Goal: Task Accomplishment & Management: Manage account settings

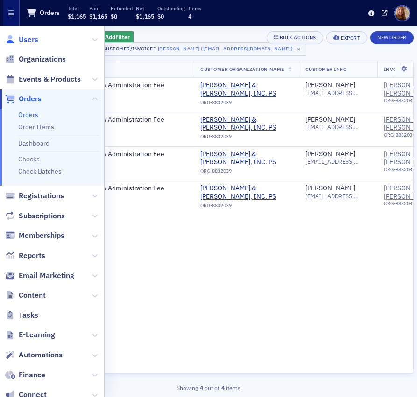
click at [36, 39] on span "Users" at bounding box center [29, 40] width 20 height 10
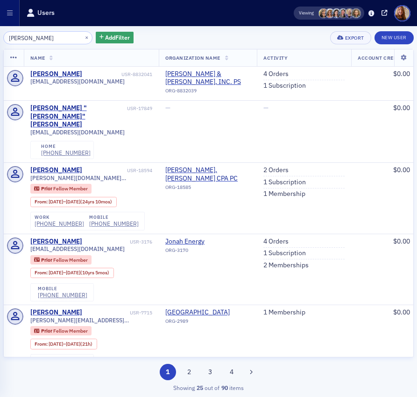
click at [15, 35] on input "ely" at bounding box center [47, 37] width 89 height 13
click at [83, 37] on button "×" at bounding box center [87, 37] width 8 height 8
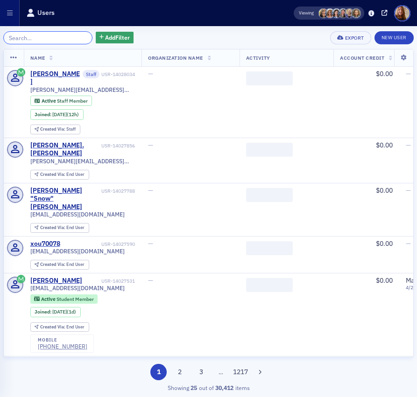
click at [38, 34] on input "search" at bounding box center [47, 37] width 89 height 13
paste input "abennett@sm-energy.com"
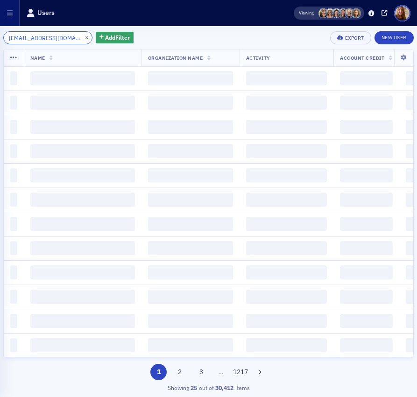
scroll to position [0, 6]
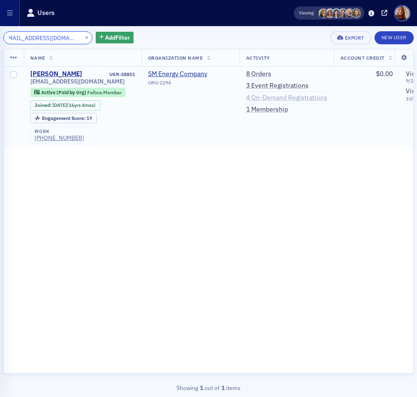
type input "[EMAIL_ADDRESS][DOMAIN_NAME]"
click at [263, 97] on link "4 On-Demand Registrations" at bounding box center [286, 98] width 81 height 8
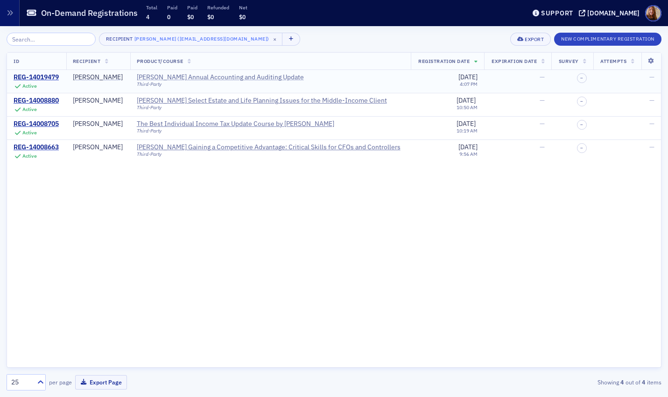
click at [173, 73] on div "[PERSON_NAME] Annual Accounting and Auditing Update" at bounding box center [220, 77] width 167 height 8
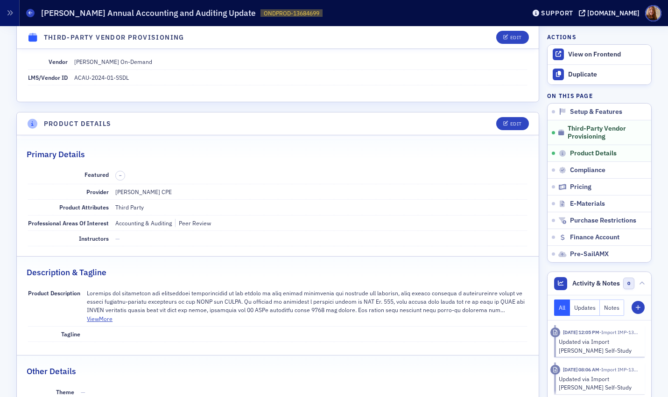
scroll to position [187, 0]
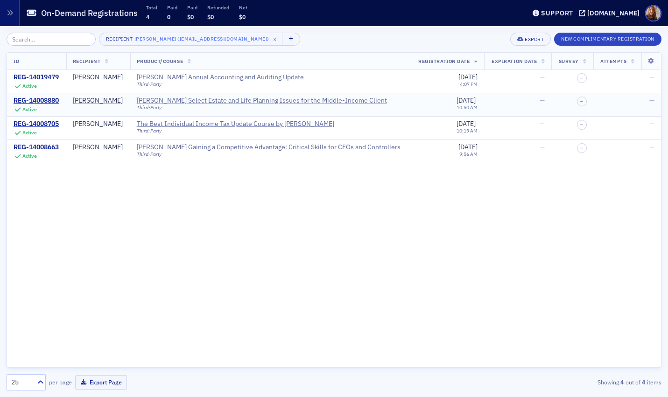
click at [216, 99] on div "Surgent's Select Estate and Life Planning Issues for the Middle-Income Client" at bounding box center [262, 101] width 250 height 8
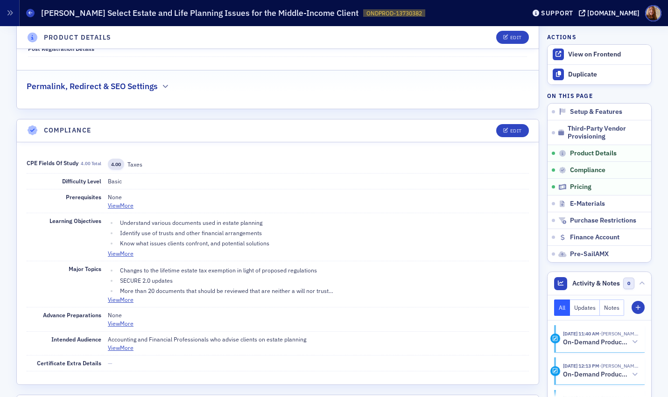
scroll to position [737, 0]
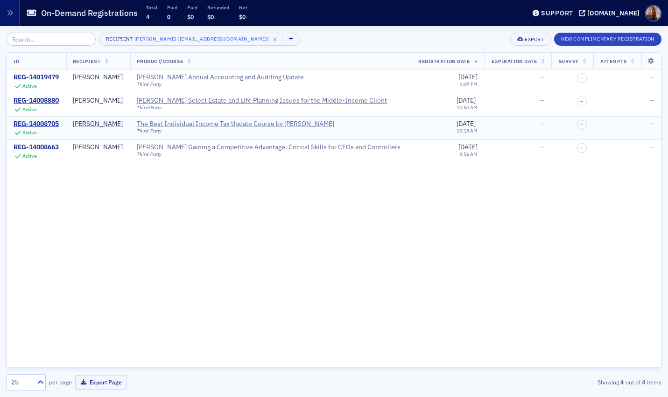
click at [191, 124] on div "The Best Individual Income Tax Update Course by Surgent" at bounding box center [236, 124] width 198 height 8
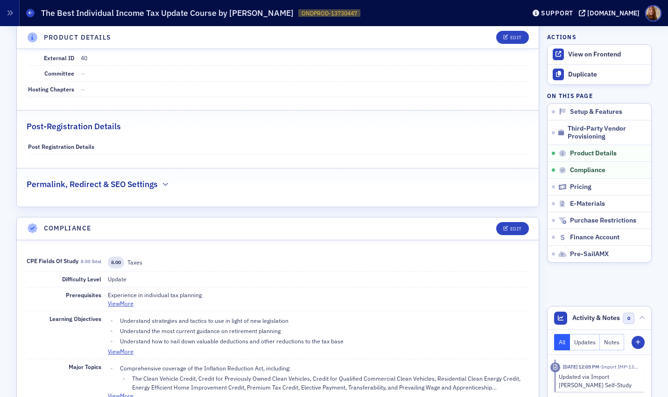
scroll to position [593, 0]
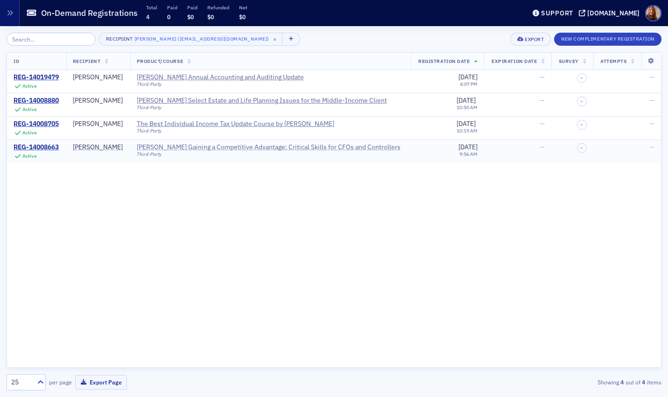
click at [226, 148] on div "Surgent's Gaining a Competitive Advantage: Critical Skills for CFOs and Control…" at bounding box center [269, 147] width 264 height 8
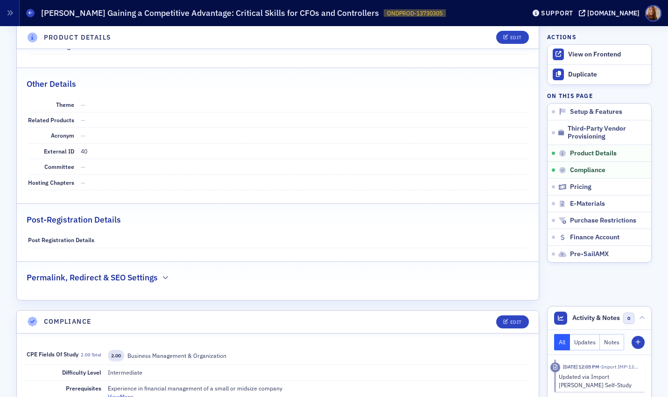
scroll to position [492, 0]
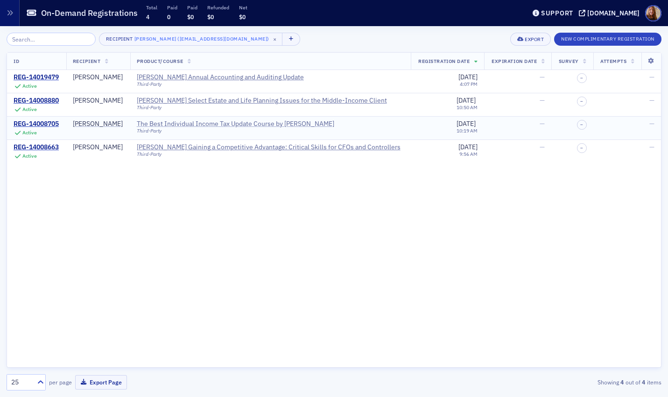
click at [234, 125] on div "The Best Individual Income Tax Update Course by Surgent" at bounding box center [236, 124] width 198 height 8
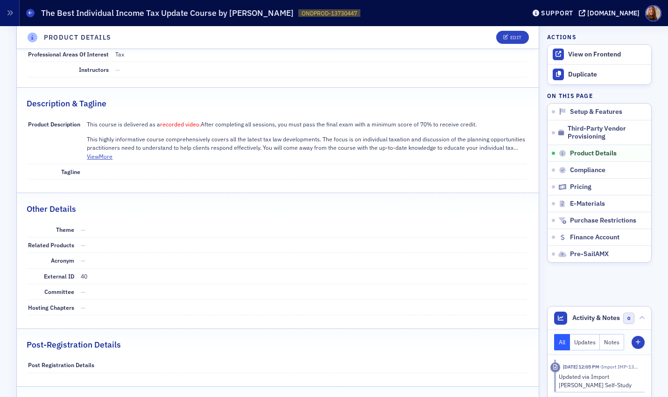
scroll to position [353, 0]
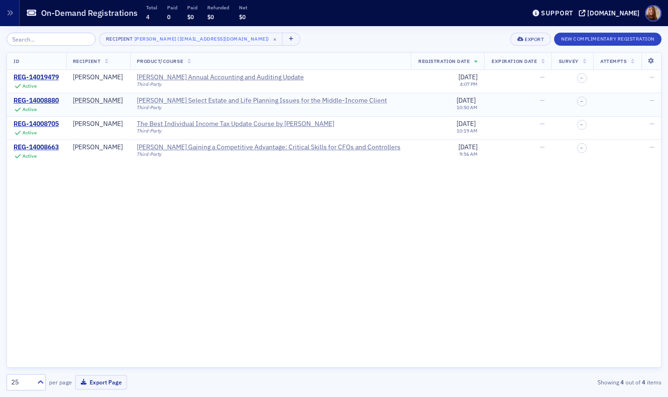
click at [213, 97] on div "[PERSON_NAME] Select Estate and Life Planning Issues for the Middle-Income Clie…" at bounding box center [262, 101] width 250 height 8
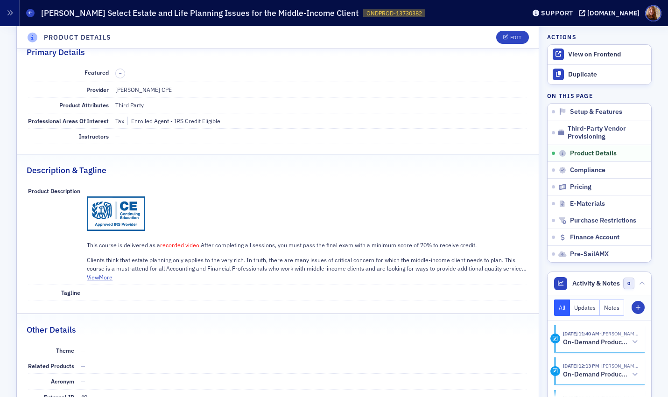
scroll to position [297, 0]
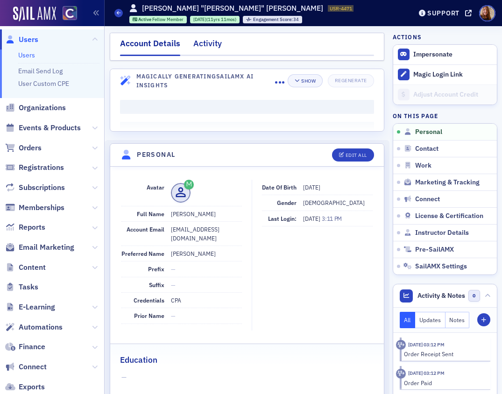
click at [206, 45] on div "Activity" at bounding box center [207, 45] width 28 height 17
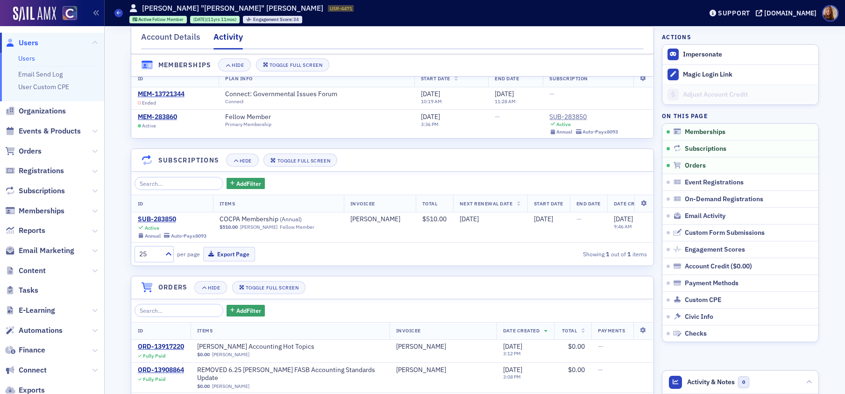
scroll to position [42, 0]
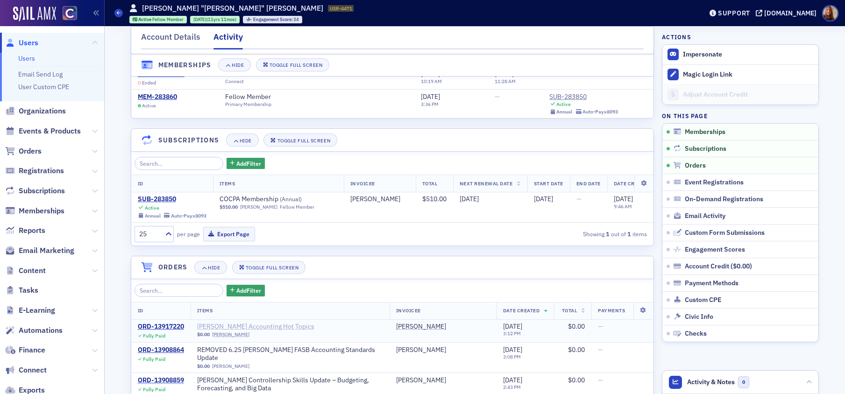
click at [255, 331] on span "Surgent's Accounting Hot Topics" at bounding box center [256, 327] width 118 height 8
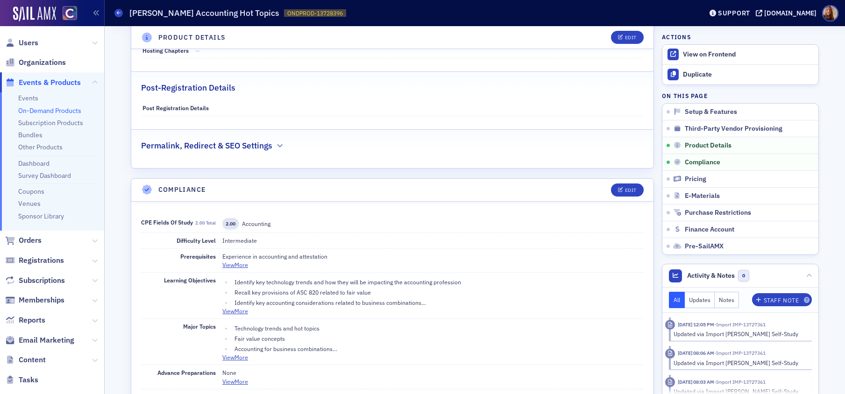
scroll to position [621, 0]
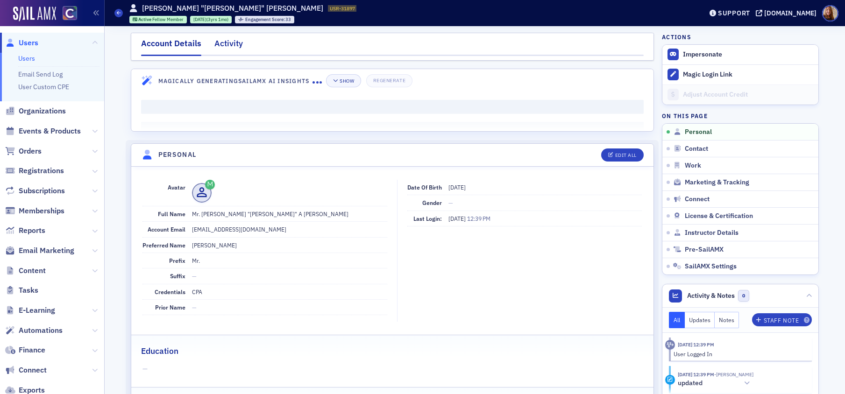
click at [221, 38] on div "Activity" at bounding box center [228, 45] width 28 height 17
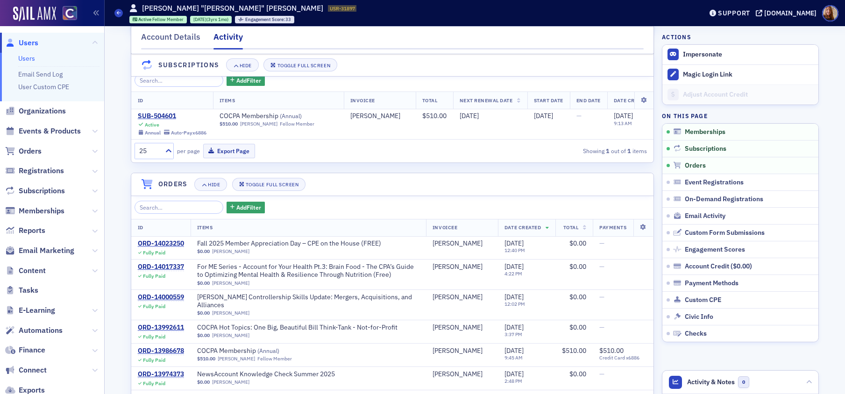
scroll to position [152, 0]
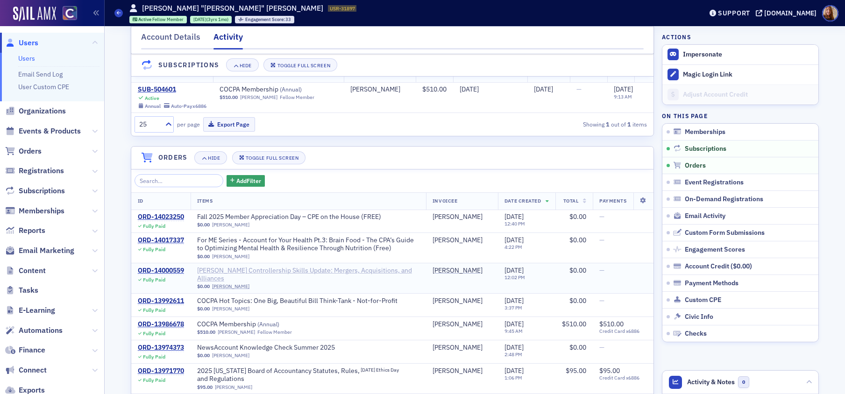
click at [298, 278] on span "Surgent's Controllership Skills Update: Mergers, Acquisitions, and Alliances" at bounding box center [308, 275] width 222 height 16
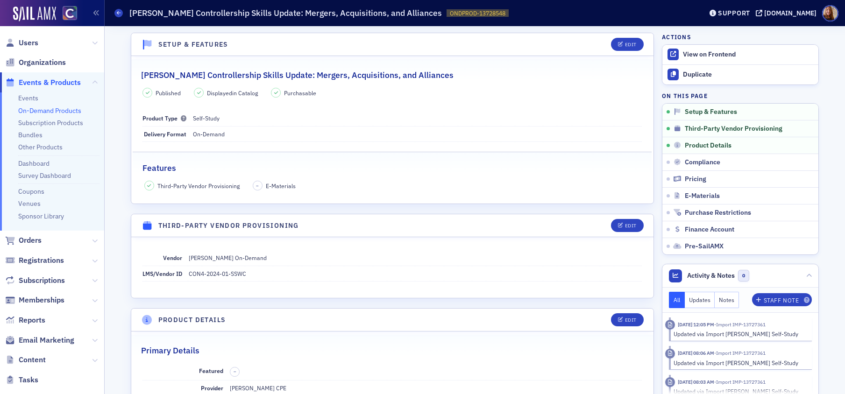
click at [261, 75] on h2 "Surgent's Controllership Skills Update: Mergers, Acquisitions, and Alliances" at bounding box center [297, 75] width 312 height 12
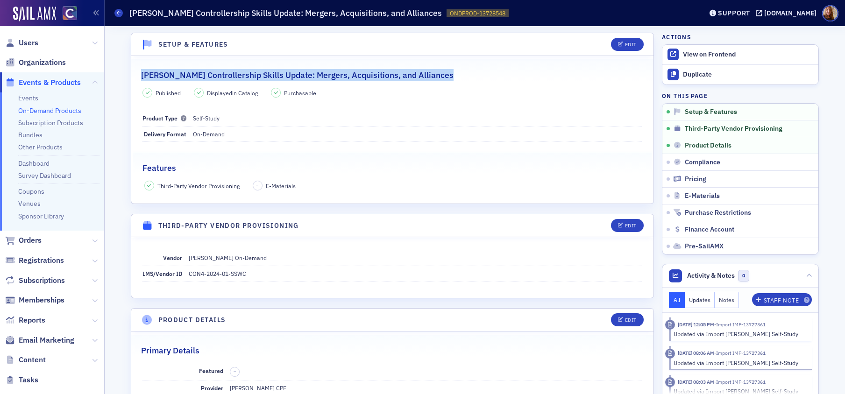
click at [261, 75] on h2 "Surgent's Controllership Skills Update: Mergers, Acquisitions, and Alliances" at bounding box center [297, 75] width 312 height 12
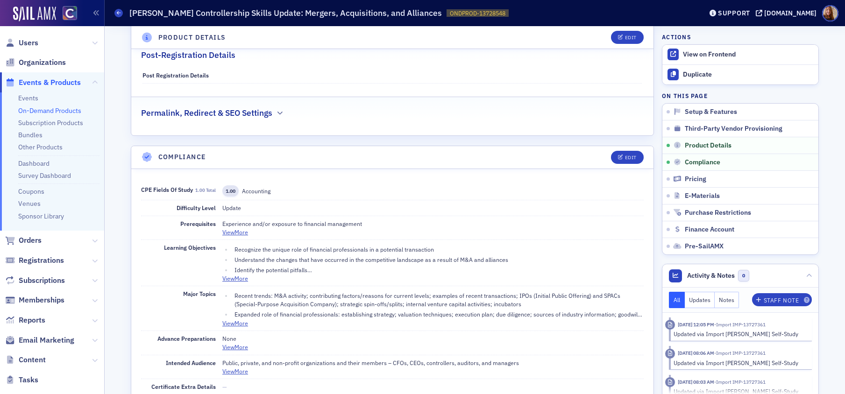
scroll to position [661, 0]
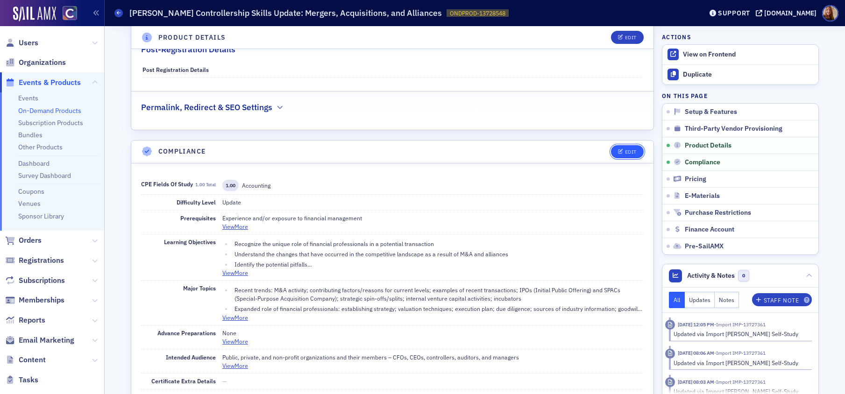
click at [625, 152] on div "Edit" at bounding box center [631, 151] width 12 height 5
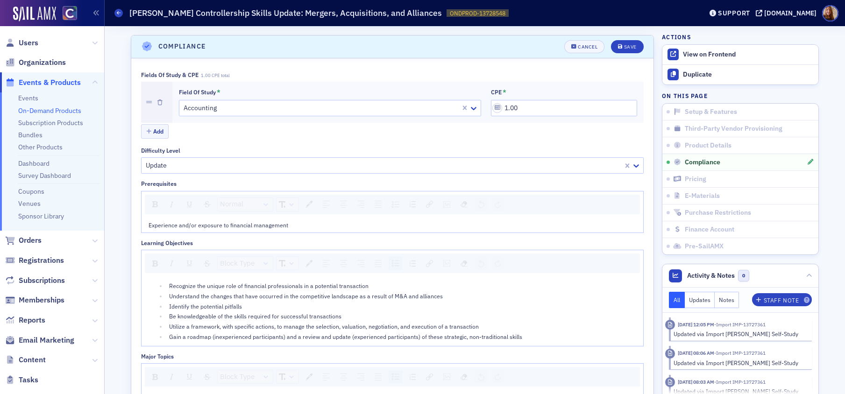
scroll to position [770, 0]
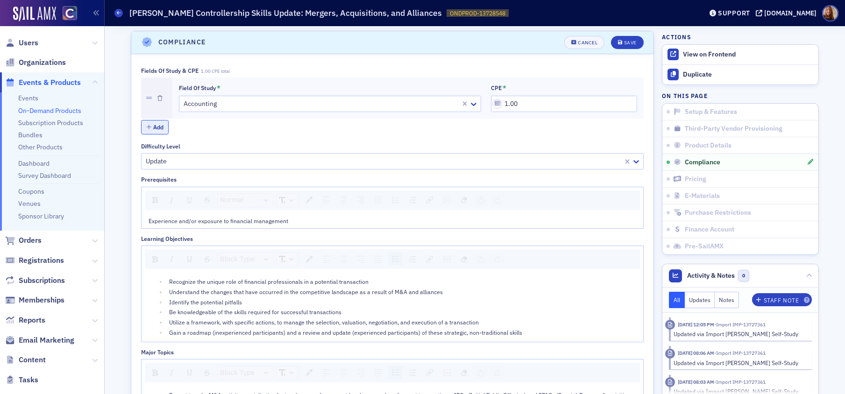
click at [153, 129] on button "Add" at bounding box center [155, 127] width 28 height 14
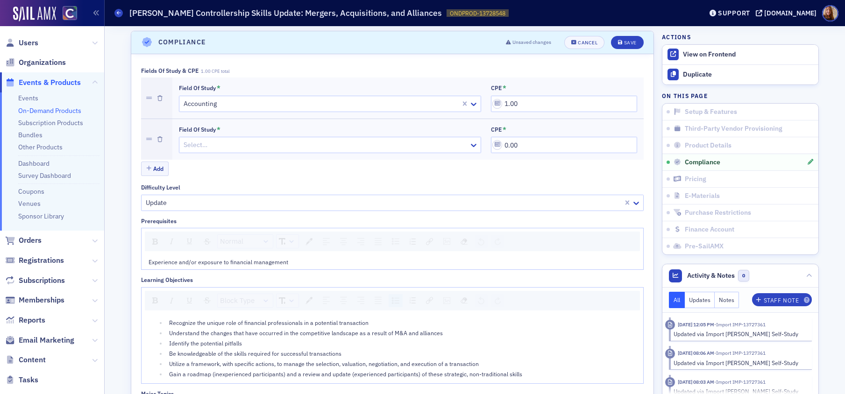
click at [199, 148] on div at bounding box center [325, 145] width 285 height 12
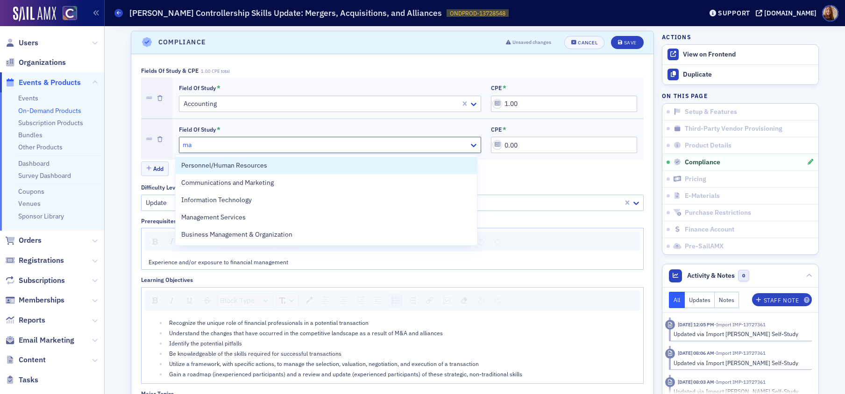
type input "man"
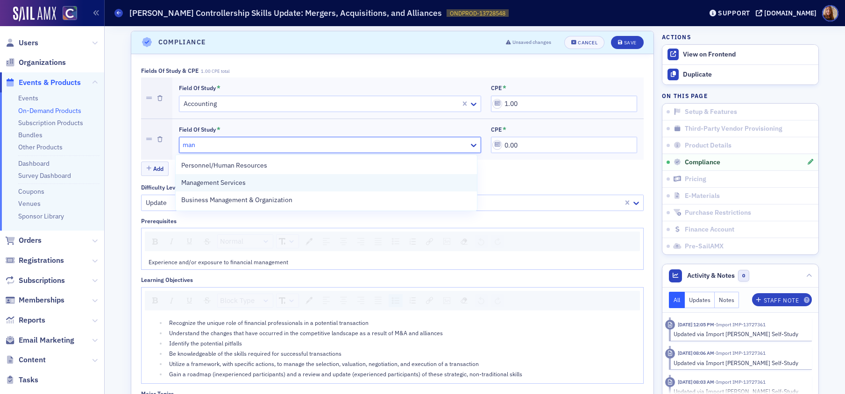
click at [241, 186] on span "Management Services" at bounding box center [213, 183] width 64 height 10
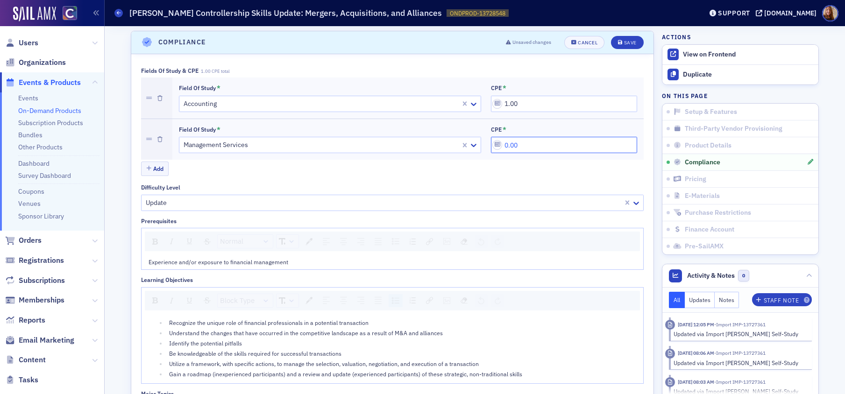
click at [516, 149] on input "0.00" at bounding box center [564, 145] width 146 height 16
click at [509, 147] on input "0.00" at bounding box center [564, 145] width 146 height 16
type input "1.00"
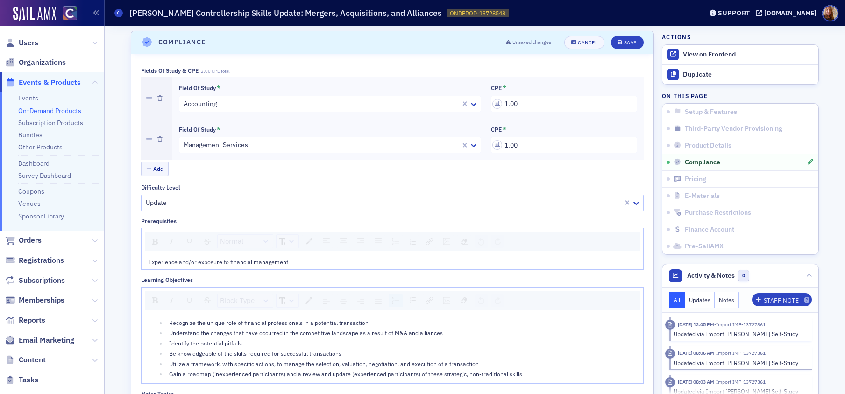
click at [532, 178] on div "Fields of Study & CPE 2.00 CPE total Field of Study * Accounting CPE * 1.00 Fie…" at bounding box center [392, 373] width 503 height 613
click at [632, 38] on button "Save" at bounding box center [627, 42] width 32 height 13
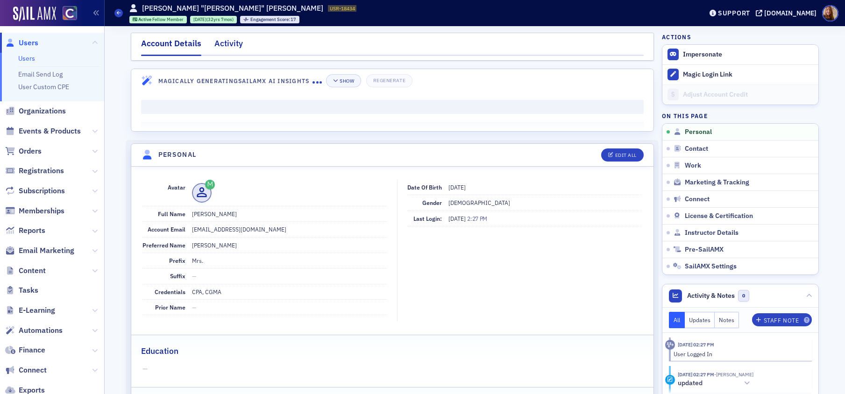
click at [223, 44] on div "Activity" at bounding box center [228, 45] width 28 height 17
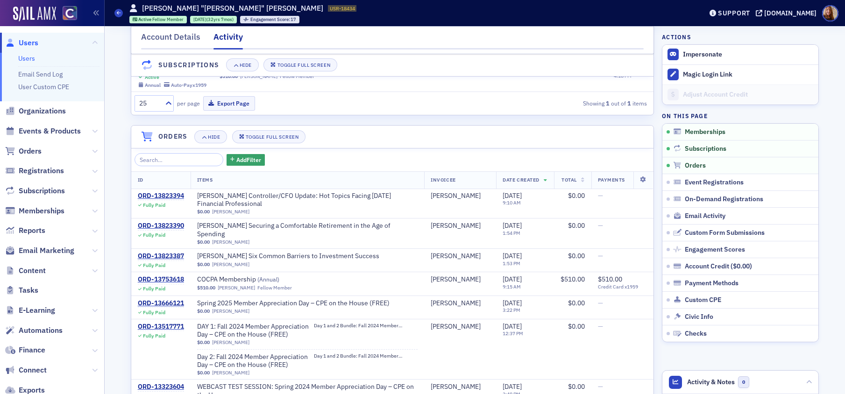
scroll to position [181, 0]
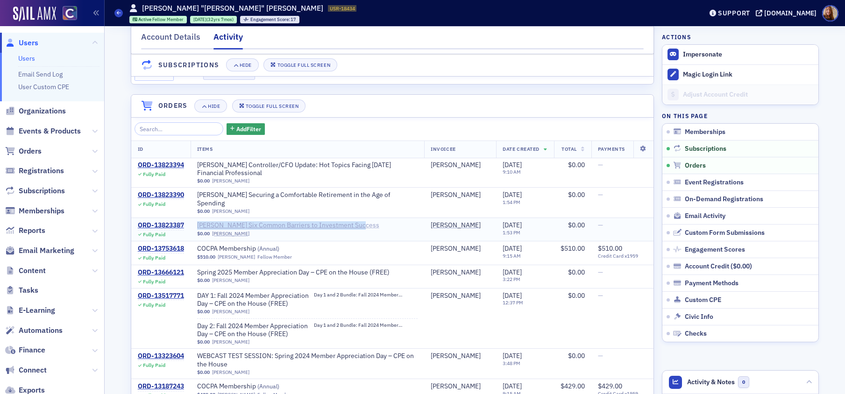
click at [300, 224] on span "[PERSON_NAME] Six Common Barriers to Investment Success" at bounding box center [288, 225] width 182 height 8
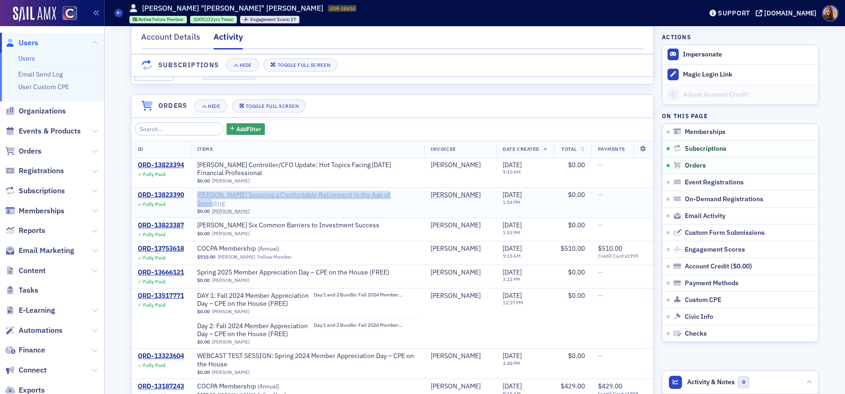
click at [275, 203] on span "Surgent's Securing a Comfortable Retirement in the Age of Spending" at bounding box center [307, 199] width 221 height 16
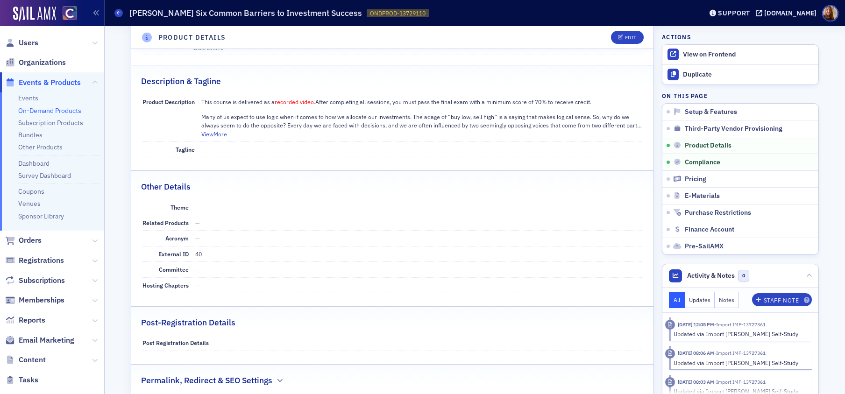
scroll to position [88, 0]
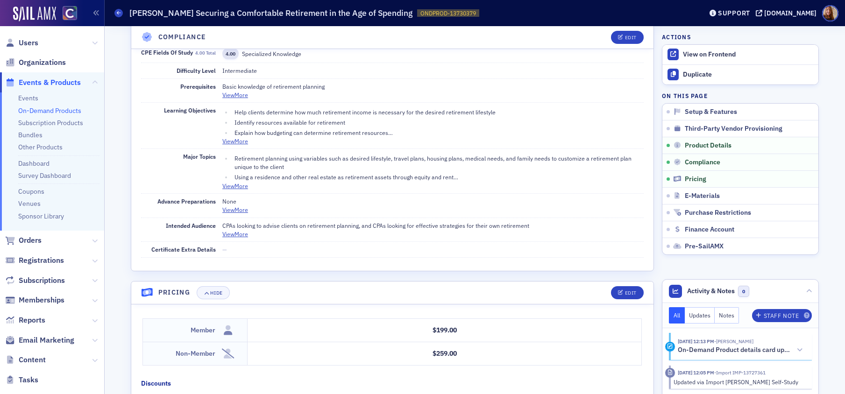
scroll to position [794, 0]
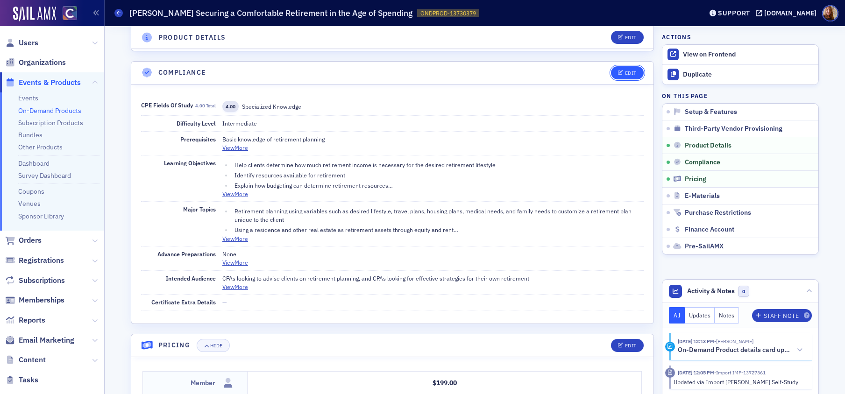
click at [629, 72] on div "Edit" at bounding box center [631, 73] width 12 height 5
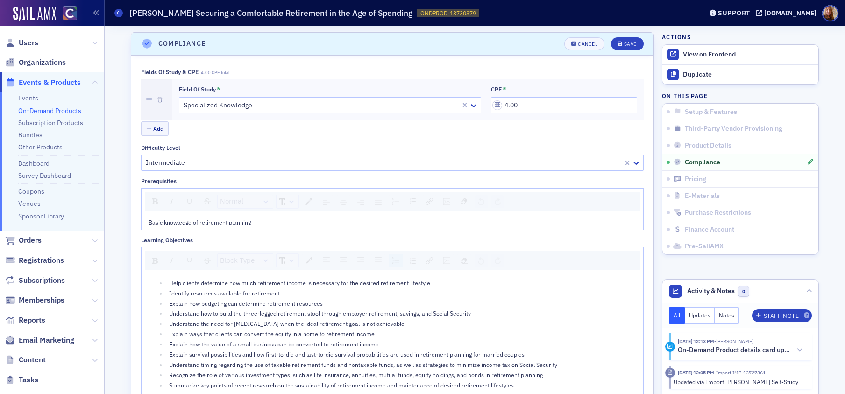
scroll to position [824, 0]
click at [155, 128] on button "Add" at bounding box center [155, 127] width 28 height 14
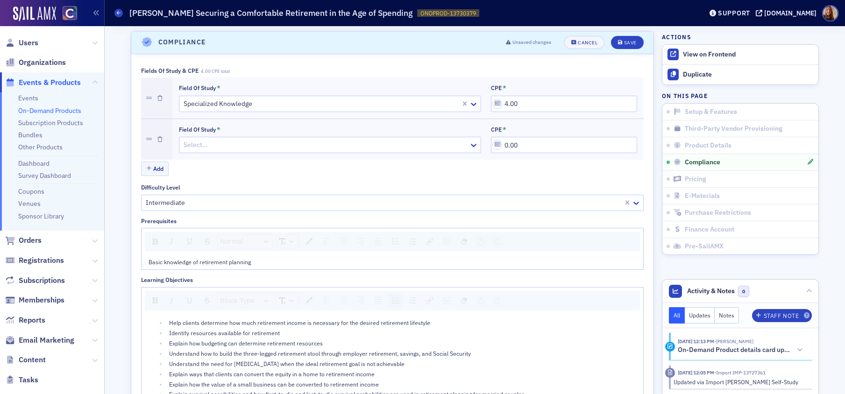
drag, startPoint x: 203, startPoint y: 144, endPoint x: 212, endPoint y: 144, distance: 8.9
click at [203, 144] on div at bounding box center [325, 145] width 285 height 12
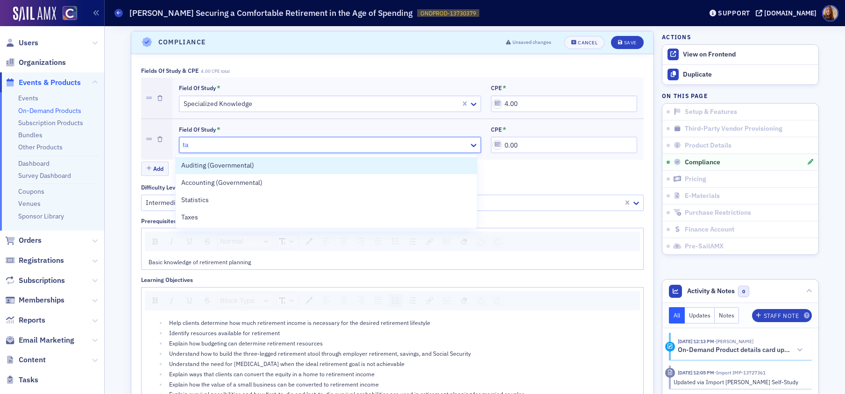
type input "tax"
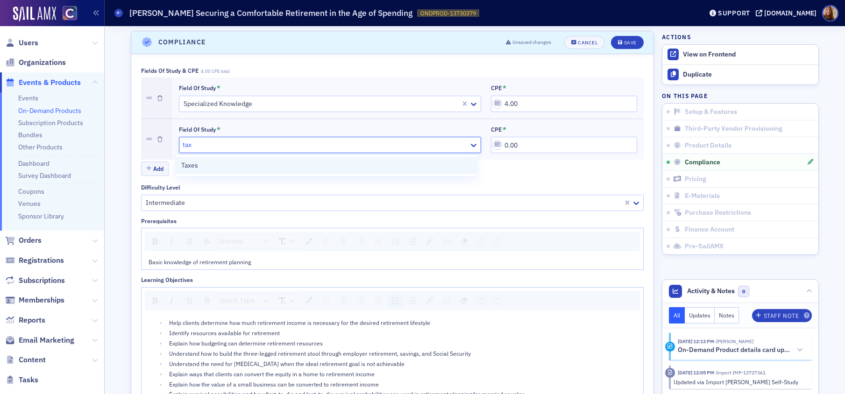
click at [187, 166] on span "Taxes" at bounding box center [189, 166] width 17 height 10
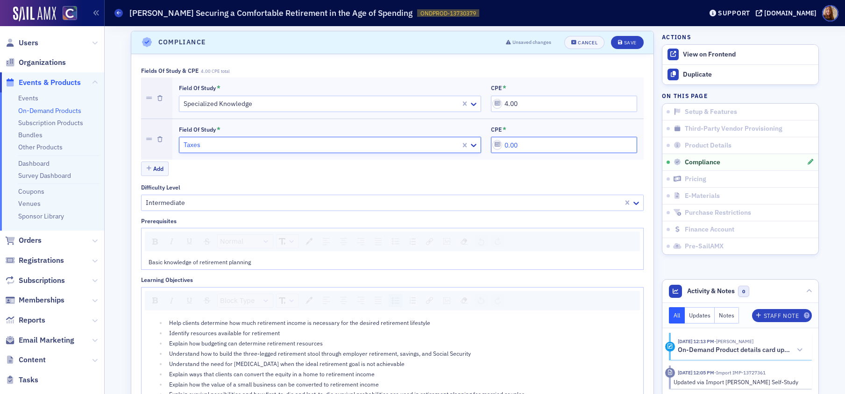
click at [502, 144] on input "0.00" at bounding box center [564, 145] width 146 height 16
type input "4.00"
click at [629, 45] on div "Save" at bounding box center [630, 42] width 13 height 5
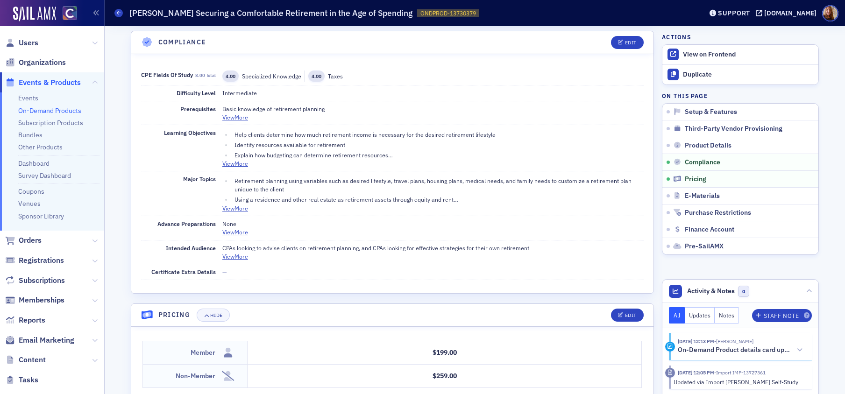
click at [456, 113] on dd "Basic knowledge of retirement planning View More" at bounding box center [432, 113] width 421 height 24
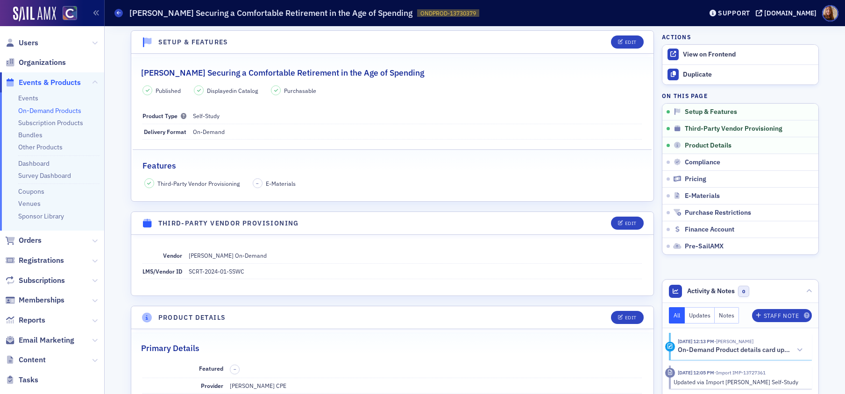
scroll to position [0, 0]
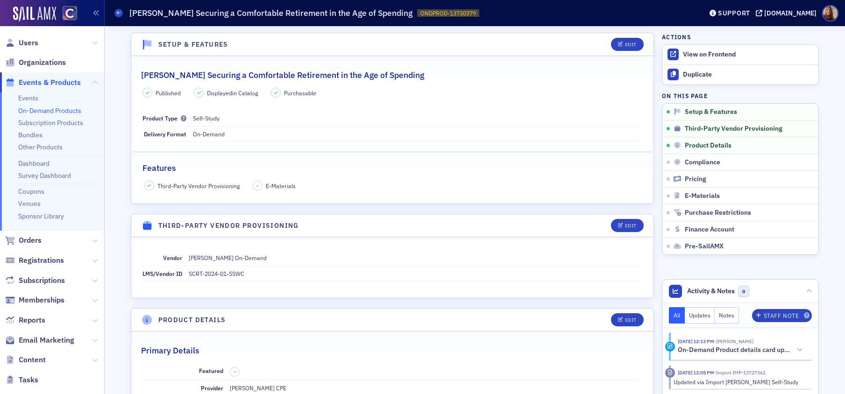
click at [249, 12] on h1 "Surgent's Securing a Comfortable Retirement in the Age of Spending" at bounding box center [270, 12] width 283 height 11
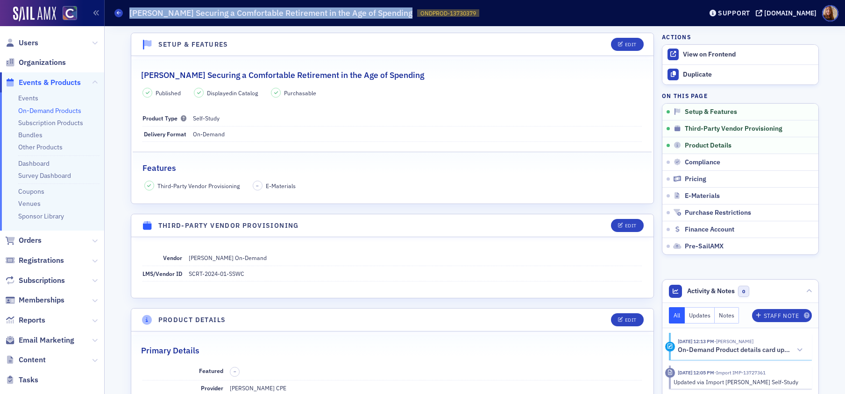
click at [249, 12] on h1 "Surgent's Securing a Comfortable Retirement in the Age of Spending" at bounding box center [270, 12] width 283 height 11
copy h1 "Surgent's Securing a Comfortable Retirement in the Age of Spending"
click at [37, 110] on link "On-Demand Products" at bounding box center [49, 110] width 63 height 8
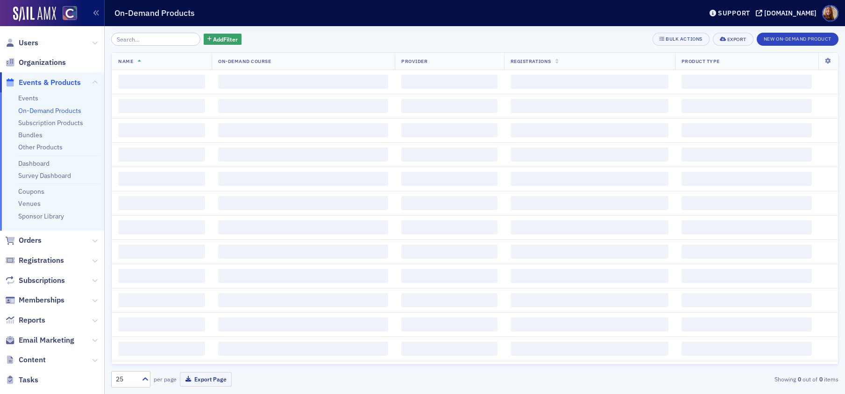
click at [157, 34] on input "search" at bounding box center [155, 39] width 89 height 13
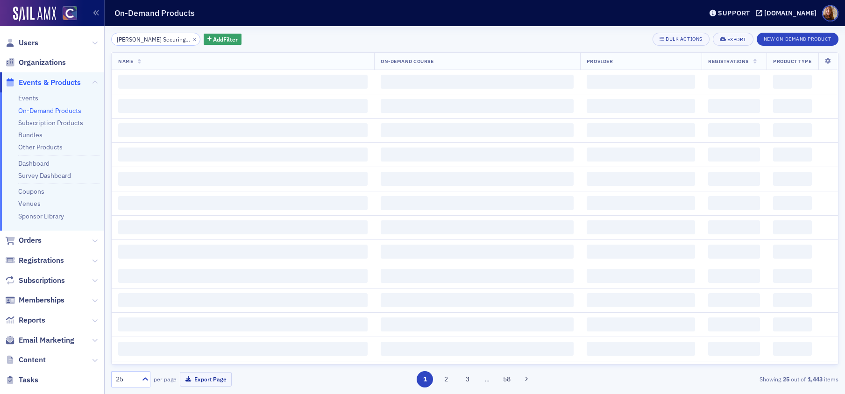
scroll to position [0, 113]
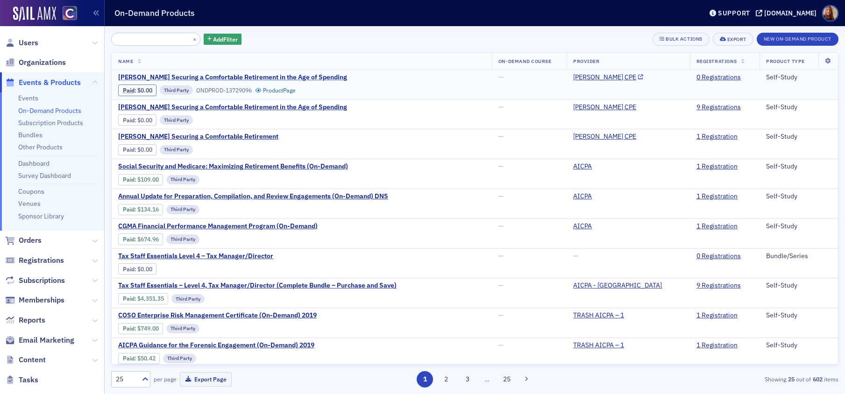
type input "Surgent's Securing a Comfortable Retirement in the Age of Spending"
click at [303, 75] on span "Surgent's Securing a Comfortable Retirement in the Age of Spending" at bounding box center [232, 77] width 229 height 8
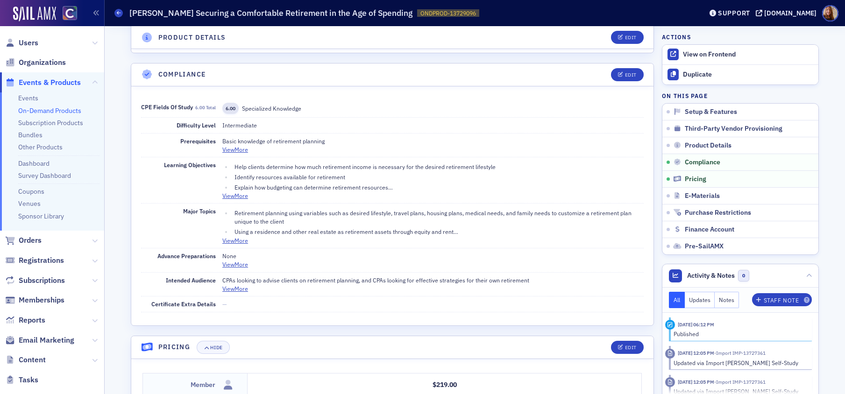
scroll to position [736, 0]
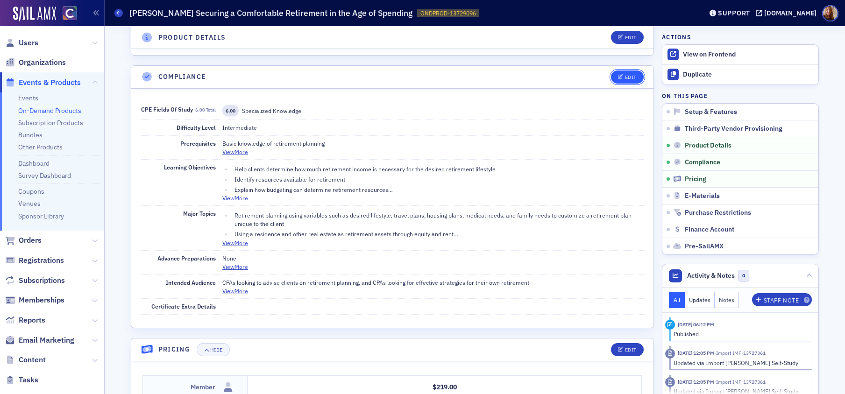
click at [625, 79] on div "Edit" at bounding box center [631, 77] width 12 height 5
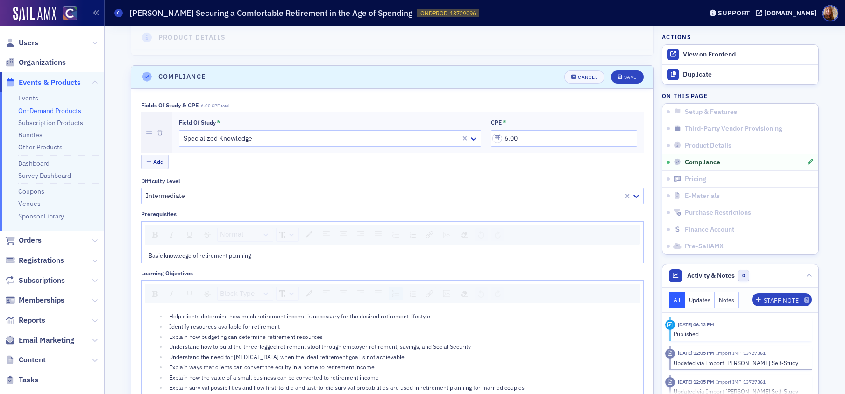
scroll to position [770, 0]
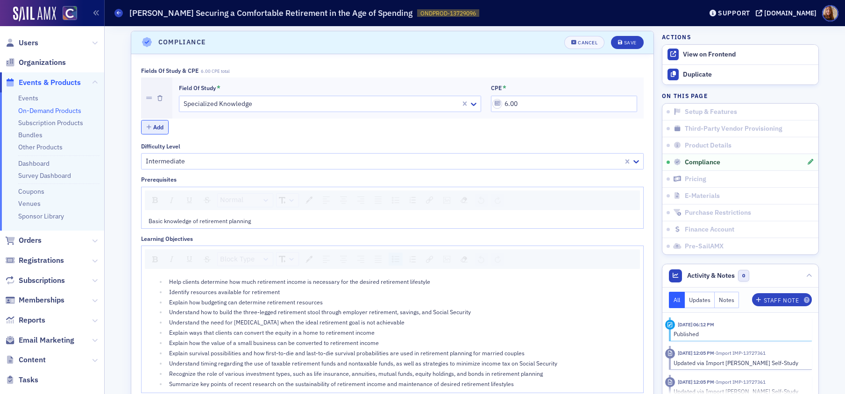
click at [152, 128] on button "Add" at bounding box center [155, 127] width 28 height 14
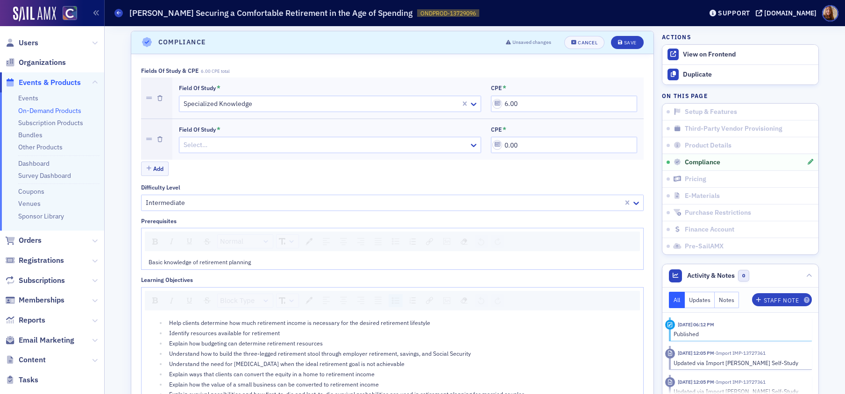
click at [201, 145] on div at bounding box center [325, 145] width 285 height 12
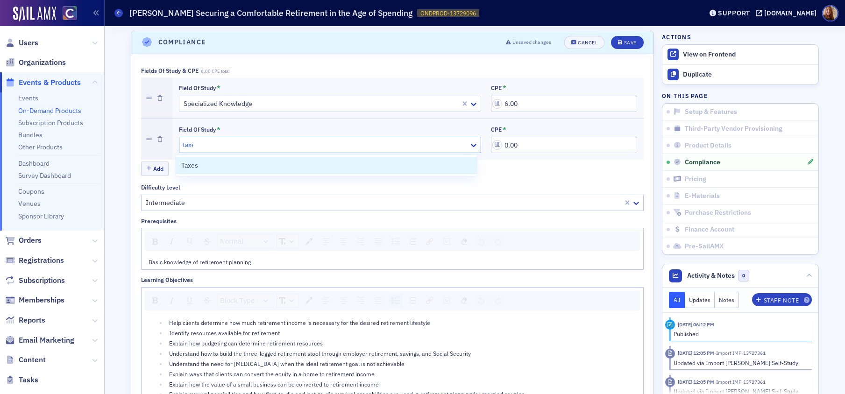
type input "taxes"
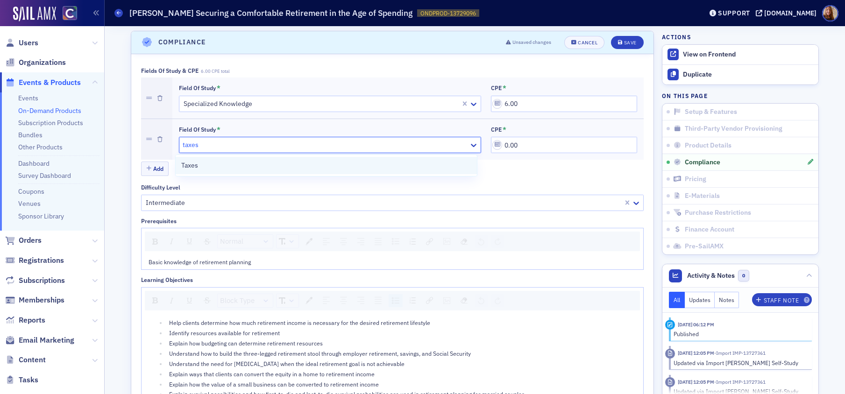
click at [281, 163] on div "Taxes" at bounding box center [326, 166] width 290 height 10
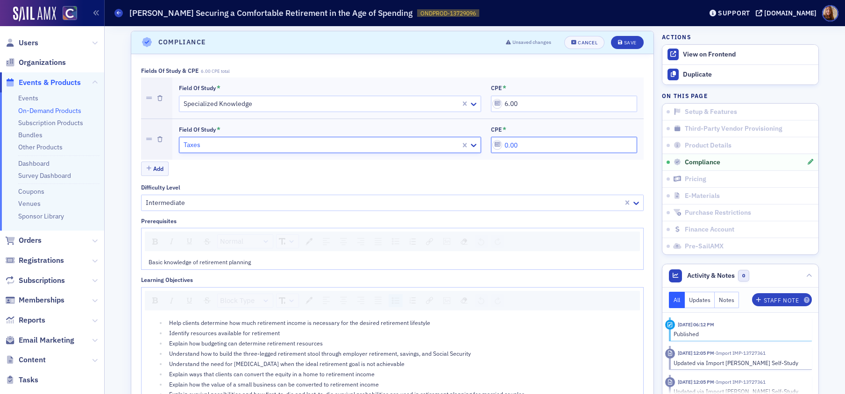
click at [513, 149] on input "0.00" at bounding box center [564, 145] width 146 height 16
click at [510, 144] on input "0.00" at bounding box center [564, 145] width 146 height 16
type input "6.00"
click at [624, 43] on div "Save" at bounding box center [630, 42] width 13 height 5
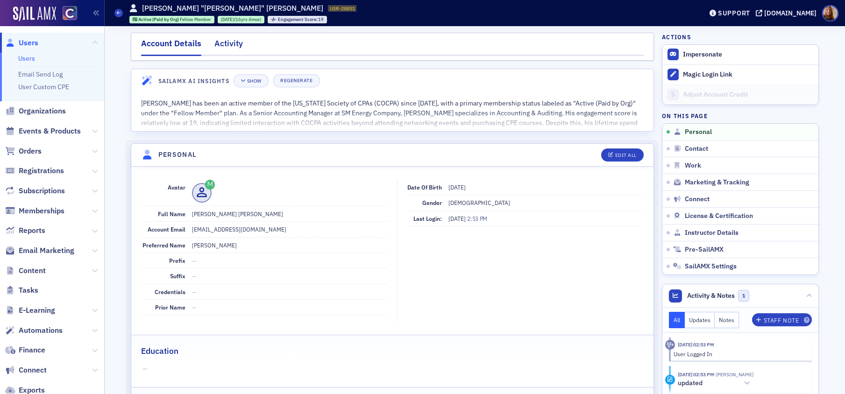
click at [216, 42] on div "Activity" at bounding box center [228, 45] width 28 height 17
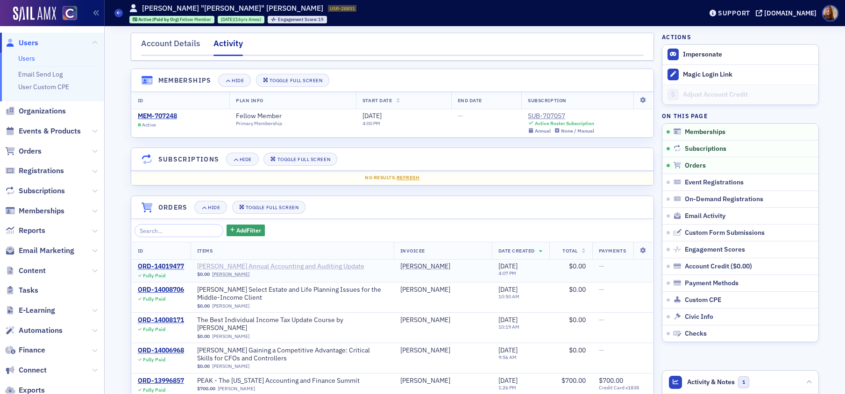
click at [310, 266] on span "[PERSON_NAME] Annual Accounting and Auditing Update" at bounding box center [280, 266] width 167 height 8
click at [313, 263] on span "[PERSON_NAME] Annual Accounting and Auditing Update" at bounding box center [280, 266] width 167 height 8
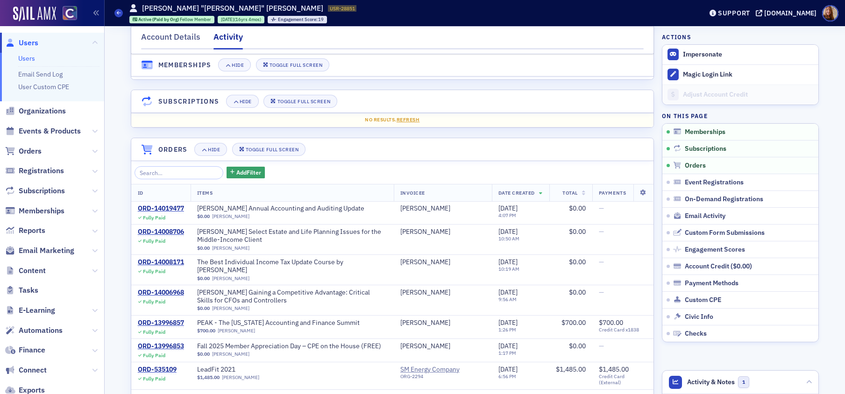
scroll to position [58, 0]
click at [320, 231] on span "Surgent's Select Estate and Life Planning Issues for the Middle-Income Client" at bounding box center [292, 235] width 190 height 16
click at [273, 260] on span "The Best Individual Income Tax Update Course by Surgent" at bounding box center [292, 266] width 190 height 16
click at [248, 288] on span "Surgent's Gaining a Competitive Advantage: Critical Skills for CFOs and Control…" at bounding box center [292, 296] width 190 height 16
click at [26, 60] on link "Users" at bounding box center [26, 58] width 17 height 8
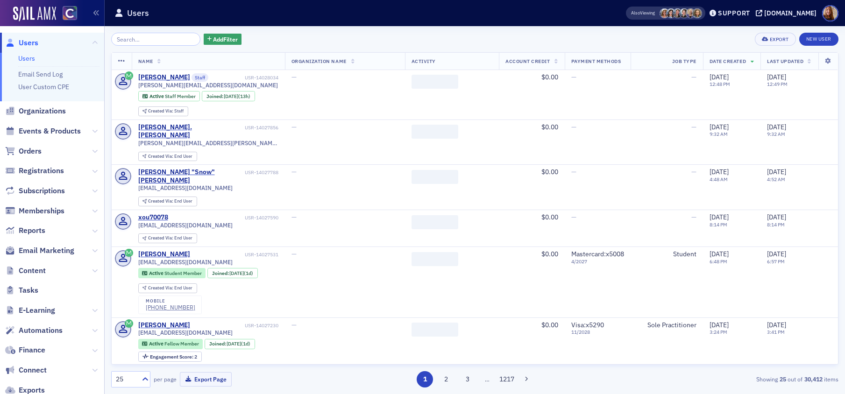
click at [136, 39] on input "search" at bounding box center [155, 39] width 89 height 13
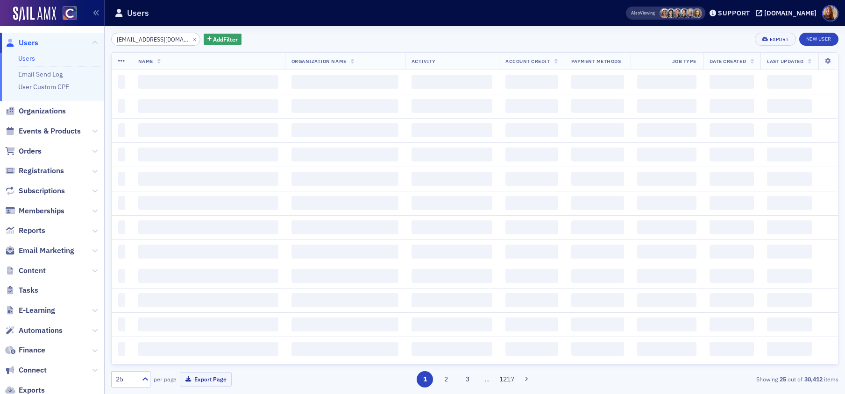
scroll to position [0, 8]
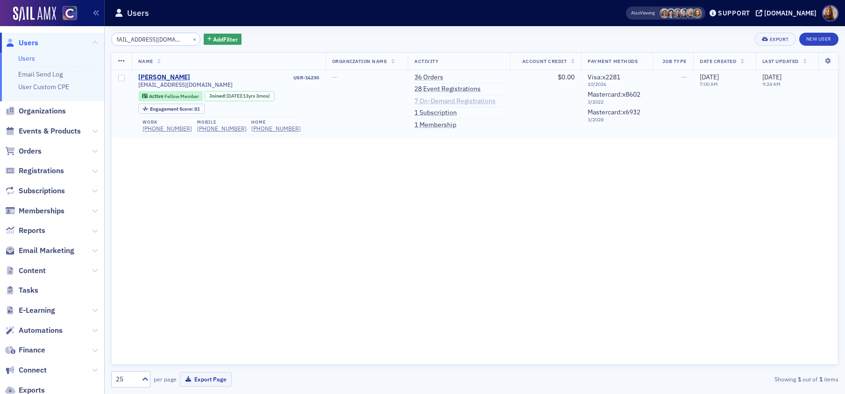
type input "iwill.1succeed@yahoo.com"
click at [438, 99] on link "7 On-Demand Registrations" at bounding box center [454, 101] width 81 height 8
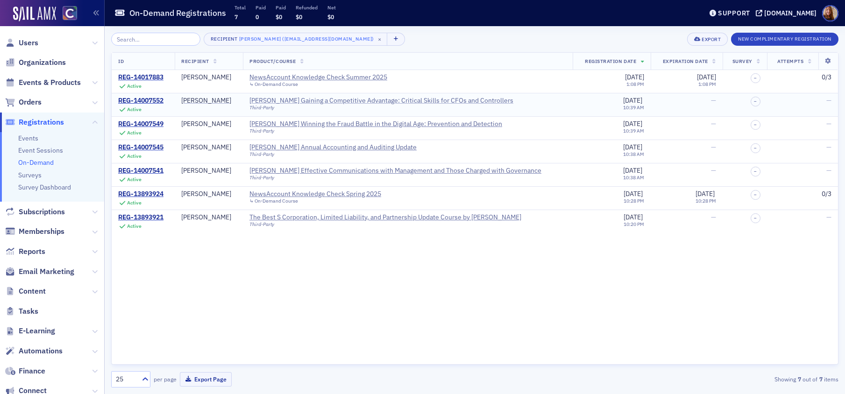
click at [307, 99] on div "Surgent's Gaining a Competitive Advantage: Critical Skills for CFOs and Control…" at bounding box center [381, 101] width 264 height 8
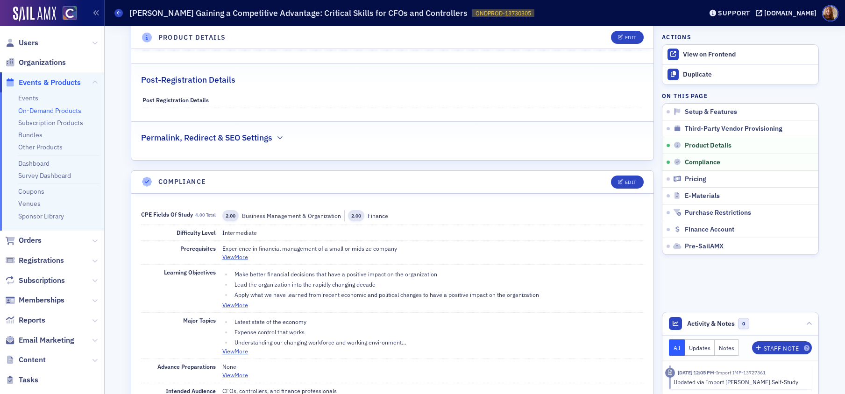
scroll to position [631, 0]
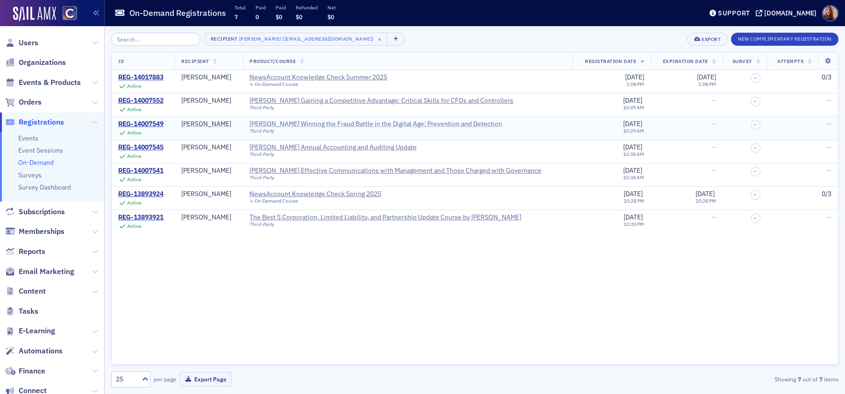
click at [349, 122] on div "Surgent's Winning the Fraud Battle in the Digital Age: Prevention and Detection" at bounding box center [375, 124] width 253 height 8
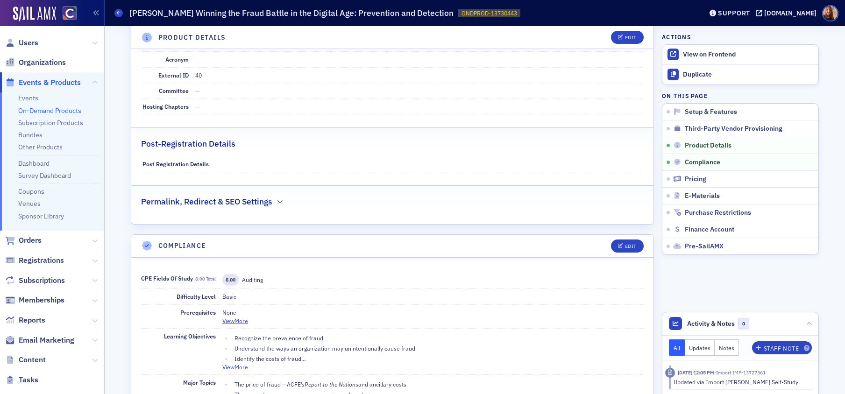
scroll to position [583, 0]
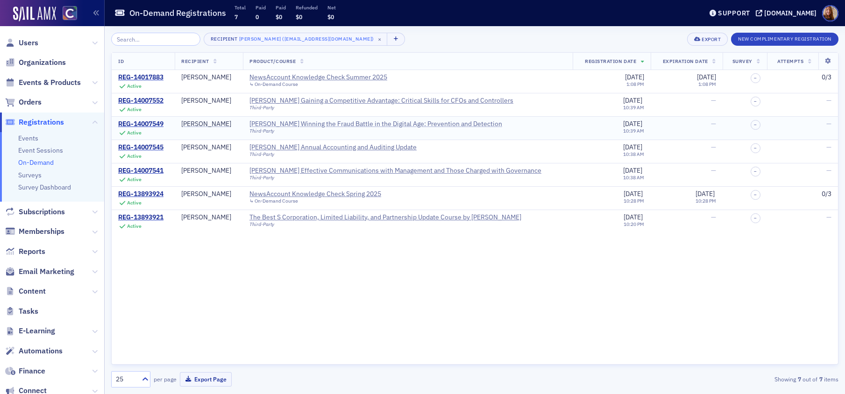
click at [325, 125] on div "Surgent's Winning the Fraud Battle in the Digital Age: Prevention and Detection" at bounding box center [375, 124] width 253 height 8
click at [290, 147] on div "[PERSON_NAME] Annual Accounting and Auditing Update" at bounding box center [332, 147] width 167 height 8
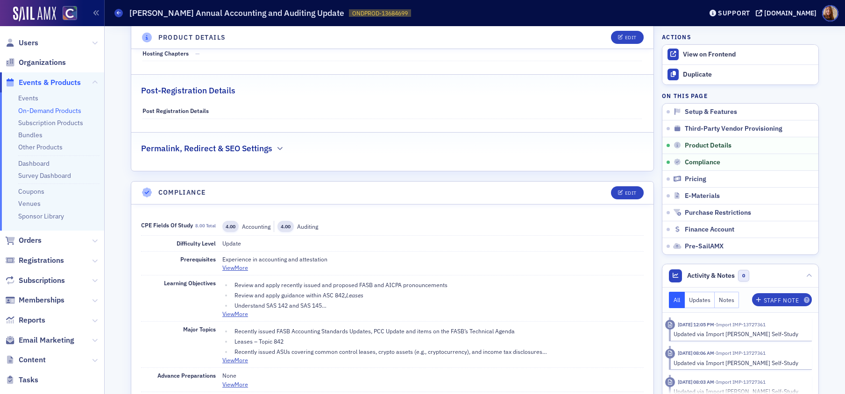
scroll to position [622, 0]
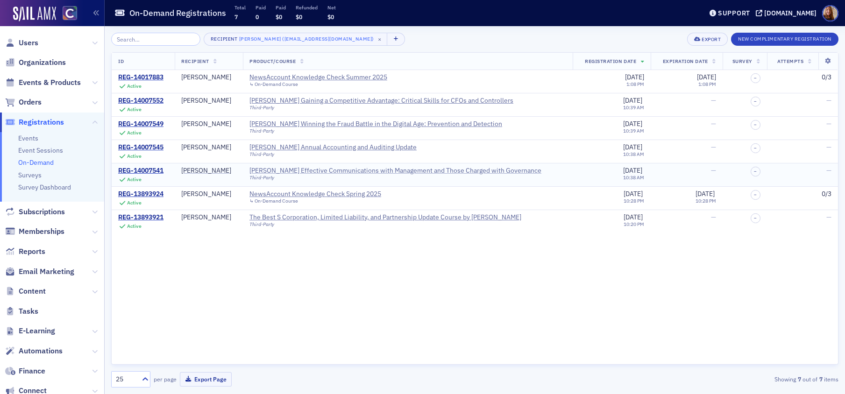
click at [308, 168] on div "Surgent's Effective Communications with Management and Those Charged with Gover…" at bounding box center [395, 171] width 292 height 8
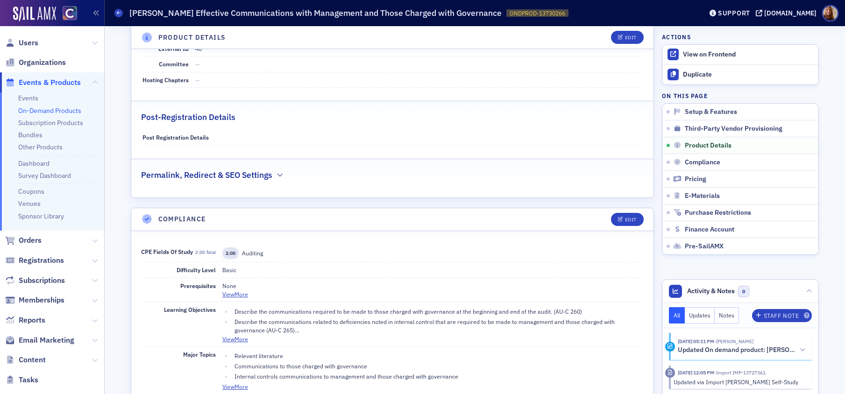
scroll to position [617, 0]
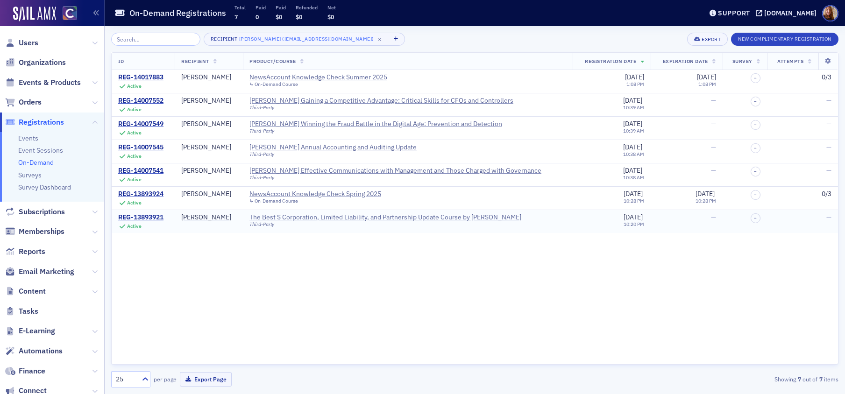
click at [452, 218] on div "The Best S Corporation, Limited Liability, and Partnership Update Course by Sur…" at bounding box center [385, 217] width 272 height 8
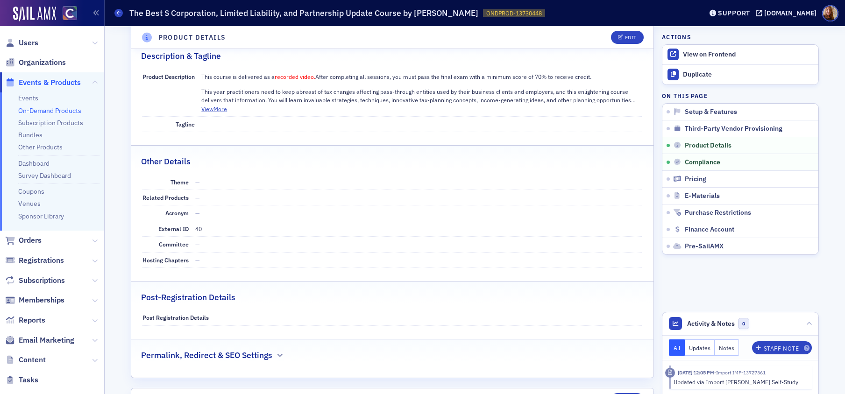
scroll to position [594, 0]
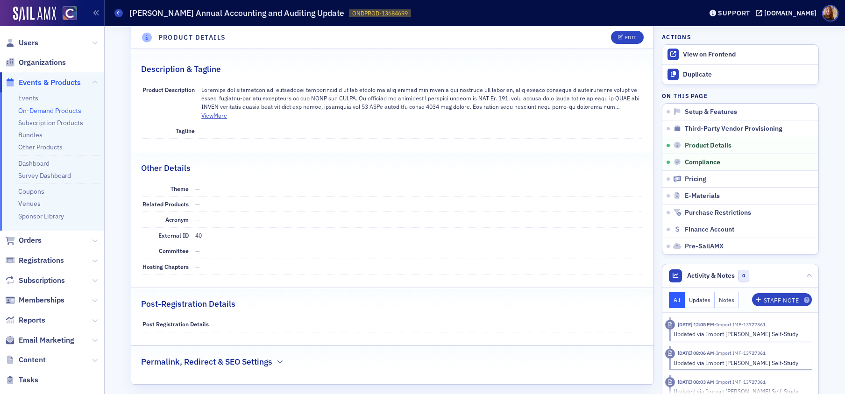
scroll to position [622, 0]
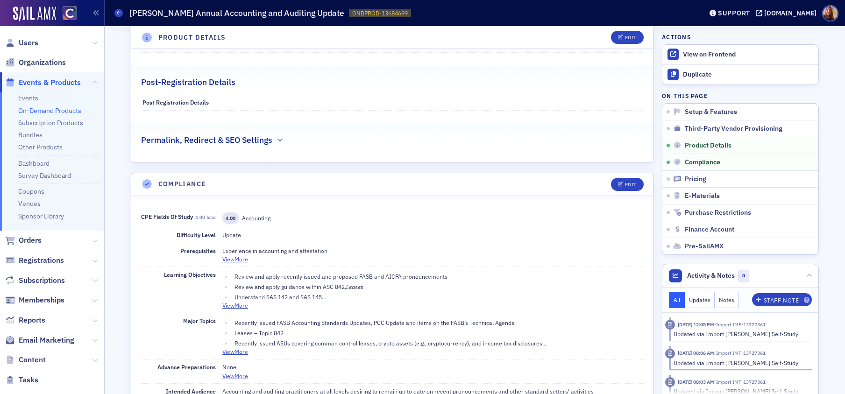
click at [254, 13] on h1 "[PERSON_NAME] Annual Accounting and Auditing Update" at bounding box center [236, 12] width 215 height 11
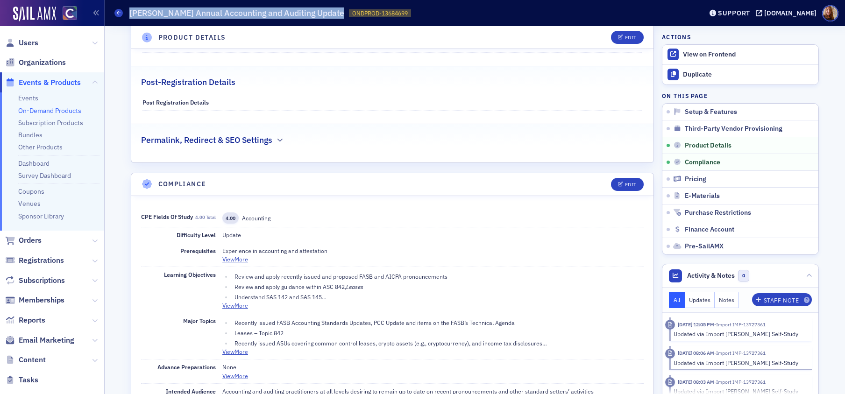
click at [254, 13] on h1 "[PERSON_NAME] Annual Accounting and Auditing Update" at bounding box center [236, 12] width 215 height 11
copy h1 "[PERSON_NAME] Annual Accounting and Auditing Update"
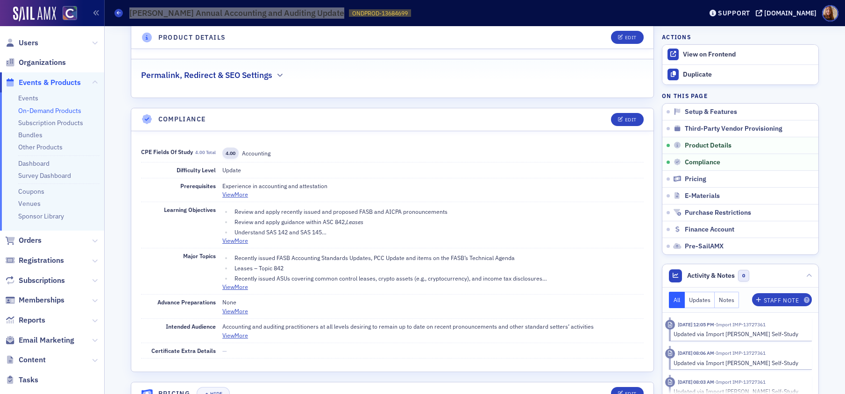
scroll to position [670, 0]
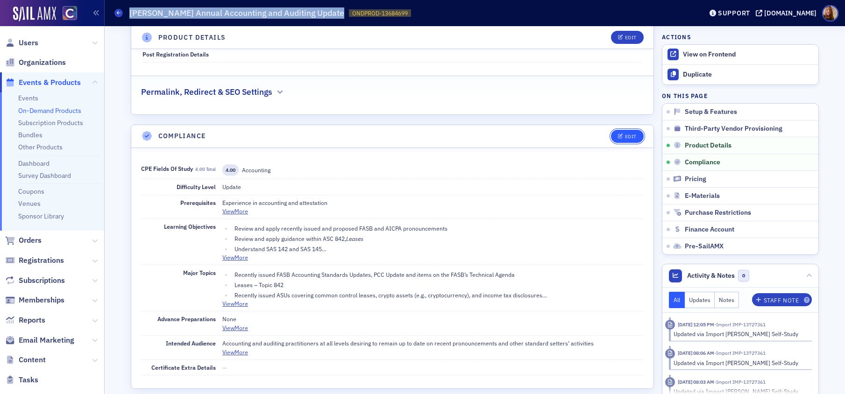
click at [629, 140] on button "Edit" at bounding box center [627, 136] width 32 height 13
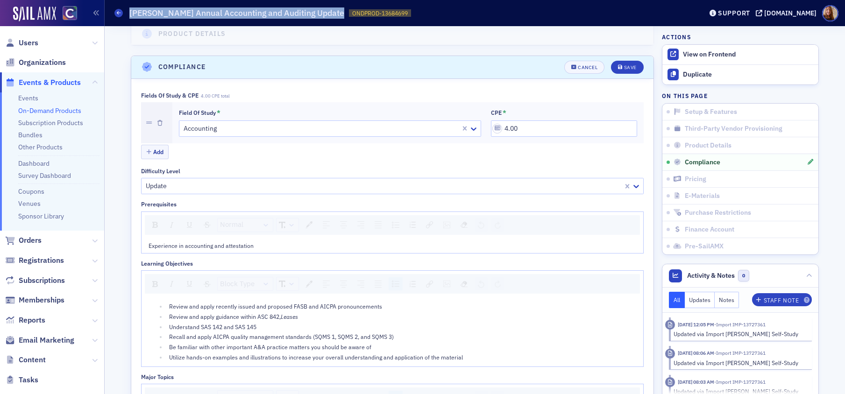
scroll to position [764, 0]
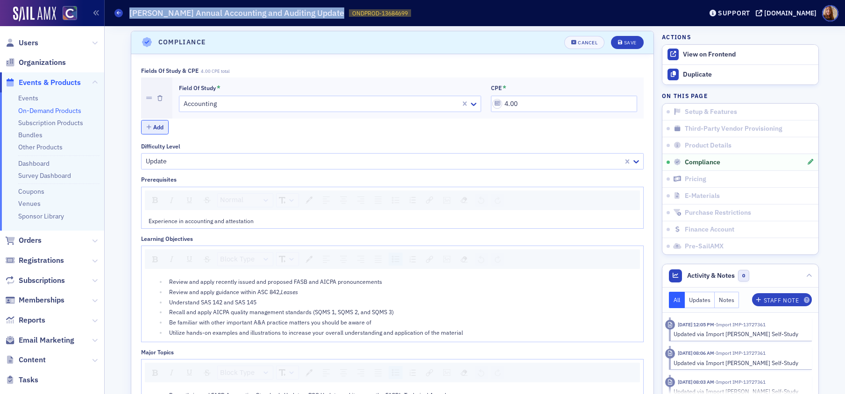
click at [153, 130] on button "Add" at bounding box center [155, 127] width 28 height 14
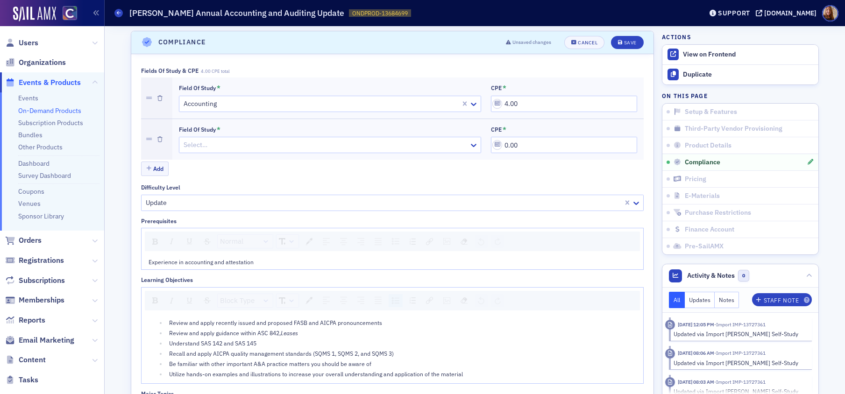
click at [200, 126] on div "Field of Study" at bounding box center [197, 129] width 37 height 7
click at [184, 140] on input "Field of Study *" at bounding box center [183, 145] width 1 height 10
click at [205, 145] on div at bounding box center [325, 145] width 285 height 12
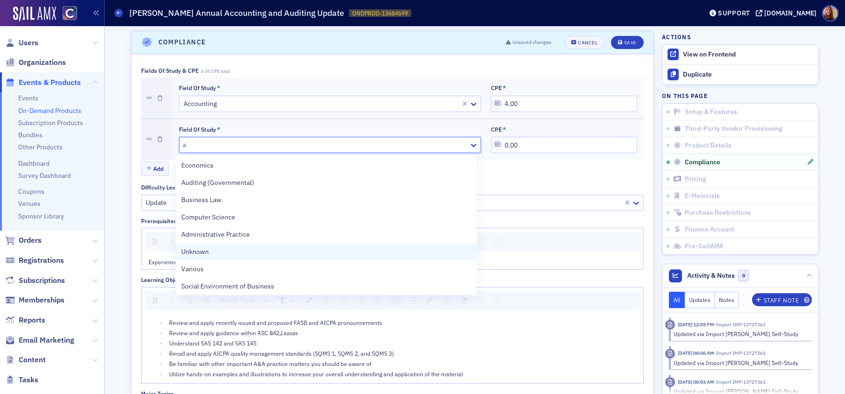
type input "au"
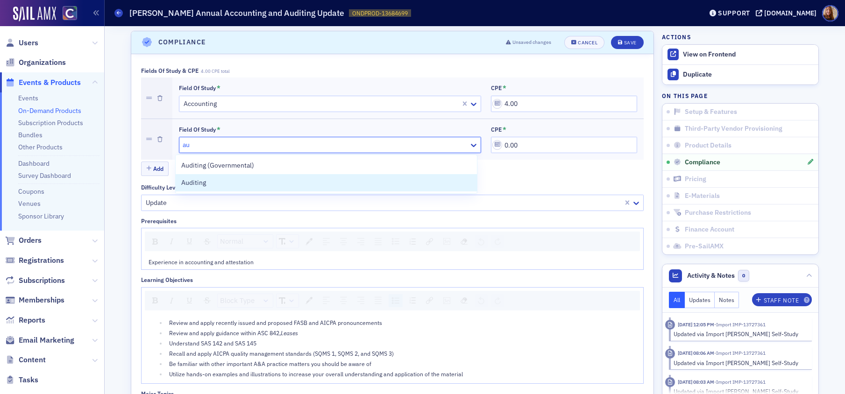
click at [205, 177] on div "Auditing" at bounding box center [326, 182] width 301 height 17
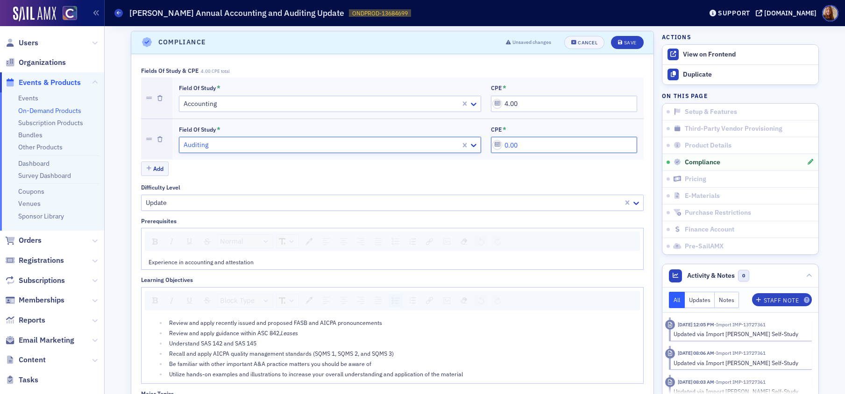
click at [517, 142] on input "0.00" at bounding box center [564, 145] width 146 height 16
click at [518, 151] on input "0.00" at bounding box center [564, 145] width 146 height 16
type input "4.00"
click at [627, 43] on div "Save" at bounding box center [630, 42] width 13 height 5
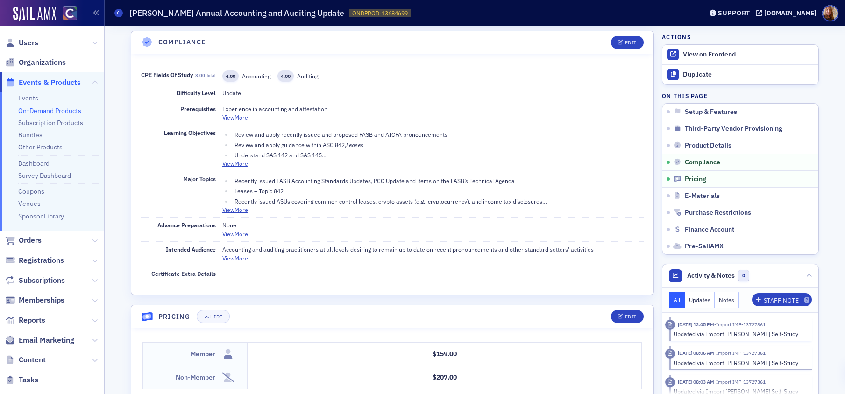
click at [242, 15] on h1 "[PERSON_NAME] Annual Accounting and Auditing Update" at bounding box center [236, 12] width 215 height 11
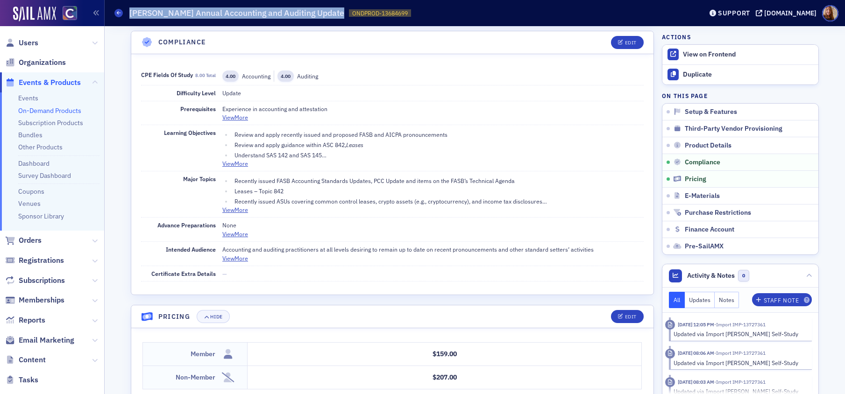
click at [242, 15] on h1 "[PERSON_NAME] Annual Accounting and Auditing Update" at bounding box center [236, 12] width 215 height 11
copy h1 "[PERSON_NAME] Annual Accounting and Auditing Update"
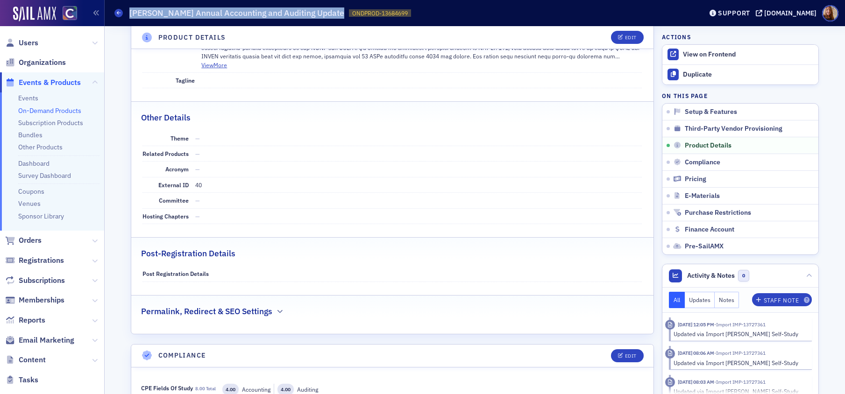
scroll to position [334, 0]
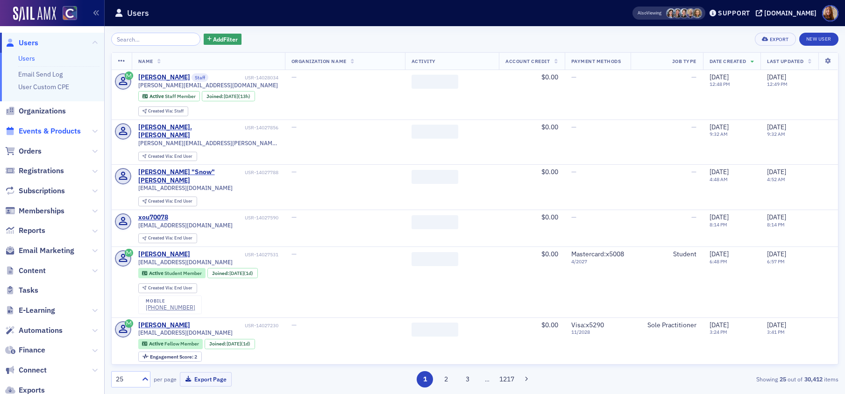
click at [39, 131] on span "Events & Products" at bounding box center [50, 131] width 62 height 10
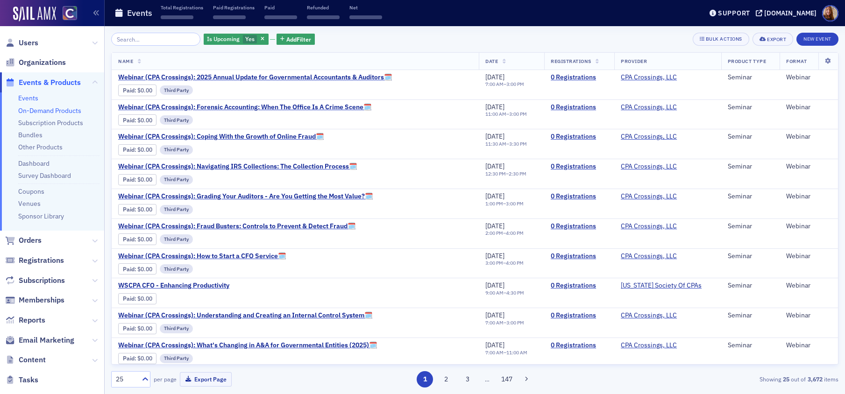
click at [43, 106] on link "On-Demand Products" at bounding box center [49, 110] width 63 height 8
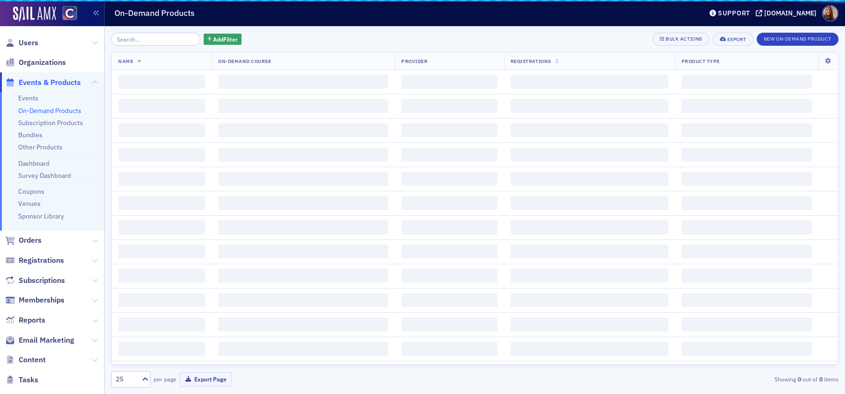
click at [144, 41] on input "search" at bounding box center [155, 39] width 89 height 13
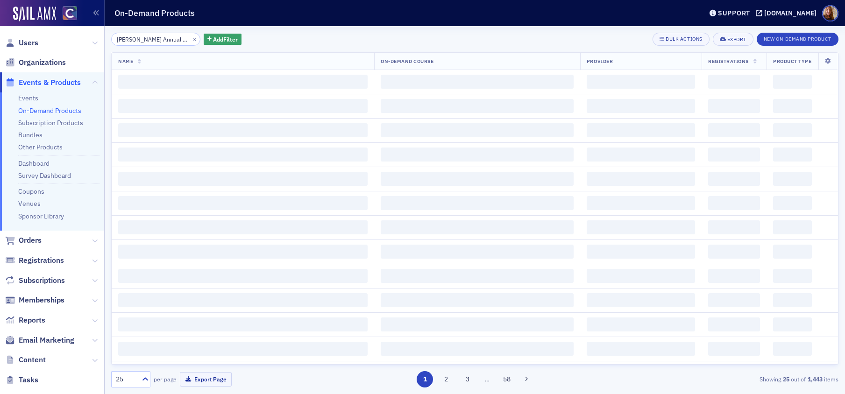
scroll to position [0, 66]
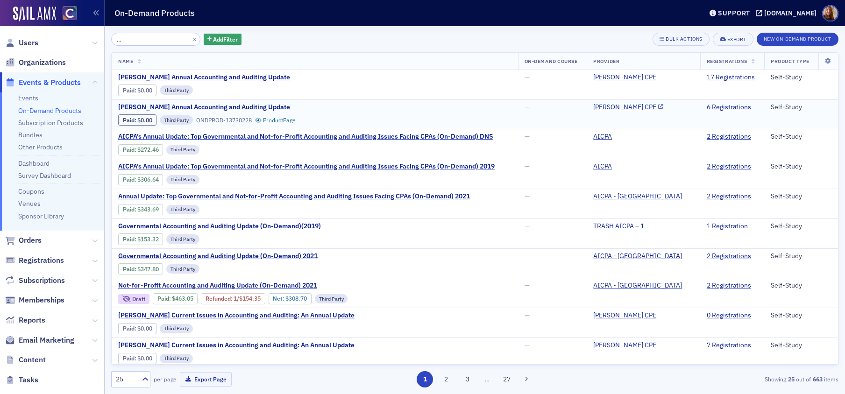
type input "Surgent's Annual Accounting and Auditing Update"
click at [247, 105] on span "Surgent's Annual Accounting and Auditing Update" at bounding box center [204, 107] width 172 height 8
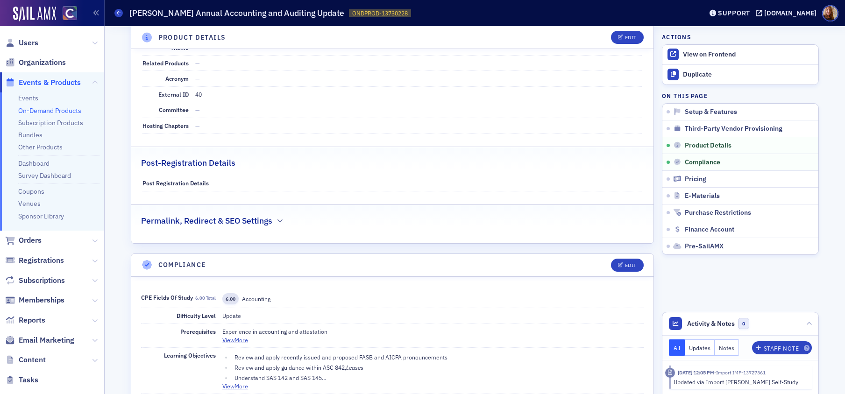
scroll to position [554, 0]
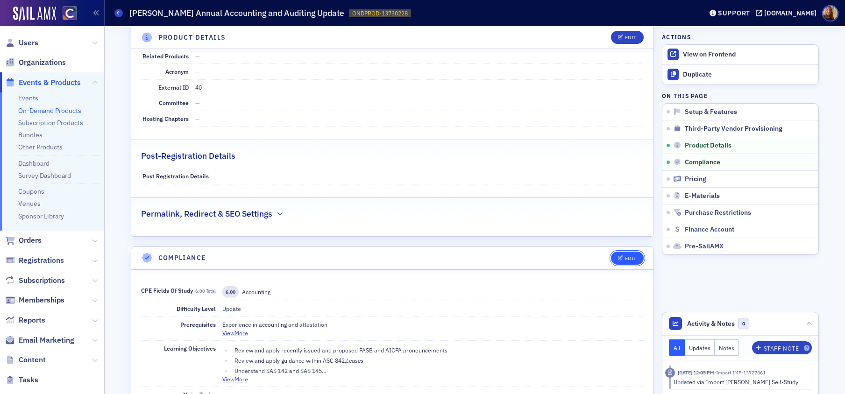
click at [634, 260] on button "Edit" at bounding box center [627, 258] width 32 height 13
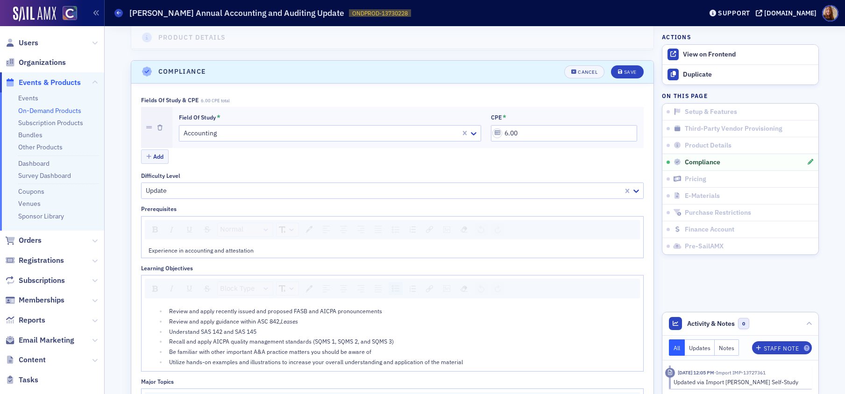
scroll to position [770, 0]
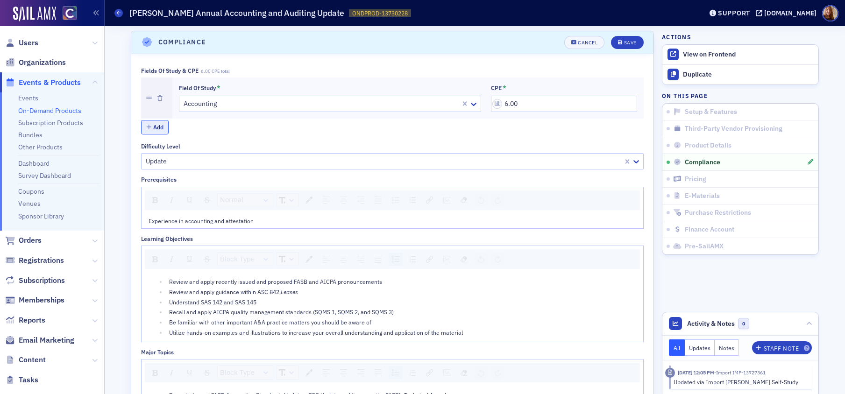
click at [159, 129] on button "Add" at bounding box center [155, 127] width 28 height 14
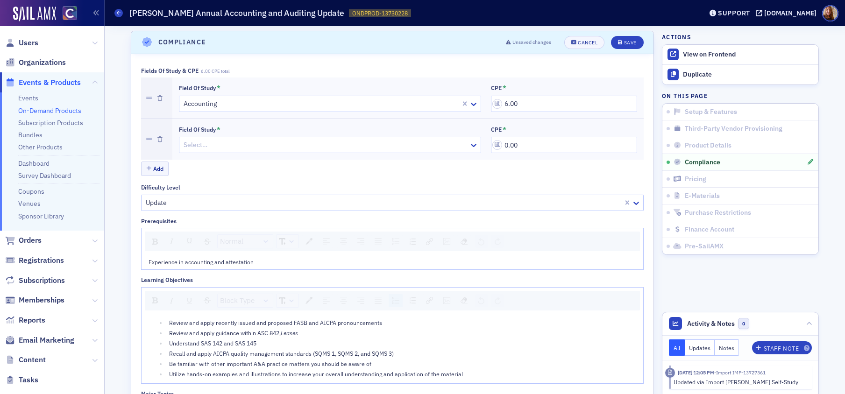
drag, startPoint x: 210, startPoint y: 142, endPoint x: 218, endPoint y: 142, distance: 7.9
click at [210, 142] on div at bounding box center [325, 145] width 285 height 12
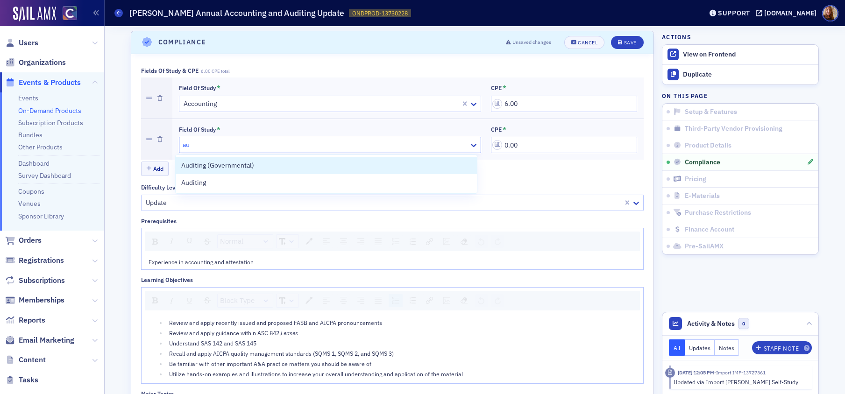
type input "aud"
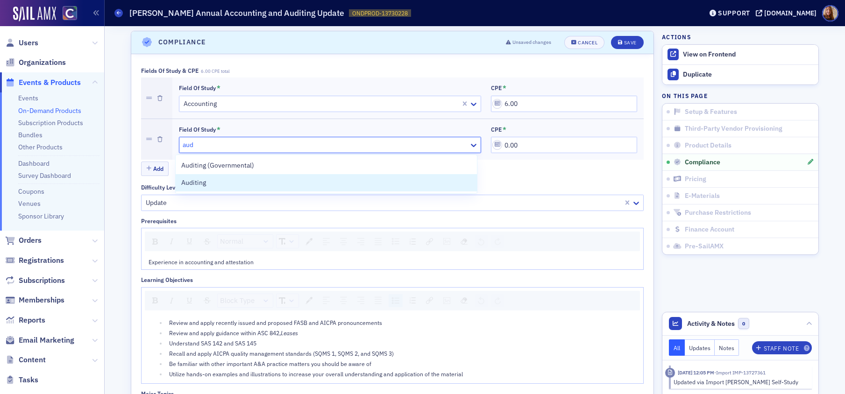
click at [232, 181] on div "Auditing" at bounding box center [326, 183] width 290 height 10
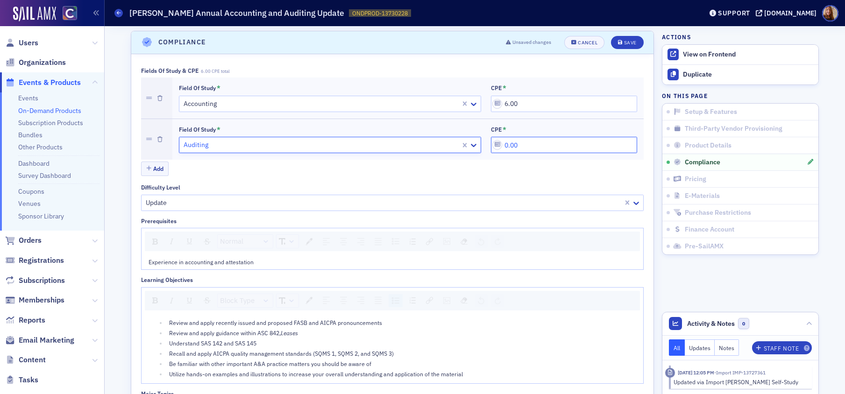
click at [520, 145] on input "0.00" at bounding box center [564, 145] width 146 height 16
type input "2.00"
click at [618, 43] on icon "submit" at bounding box center [620, 42] width 5 height 5
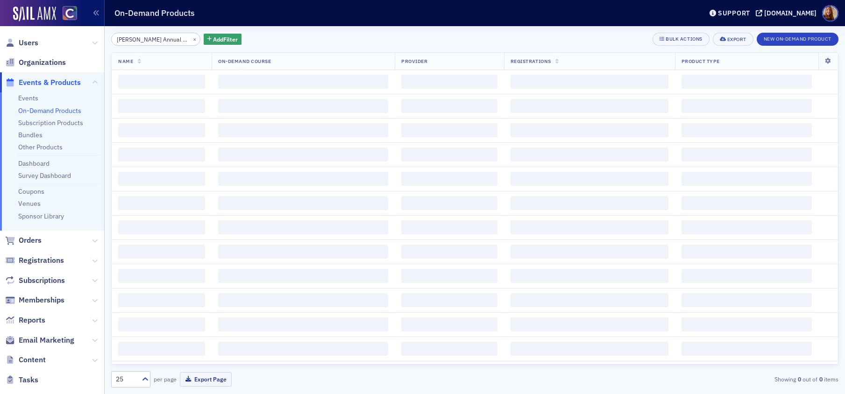
scroll to position [0, 66]
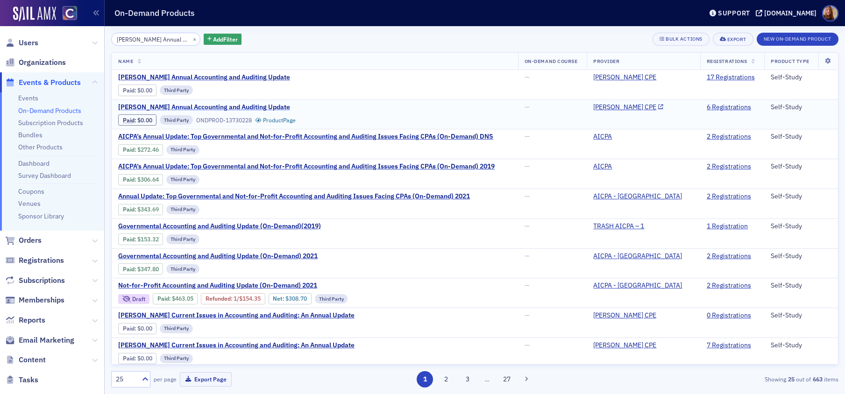
click at [235, 106] on span "Surgent's Annual Accounting and Auditing Update" at bounding box center [204, 107] width 172 height 8
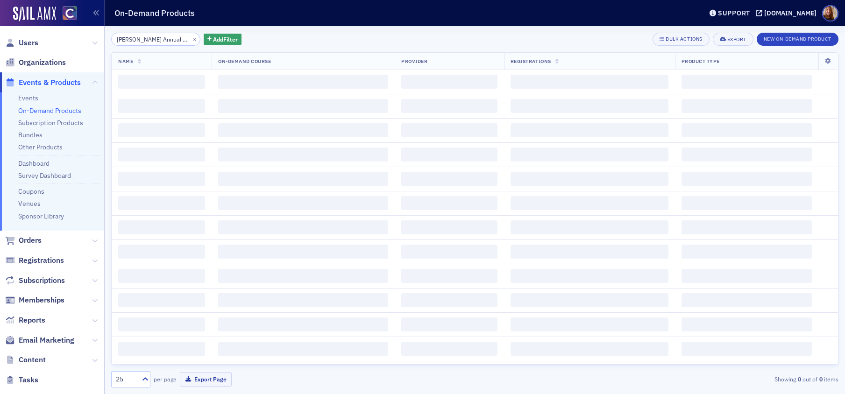
scroll to position [0, 66]
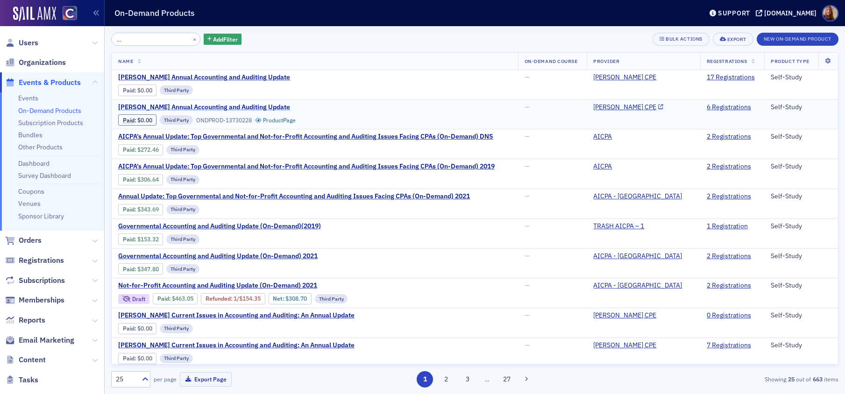
click at [249, 110] on span "Surgent's Annual Accounting and Auditing Update" at bounding box center [204, 107] width 172 height 8
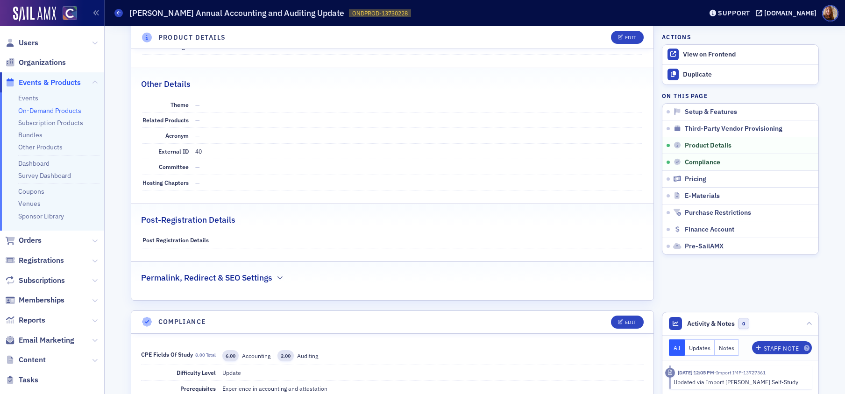
scroll to position [633, 0]
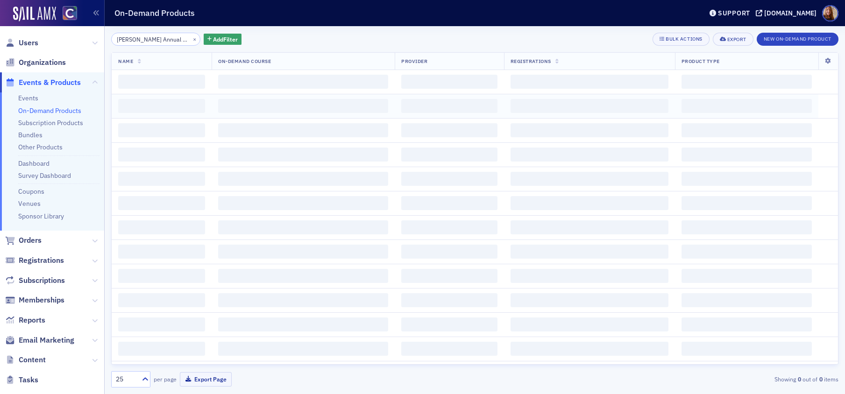
scroll to position [0, 66]
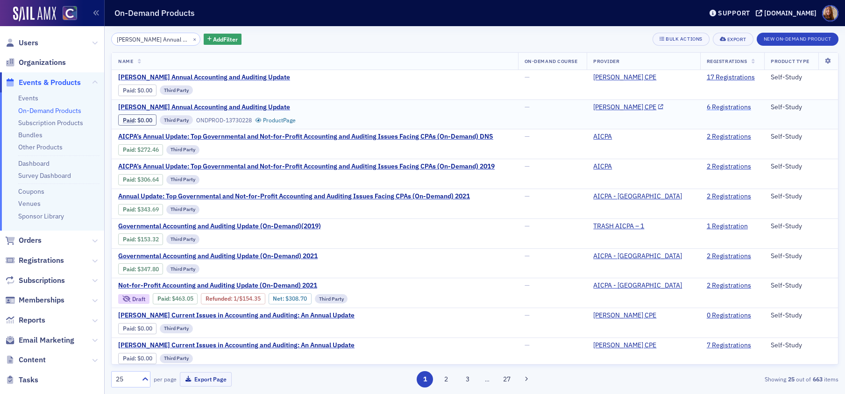
click at [715, 105] on link "6 Registrations" at bounding box center [729, 107] width 44 height 8
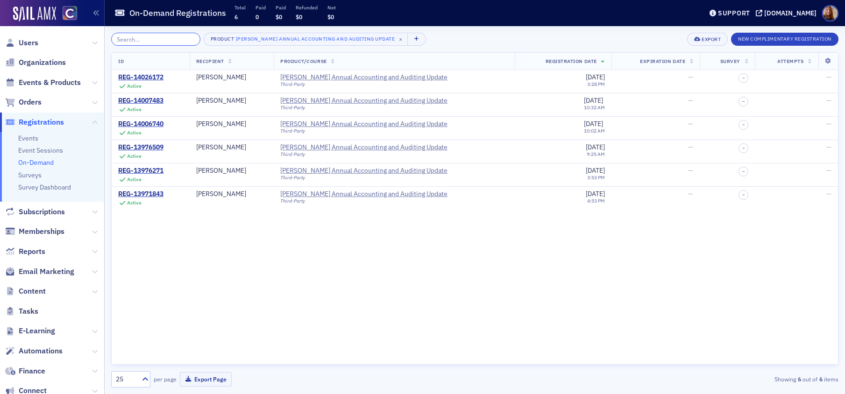
click at [149, 39] on input "search" at bounding box center [155, 39] width 89 height 13
paste input "[PERSON_NAME] Gaining a Competitive Advantage: Critical Skills for CFOs and Con…"
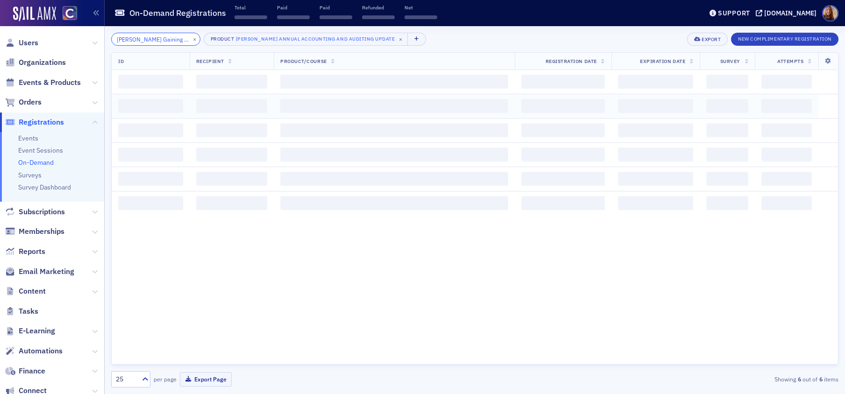
scroll to position [0, 149]
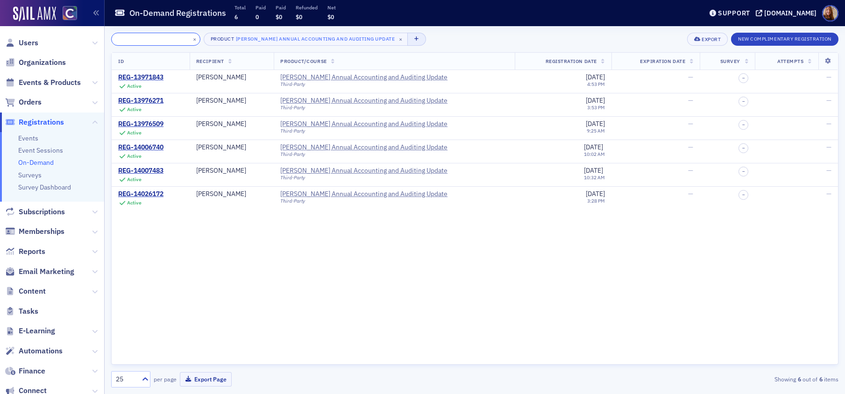
type input "[PERSON_NAME] Gaining a Competitive Advantage: Critical Skills for CFOs and Con…"
click at [407, 38] on button "button" at bounding box center [416, 39] width 19 height 13
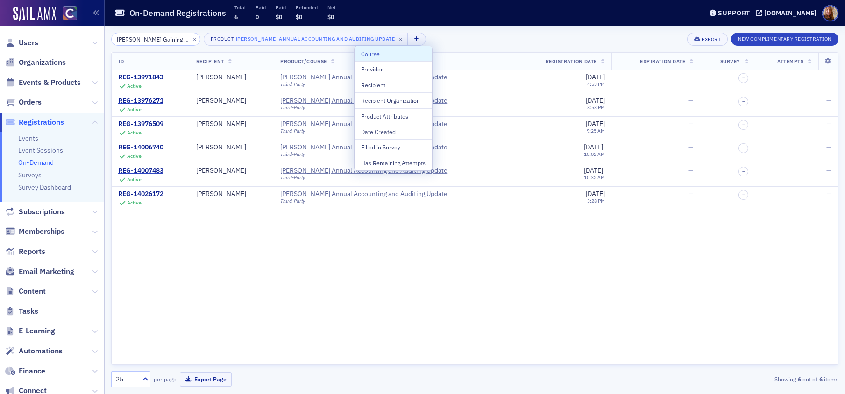
click at [478, 35] on div "Surgent's Gaining a Competitive Advantage: Critical Skills for CFOs and Control…" at bounding box center [474, 39] width 727 height 13
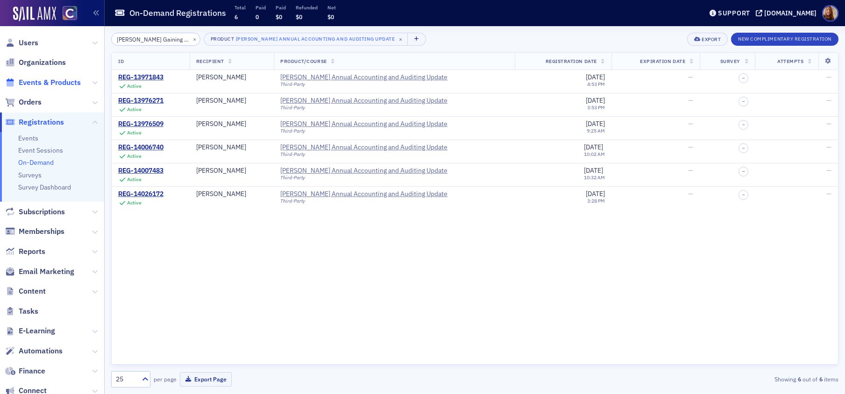
click at [41, 82] on span "Events & Products" at bounding box center [50, 83] width 62 height 10
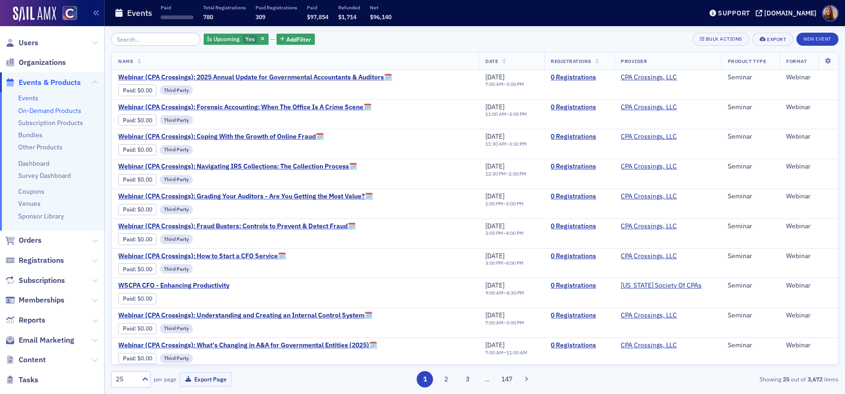
click at [31, 109] on link "On-Demand Products" at bounding box center [49, 110] width 63 height 8
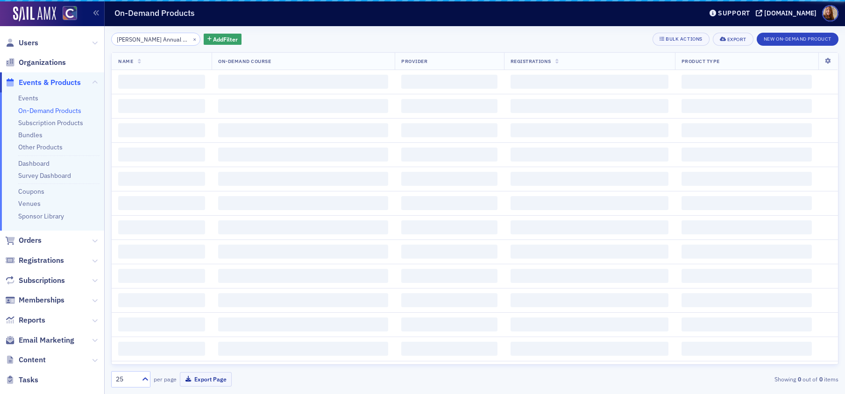
scroll to position [0, 66]
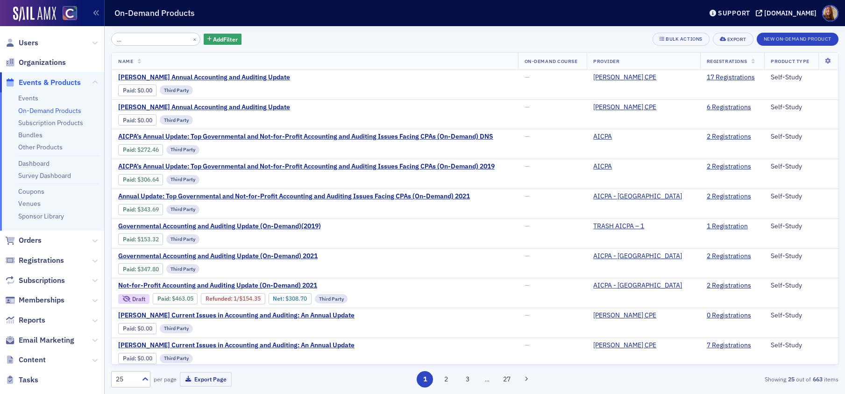
click at [147, 35] on input "Surgent's Annual Accounting and Auditing Update" at bounding box center [155, 39] width 89 height 13
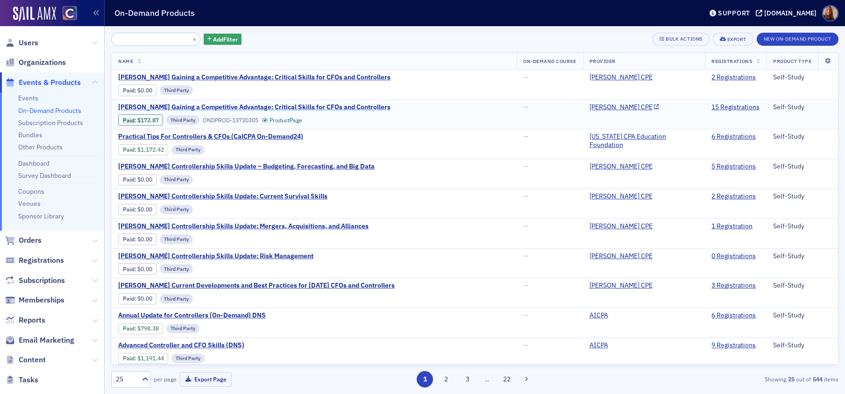
type input "[PERSON_NAME] Gaining a Competitive Advantage: Critical Skills for CFOs and Con…"
click at [287, 108] on span "[PERSON_NAME] Gaining a Competitive Advantage: Critical Skills for CFOs and Con…" at bounding box center [254, 107] width 272 height 8
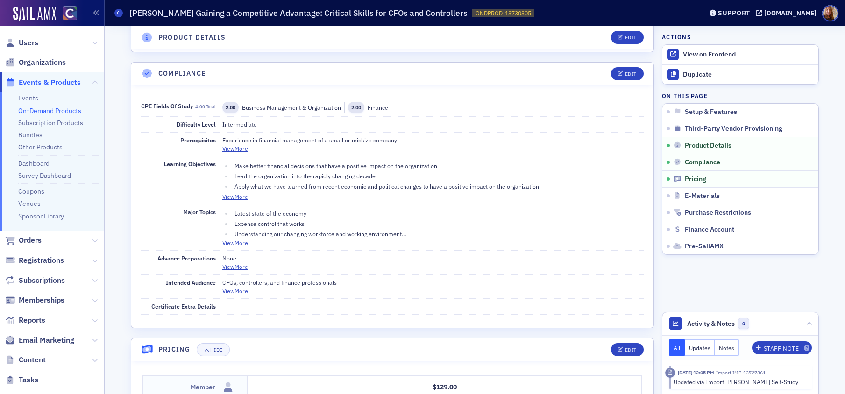
scroll to position [414, 0]
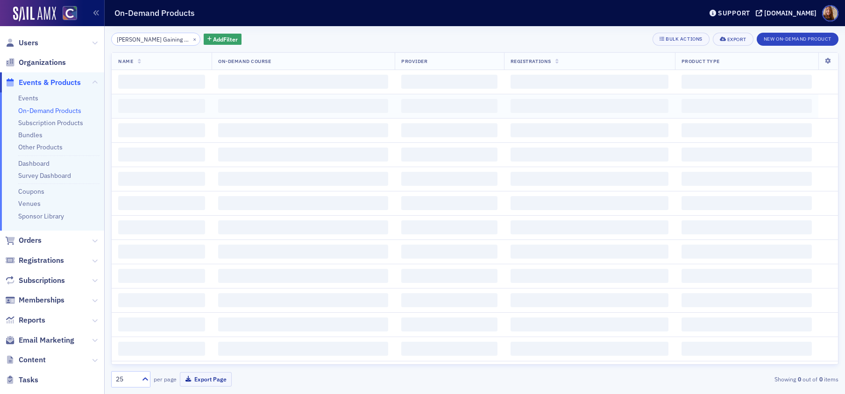
scroll to position [0, 149]
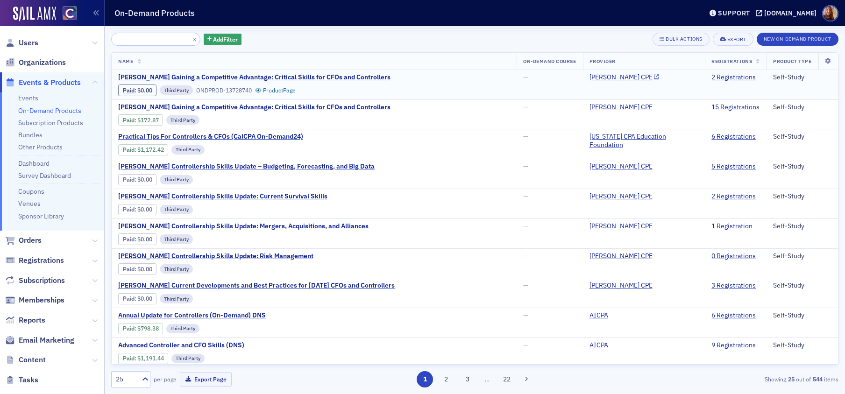
click at [243, 76] on span "[PERSON_NAME] Gaining a Competitive Advantage: Critical Skills for CFOs and Con…" at bounding box center [254, 77] width 272 height 8
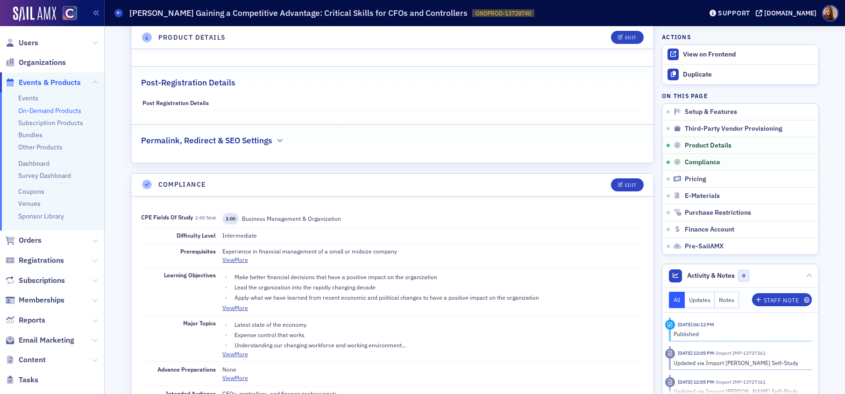
scroll to position [739, 0]
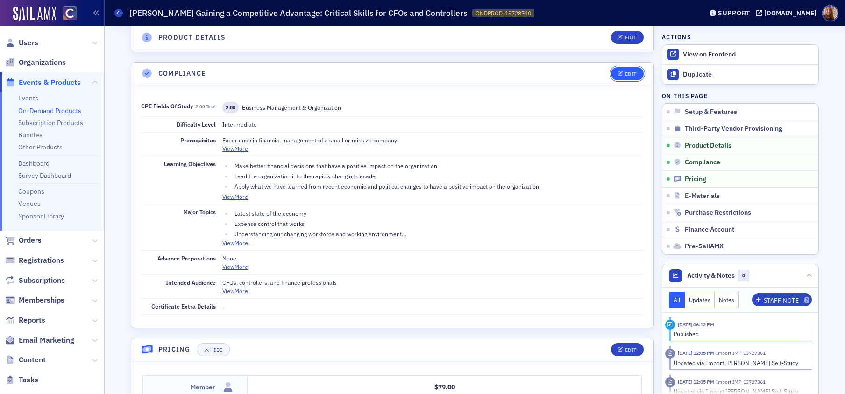
click at [630, 74] on div "Edit" at bounding box center [631, 73] width 12 height 5
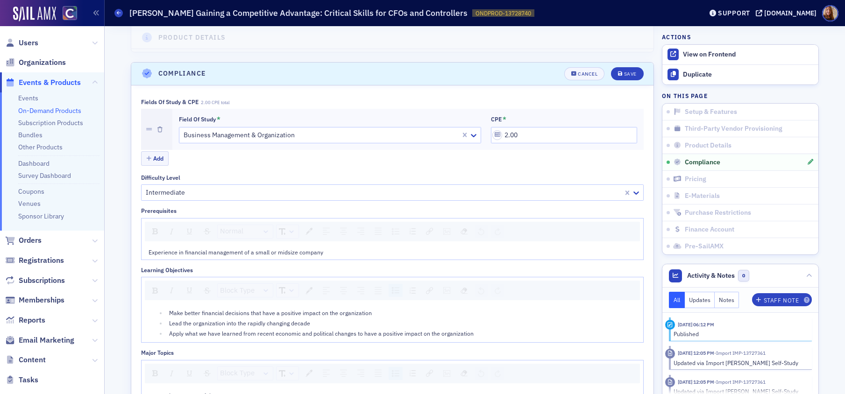
scroll to position [770, 0]
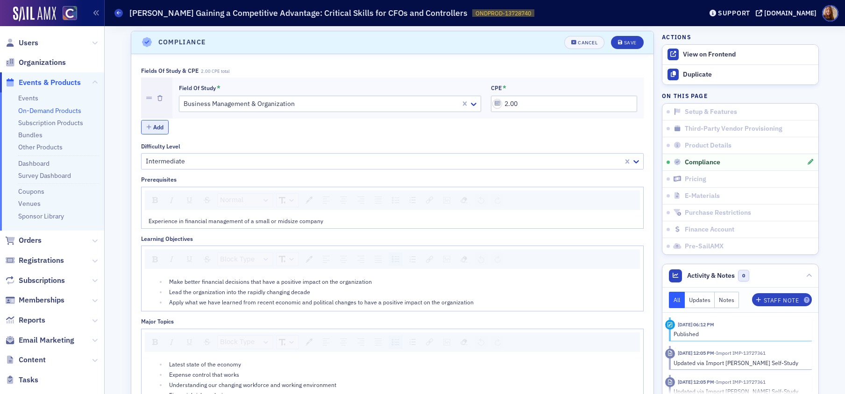
click at [153, 124] on button "Add" at bounding box center [155, 127] width 28 height 14
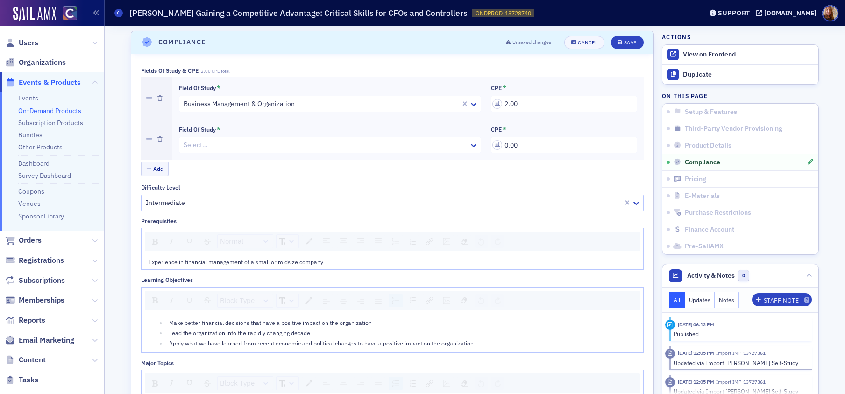
click at [219, 137] on div "Select…" at bounding box center [330, 145] width 302 height 16
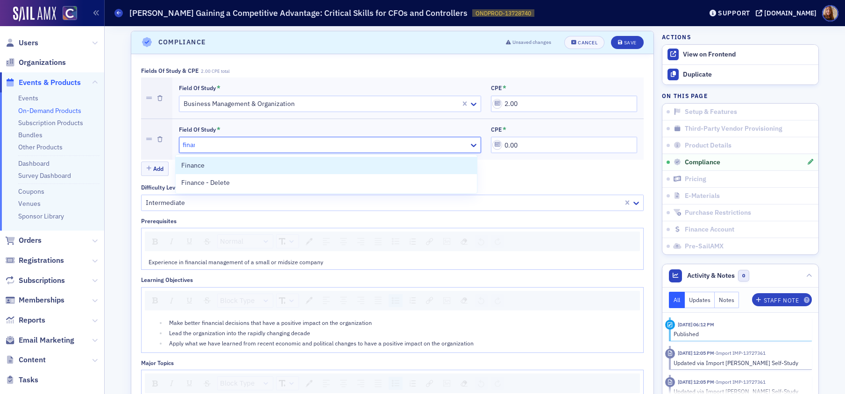
type input "finance"
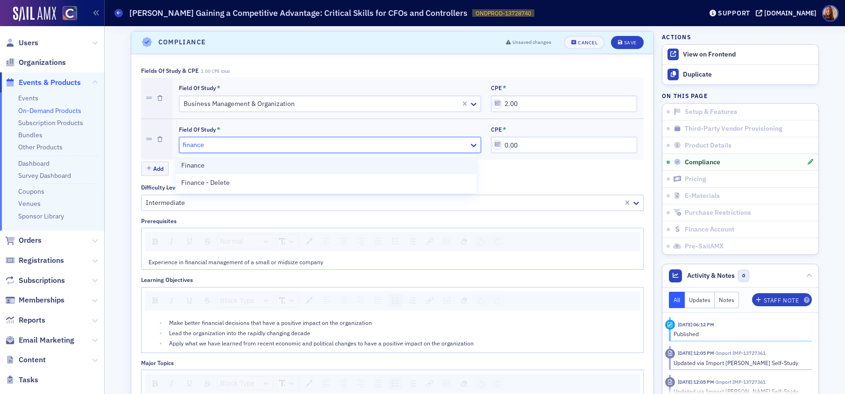
click at [206, 165] on div "Finance" at bounding box center [326, 166] width 290 height 10
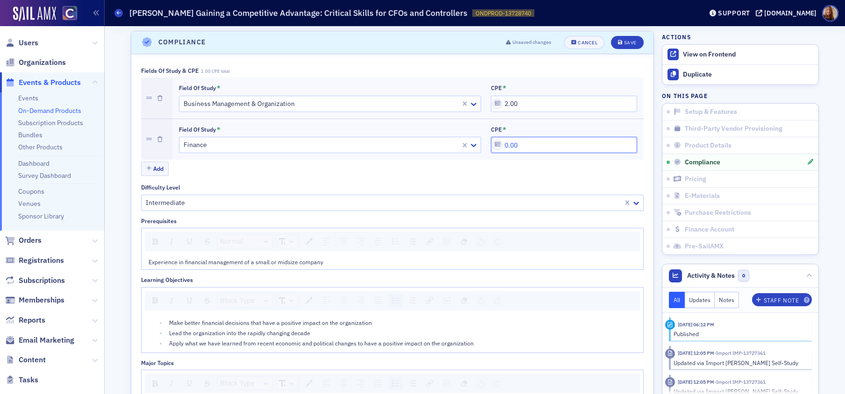
click at [502, 147] on input "0.00" at bounding box center [564, 145] width 146 height 16
type input "2.00"
click at [618, 42] on icon "submit" at bounding box center [620, 42] width 5 height 5
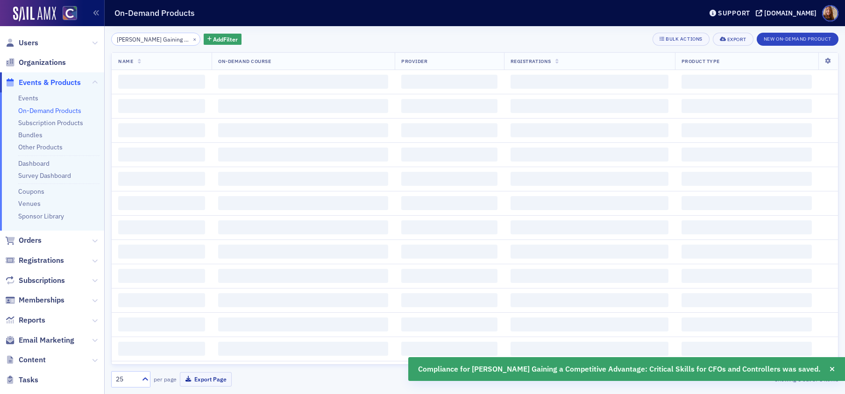
scroll to position [0, 149]
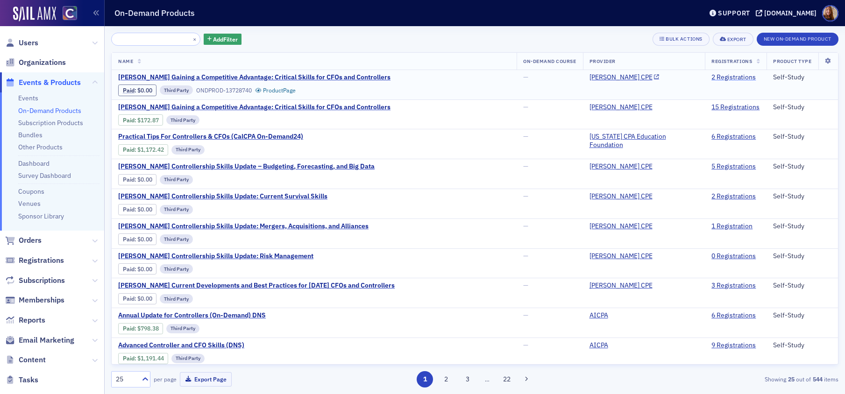
click at [722, 77] on link "2 Registrations" at bounding box center [733, 77] width 44 height 8
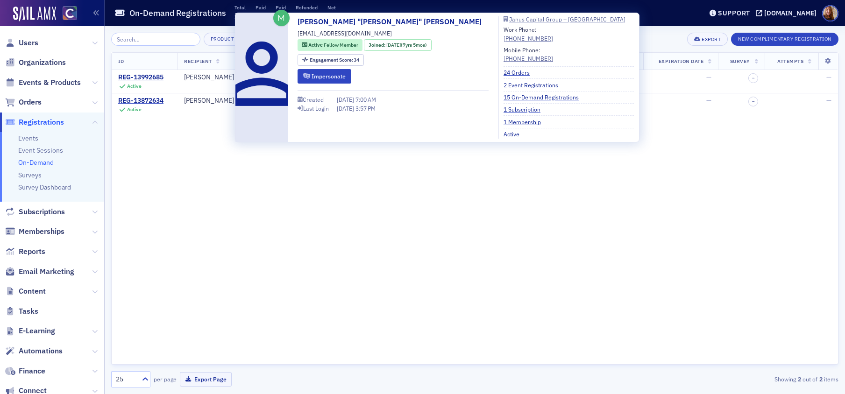
click at [337, 32] on span "kloskyp@yahoo.com" at bounding box center [345, 33] width 94 height 8
copy div "kloskyp@yahoo.com"
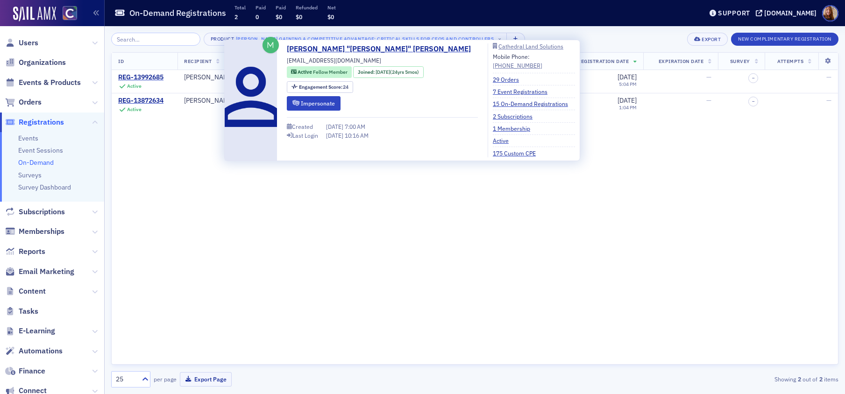
click at [319, 61] on span "dhayl@yahoo.com" at bounding box center [334, 60] width 94 height 8
copy div "dhayl@yahoo.com"
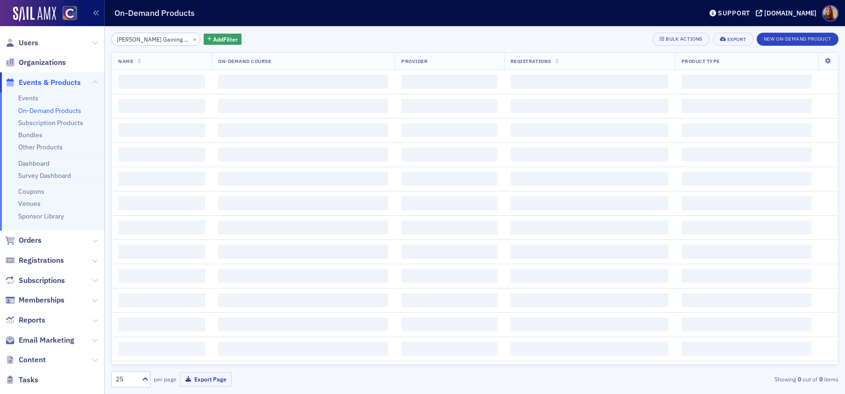
scroll to position [0, 149]
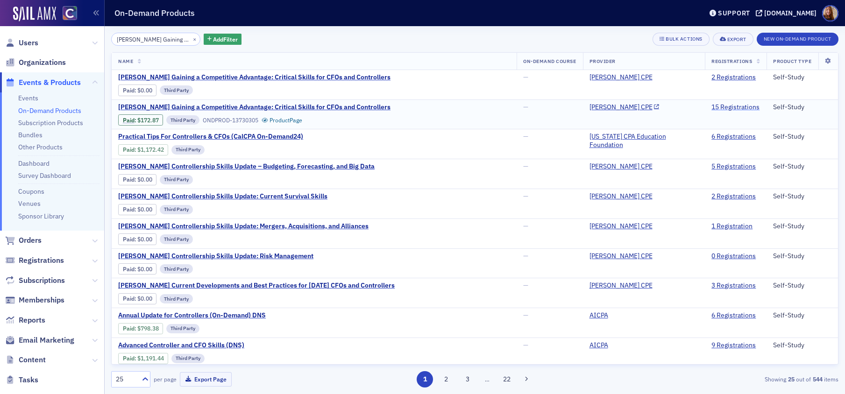
click at [729, 107] on link "15 Registrations" at bounding box center [735, 107] width 48 height 8
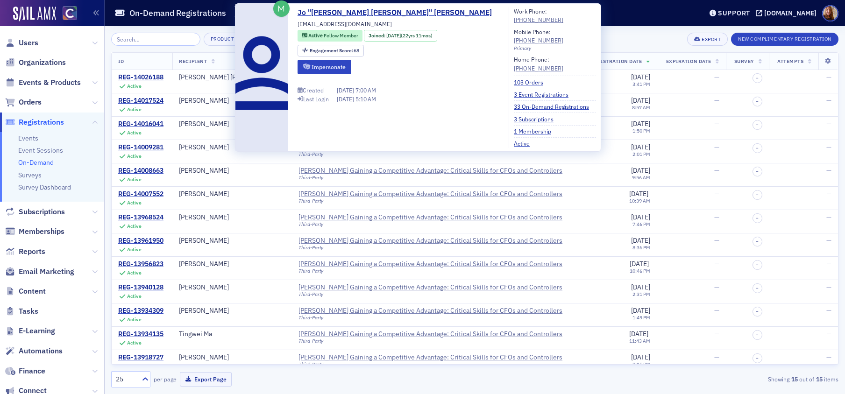
click at [334, 25] on span "[EMAIL_ADDRESS][DOMAIN_NAME]" at bounding box center [345, 24] width 94 height 8
copy div "[EMAIL_ADDRESS][DOMAIN_NAME]"
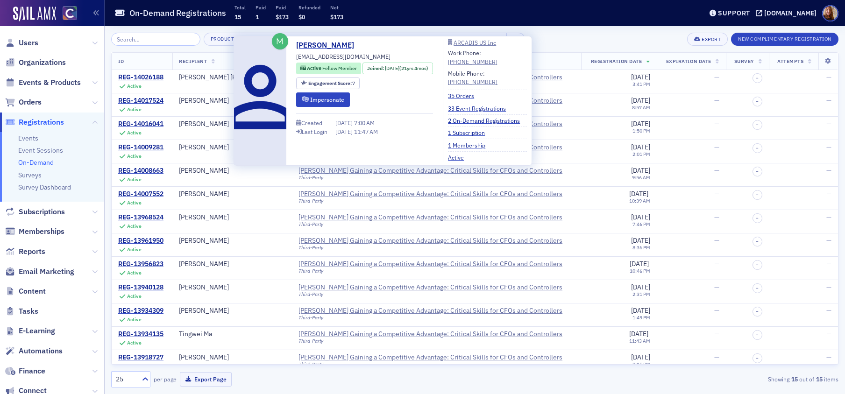
click at [333, 55] on span "j.knoll07@gmail.com" at bounding box center [343, 56] width 94 height 8
copy div "j.knoll07@gmail.com"
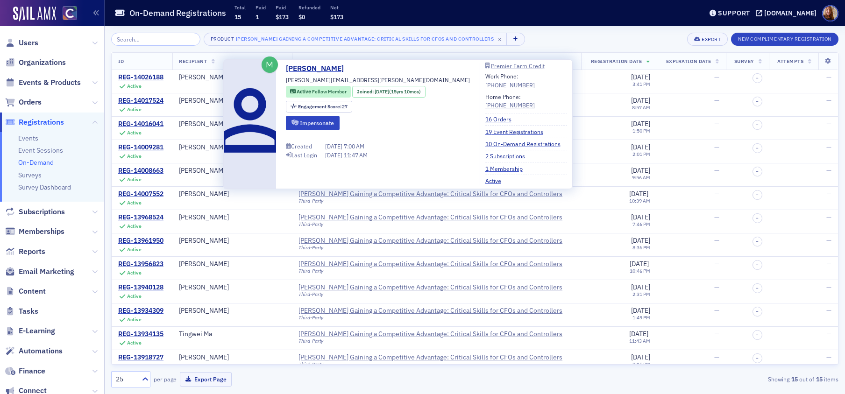
click at [342, 80] on span "sarah.lueck@premieraca.com" at bounding box center [378, 80] width 184 height 8
copy div "sarah.lueck@premieraca.com"
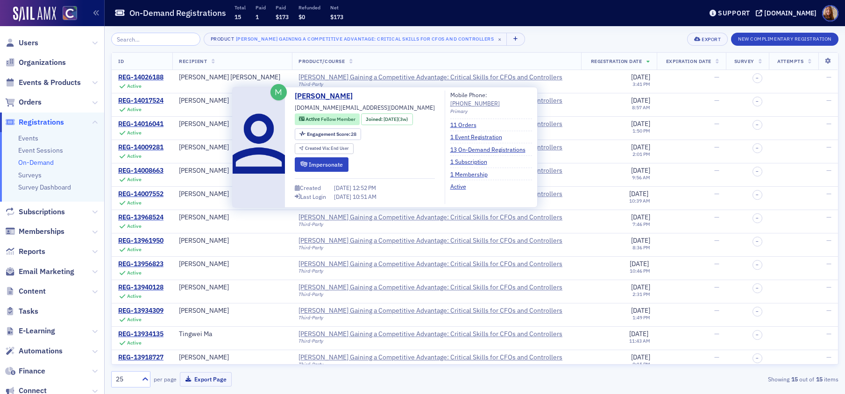
click at [339, 106] on span "lauragonzalez.cpa@gmail.com" at bounding box center [365, 107] width 140 height 8
copy div "lauragonzalez.cpa@gmail.com"
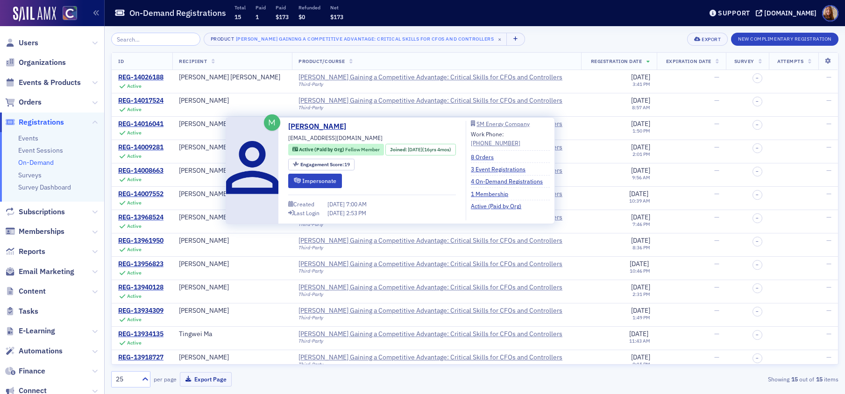
click at [341, 137] on span "abennett@sm-energy.com" at bounding box center [335, 138] width 94 height 8
copy div "abennett@sm-energy.com"
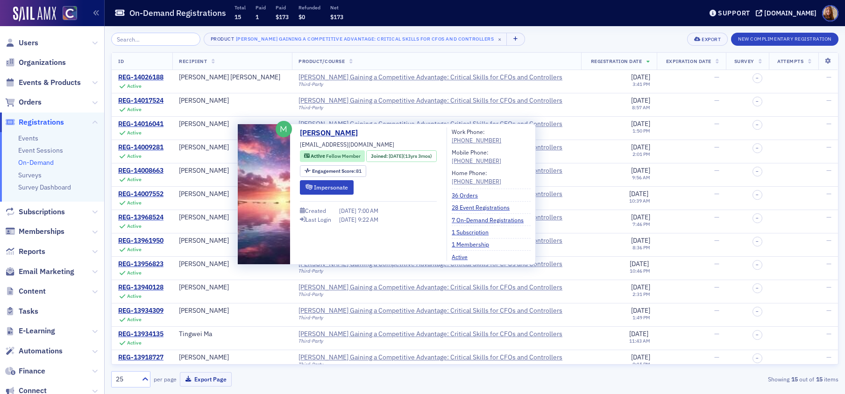
click at [362, 148] on span "iwill.1succeed@yahoo.com" at bounding box center [347, 144] width 94 height 8
copy div "iwill.1succeed@yahoo.com"
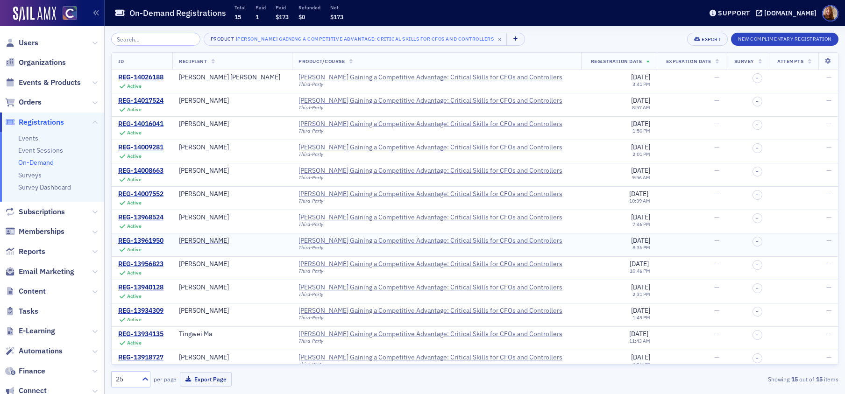
click at [354, 241] on div "[PERSON_NAME] Gaining a Competitive Advantage: Critical Skills for CFOs and Con…" at bounding box center [430, 241] width 264 height 8
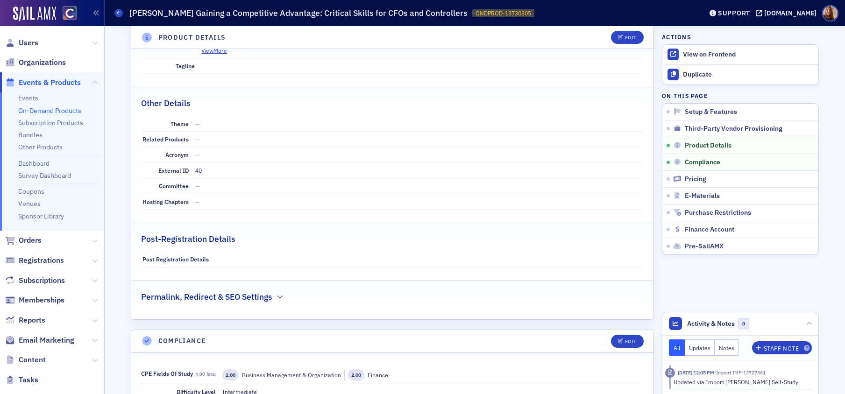
scroll to position [186, 0]
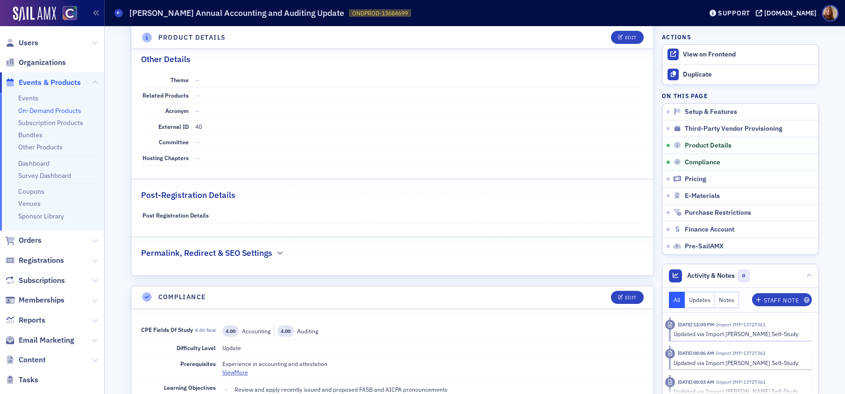
scroll to position [507, 0]
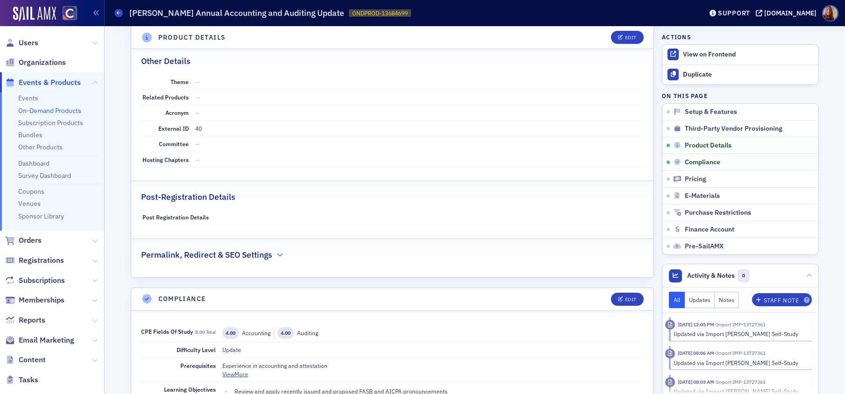
click at [29, 106] on link "On-Demand Products" at bounding box center [49, 110] width 63 height 8
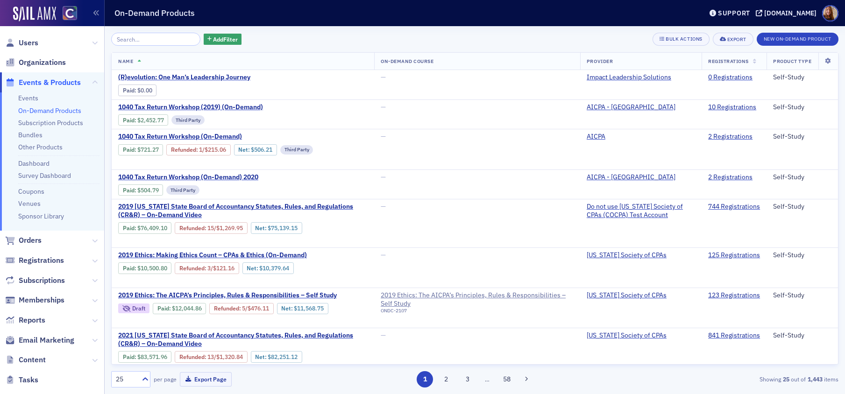
click at [148, 40] on input "search" at bounding box center [155, 39] width 89 height 13
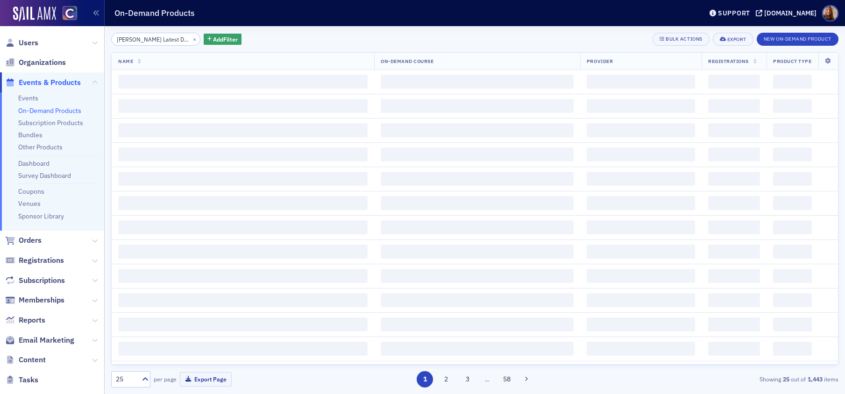
scroll to position [0, 113]
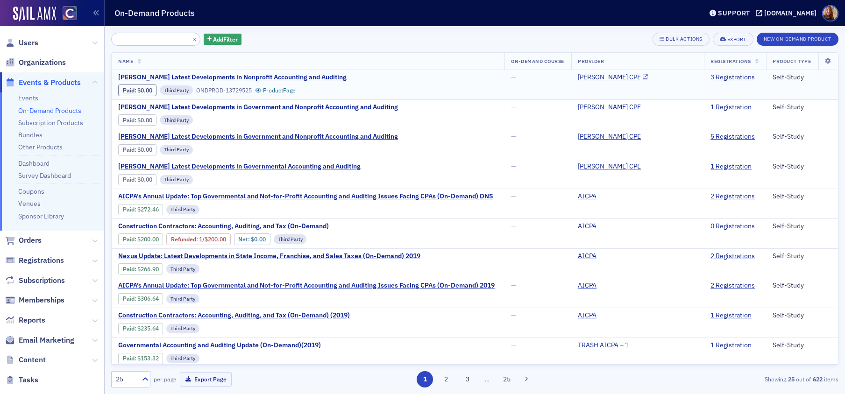
type input "[PERSON_NAME] Latest Developments in Nonprofit Accounting and Auditing"
click at [717, 79] on link "3 Registrations" at bounding box center [732, 77] width 44 height 8
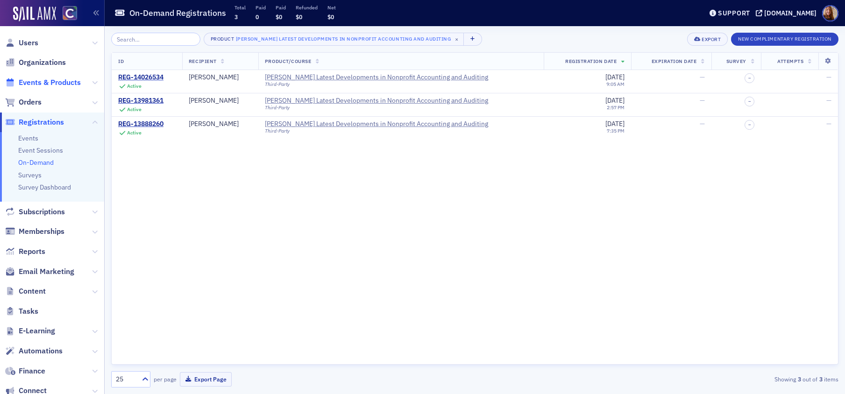
click at [36, 82] on span "Events & Products" at bounding box center [50, 83] width 62 height 10
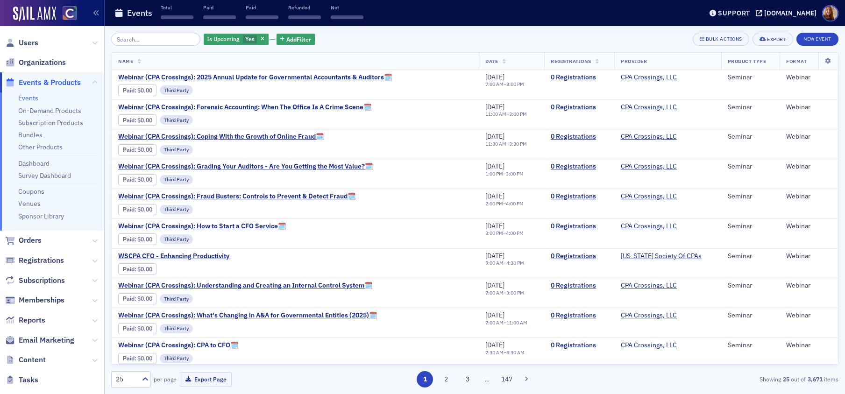
click at [147, 41] on input "search" at bounding box center [155, 39] width 89 height 13
click at [49, 113] on link "On-Demand Products" at bounding box center [49, 110] width 63 height 8
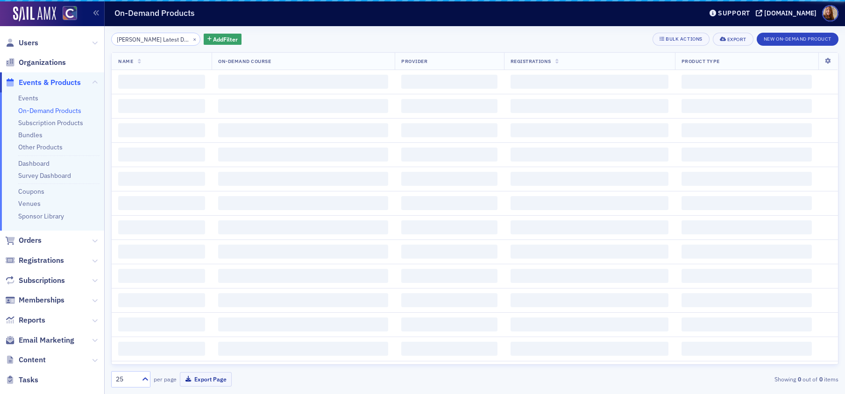
scroll to position [0, 113]
click at [151, 40] on input "[PERSON_NAME] Latest Developments in Nonprofit Accounting and Auditing" at bounding box center [155, 39] width 89 height 13
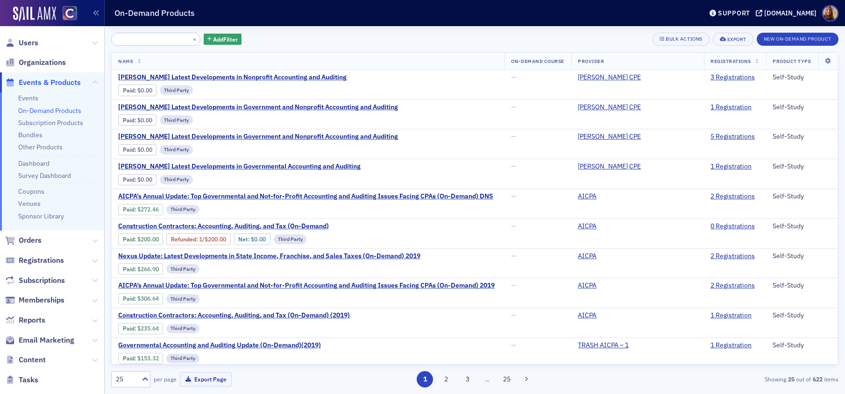
click at [152, 39] on input "[PERSON_NAME] Latest Developments in Nonprofit Accounting and Auditing" at bounding box center [155, 39] width 89 height 13
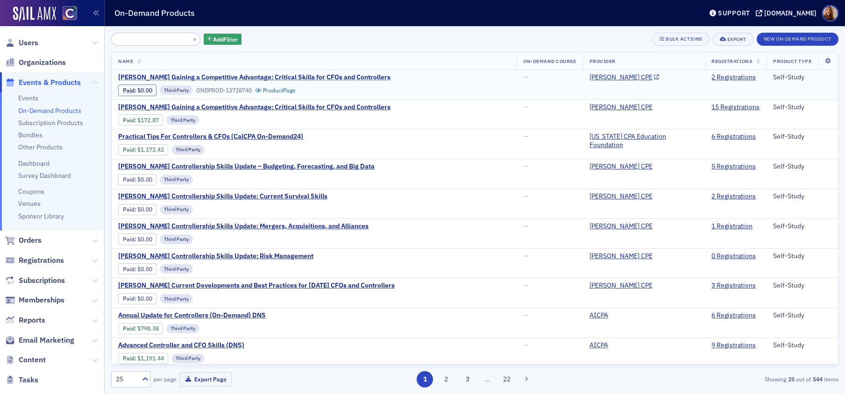
type input "[PERSON_NAME] Gaining a Competitive Advantage: Critical Skills for CFOs and Con…"
click at [321, 77] on span "[PERSON_NAME] Gaining a Competitive Advantage: Critical Skills for CFOs and Con…" at bounding box center [254, 77] width 272 height 8
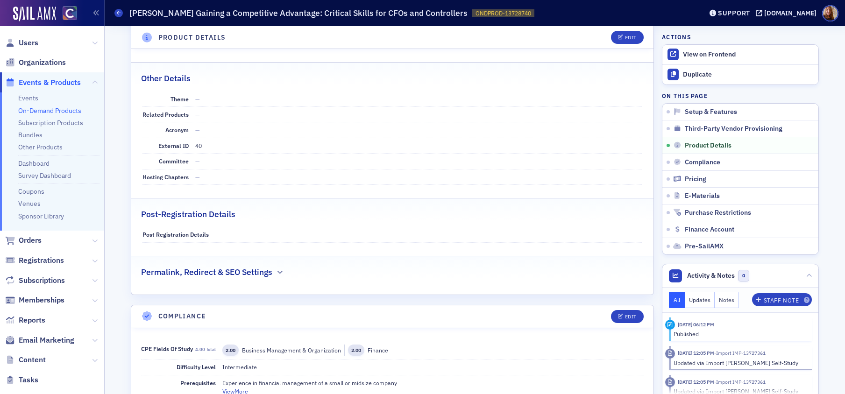
scroll to position [612, 0]
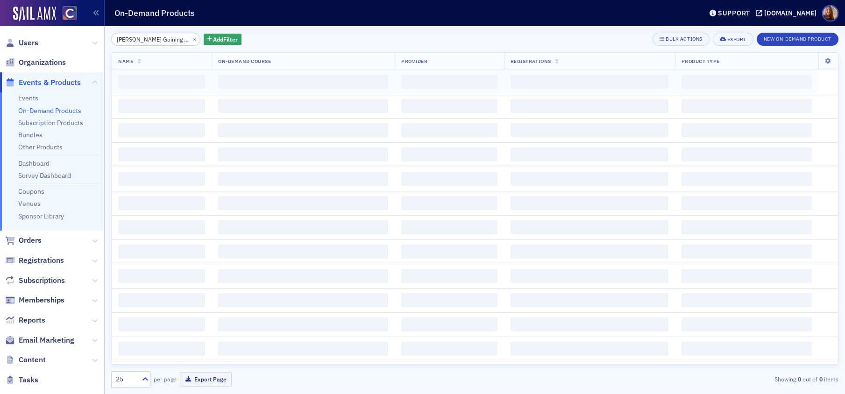
scroll to position [0, 149]
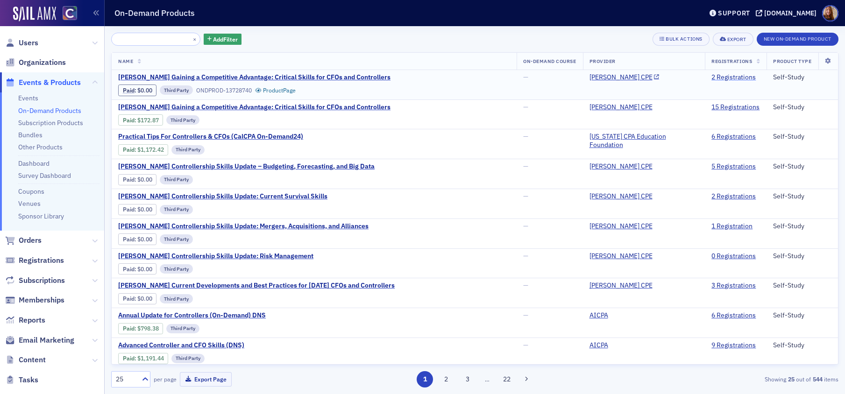
click at [716, 77] on link "2 Registrations" at bounding box center [733, 77] width 44 height 8
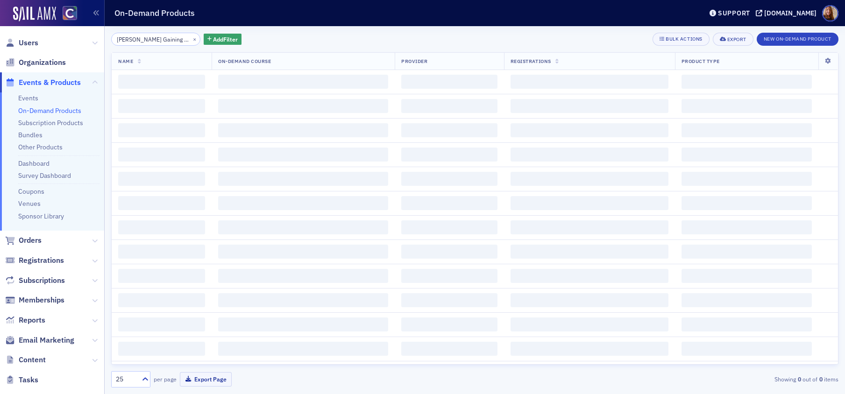
scroll to position [0, 149]
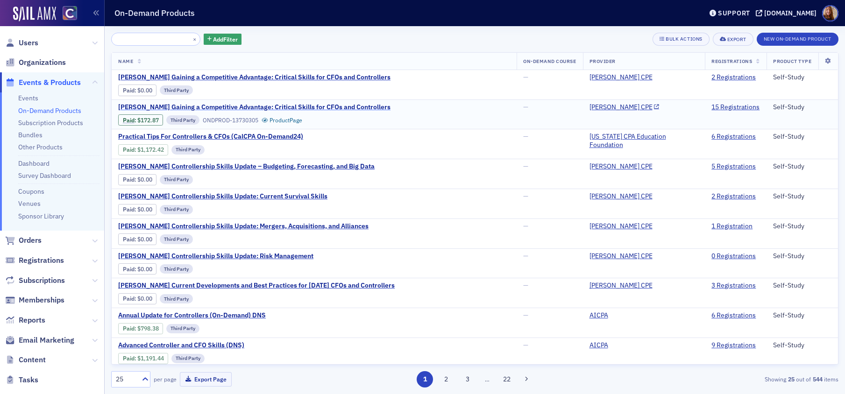
click at [223, 104] on span "[PERSON_NAME] Gaining a Competitive Advantage: Critical Skills for CFOs and Con…" at bounding box center [254, 107] width 272 height 8
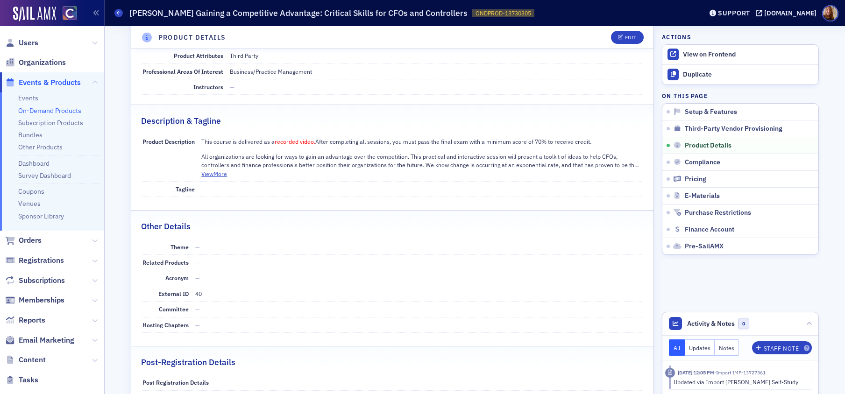
scroll to position [524, 0]
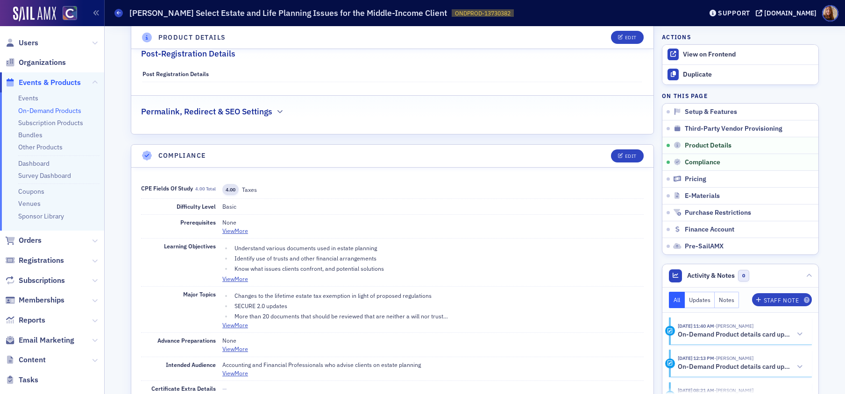
scroll to position [754, 0]
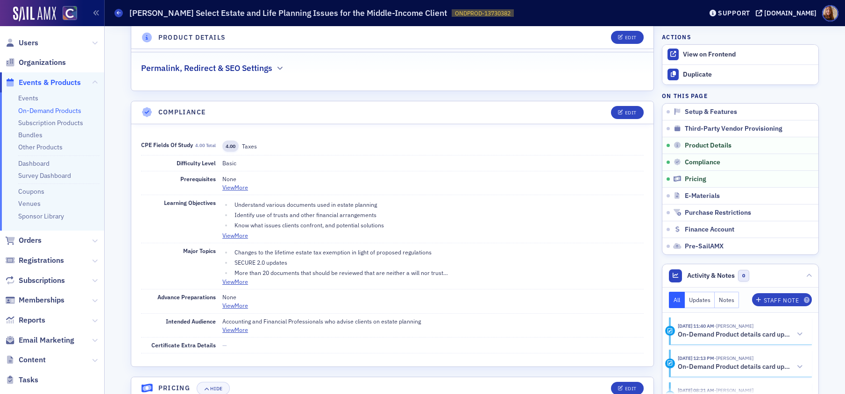
click at [313, 12] on h1 "[PERSON_NAME] Select Estate and Life Planning Issues for the Middle-Income Clie…" at bounding box center [288, 12] width 318 height 11
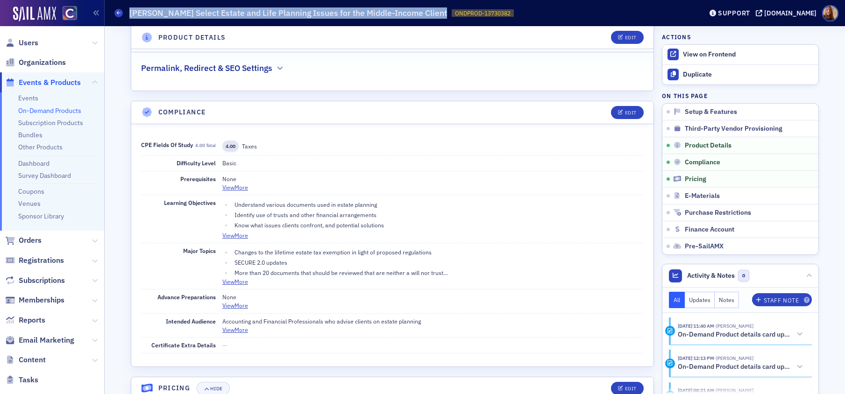
click at [313, 12] on h1 "Surgent's Select Estate and Life Planning Issues for the Middle-Income Client" at bounding box center [288, 12] width 318 height 11
copy h1 "Surgent's Select Estate and Life Planning Issues for the Middle-Income Client"
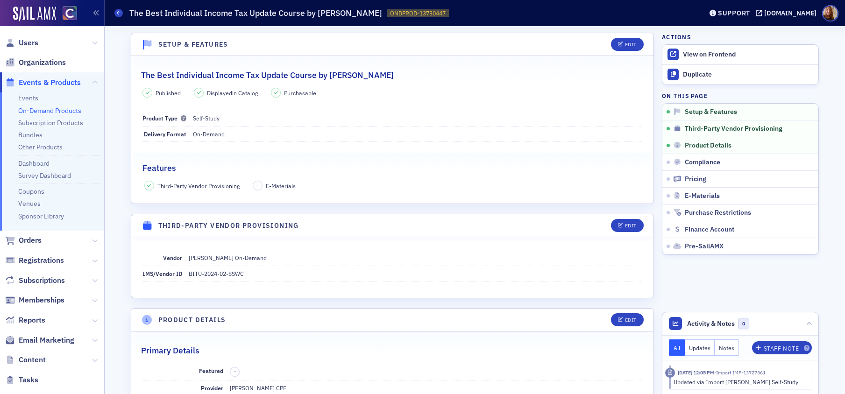
click at [272, 74] on h2 "The Best Individual Income Tax Update Course by [PERSON_NAME]" at bounding box center [267, 75] width 253 height 12
click at [272, 74] on h2 "The Best Individual Income Tax Update Course by Surgent" at bounding box center [267, 75] width 253 height 12
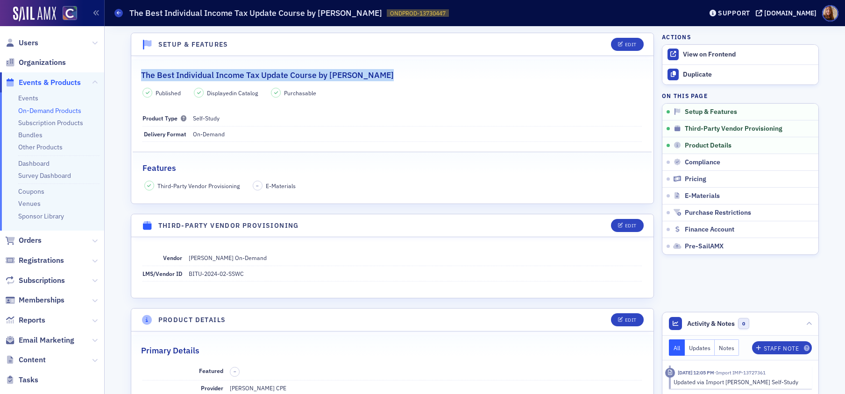
click at [272, 74] on h2 "The Best Individual Income Tax Update Course by Surgent" at bounding box center [267, 75] width 253 height 12
copy h2 "The Best Individual Income Tax Update Course by Surgent"
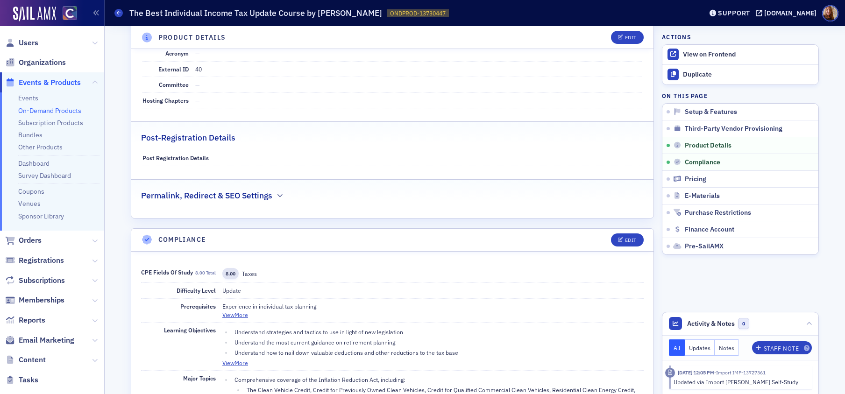
scroll to position [656, 0]
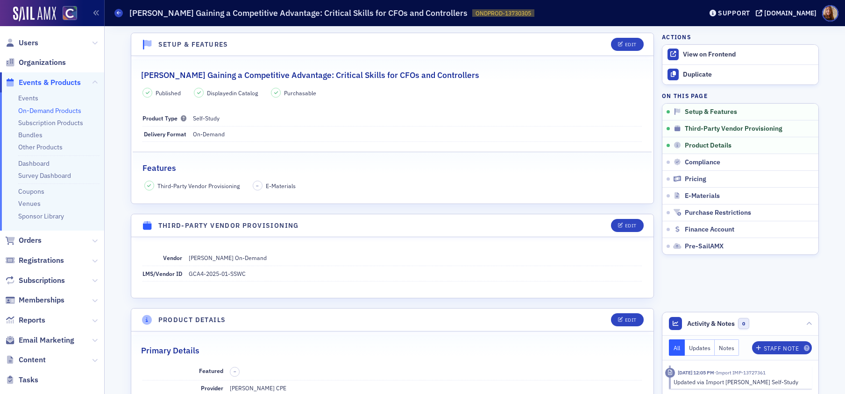
click at [334, 75] on h2 "[PERSON_NAME] Gaining a Competitive Advantage: Critical Skills for CFOs and Con…" at bounding box center [310, 75] width 338 height 12
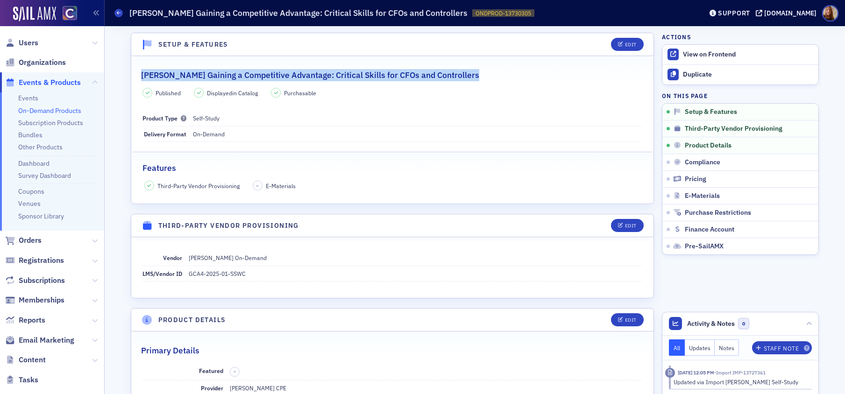
click at [334, 75] on h2 "[PERSON_NAME] Gaining a Competitive Advantage: Critical Skills for CFOs and Con…" at bounding box center [310, 75] width 338 height 12
copy h2 "[PERSON_NAME] Gaining a Competitive Advantage: Critical Skills for CFOs and Con…"
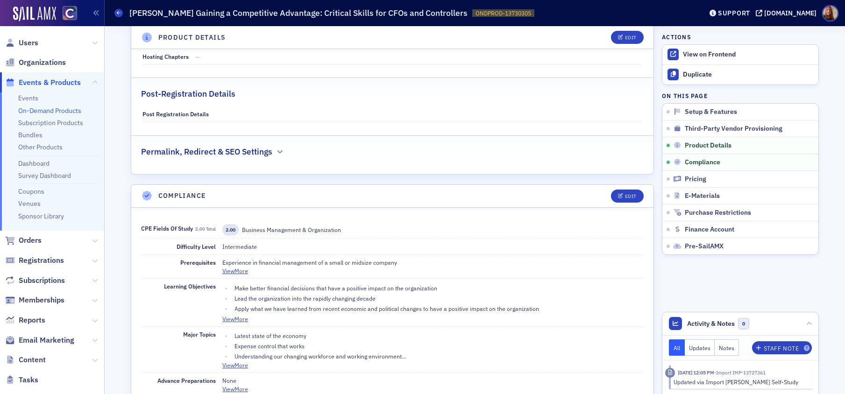
scroll to position [632, 0]
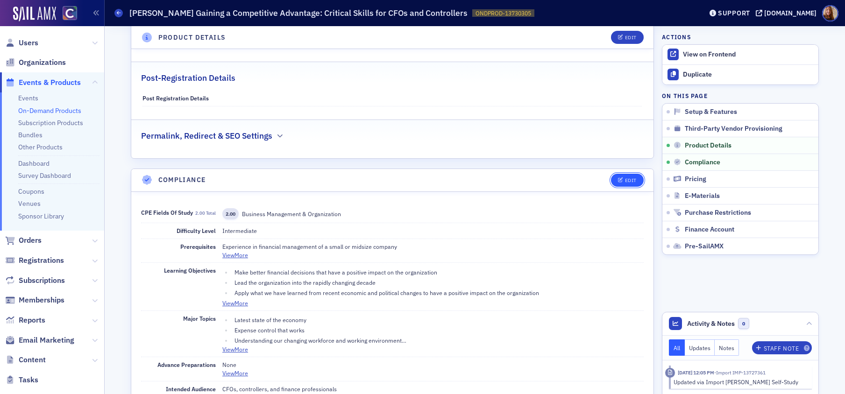
click at [630, 184] on button "Edit" at bounding box center [627, 180] width 32 height 13
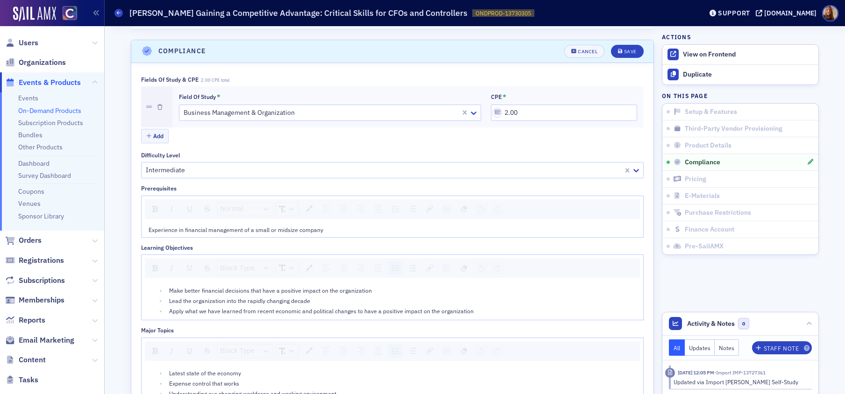
scroll to position [770, 0]
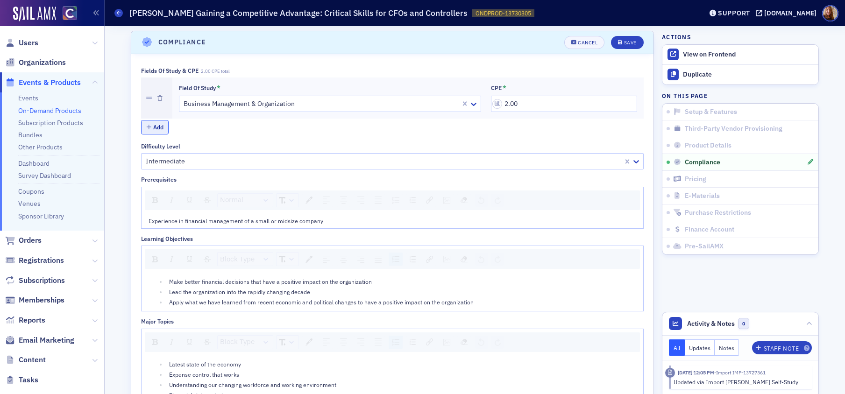
click at [148, 126] on button "Add" at bounding box center [155, 127] width 28 height 14
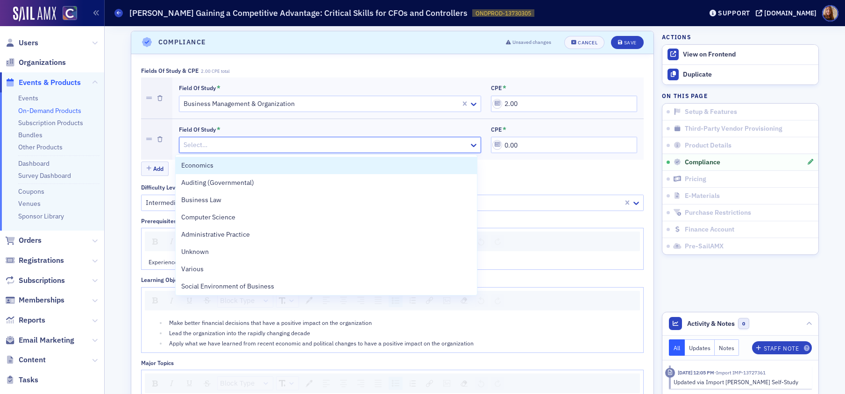
click at [235, 142] on div at bounding box center [325, 145] width 285 height 12
type input "Fin"
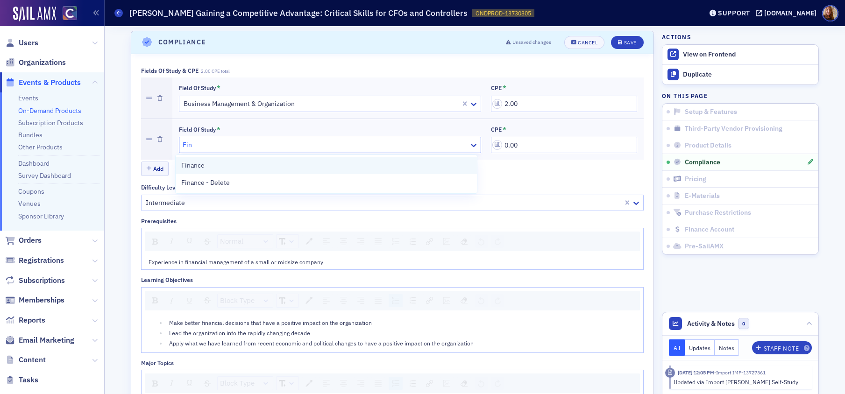
click at [210, 161] on div "Finance" at bounding box center [326, 166] width 290 height 10
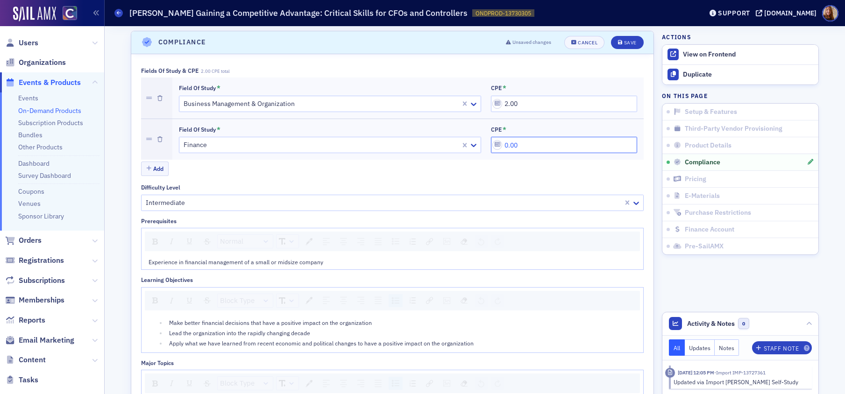
click at [532, 142] on input "0.00" at bounding box center [564, 145] width 146 height 16
click at [511, 143] on input "0.00" at bounding box center [564, 145] width 146 height 16
type input "2.00"
click at [618, 41] on icon "submit" at bounding box center [620, 42] width 5 height 5
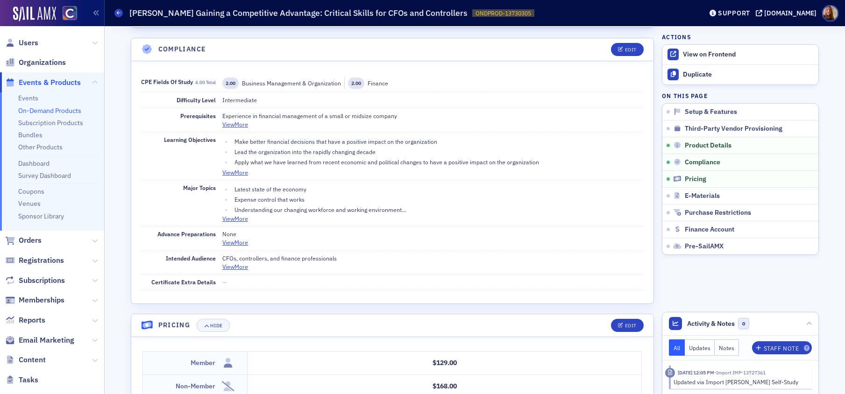
scroll to position [762, 0]
click at [302, 10] on h1 "[PERSON_NAME] Gaining a Competitive Advantage: Critical Skills for CFOs and Con…" at bounding box center [298, 12] width 338 height 11
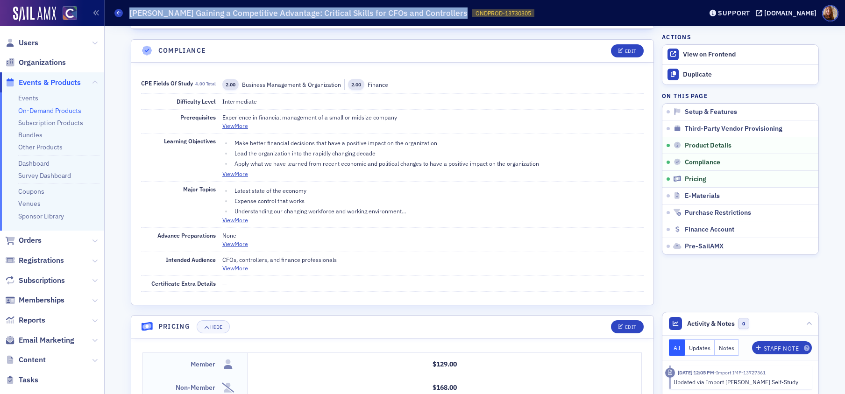
click at [302, 10] on h1 "[PERSON_NAME] Gaining a Competitive Advantage: Critical Skills for CFOs and Con…" at bounding box center [298, 12] width 338 height 11
copy h1 "[PERSON_NAME] Gaining a Competitive Advantage: Critical Skills for CFOs and Con…"
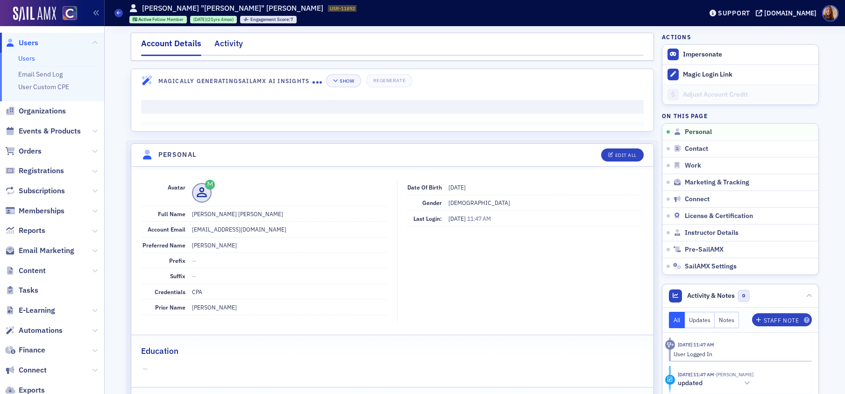
click at [232, 44] on div "Activity" at bounding box center [228, 45] width 28 height 17
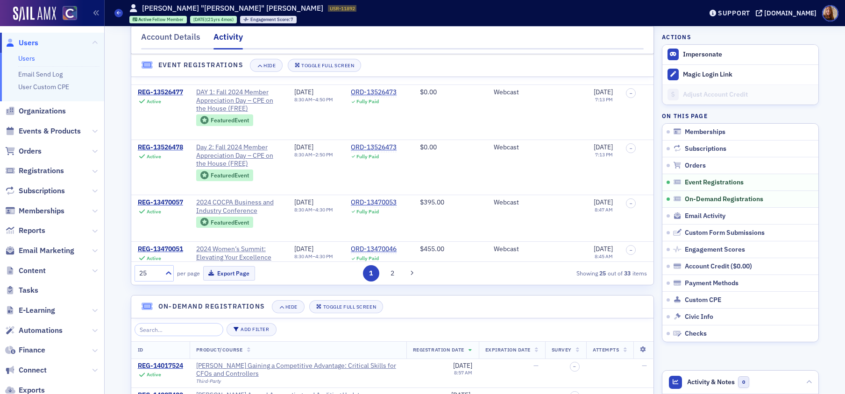
scroll to position [803, 0]
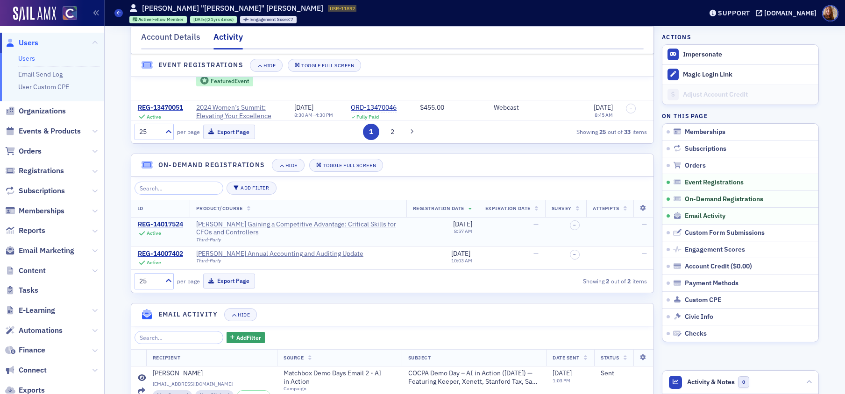
click at [303, 231] on div "[PERSON_NAME] Gaining a Competitive Advantage: Critical Skills for CFOs and Con…" at bounding box center [298, 228] width 204 height 16
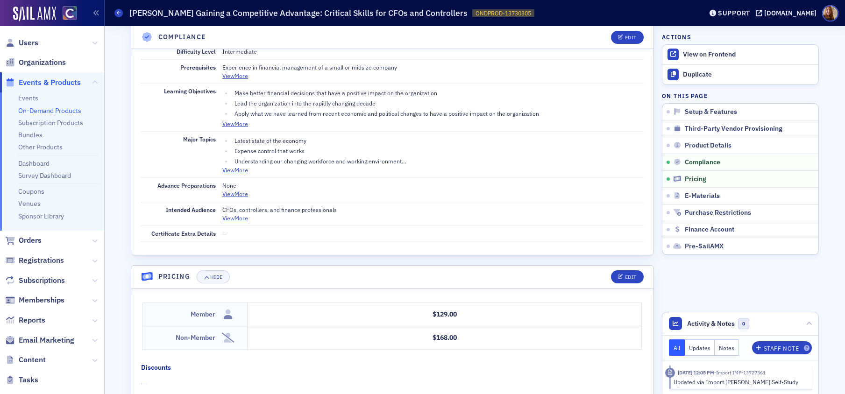
scroll to position [661, 0]
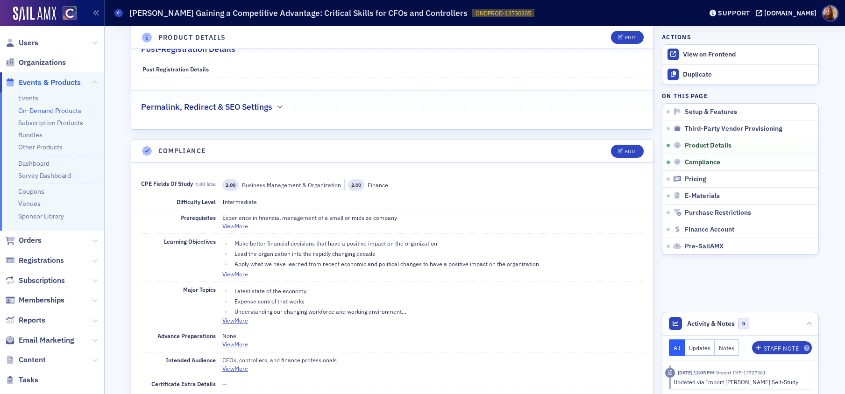
click at [390, 48] on header "Product Details Edit" at bounding box center [392, 37] width 522 height 23
click at [301, 54] on div "Post-Registration Details" at bounding box center [392, 44] width 503 height 22
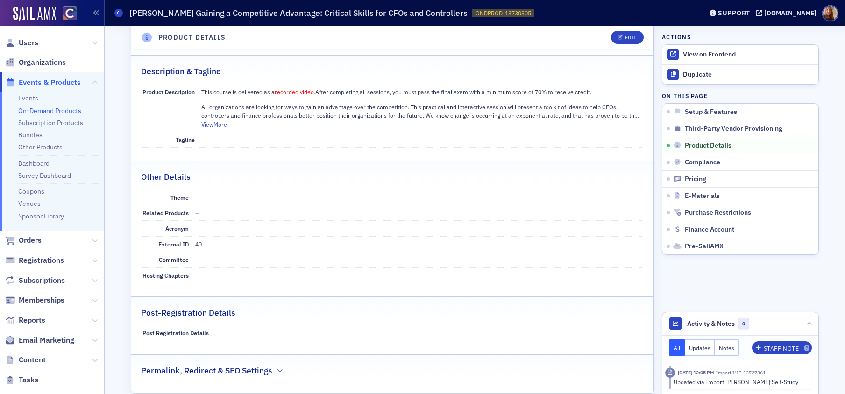
scroll to position [0, 0]
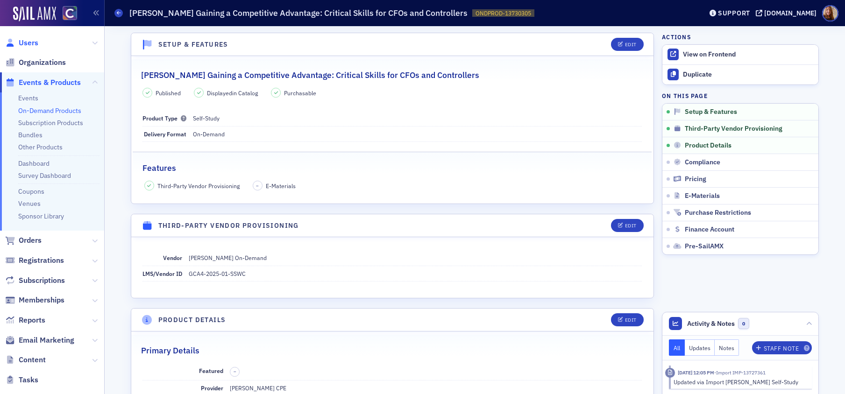
click at [27, 40] on span "Users" at bounding box center [29, 43] width 20 height 10
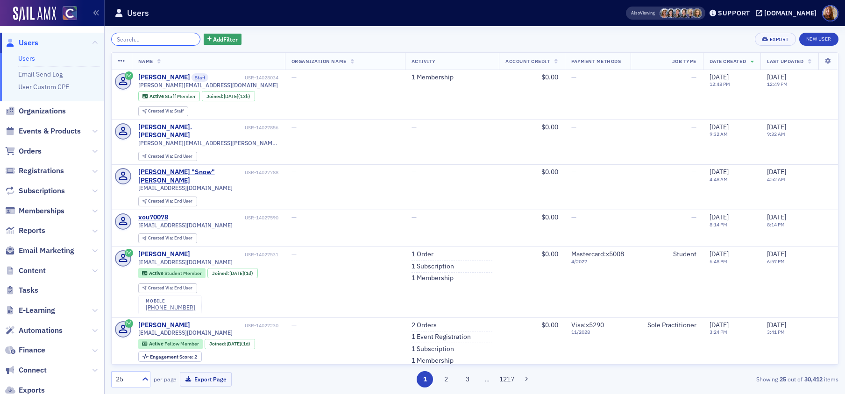
click at [131, 42] on input "search" at bounding box center [155, 39] width 89 height 13
paste input "j.knoll07@gmail.com"
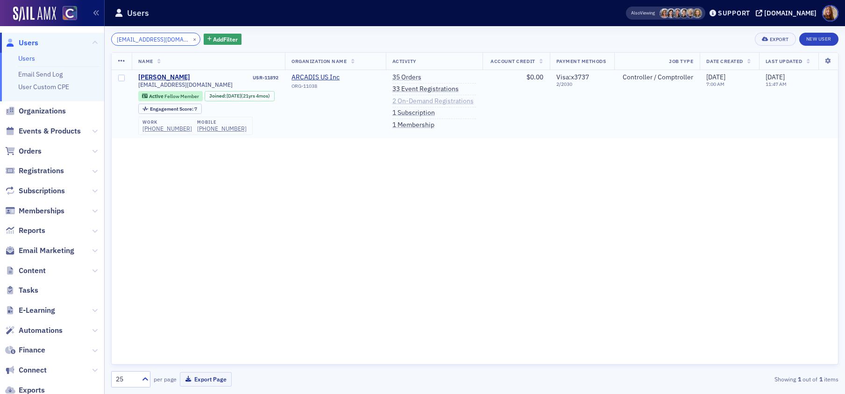
type input "j.knoll07@gmail.com"
click at [420, 101] on link "2 On-Demand Registrations" at bounding box center [432, 101] width 81 height 8
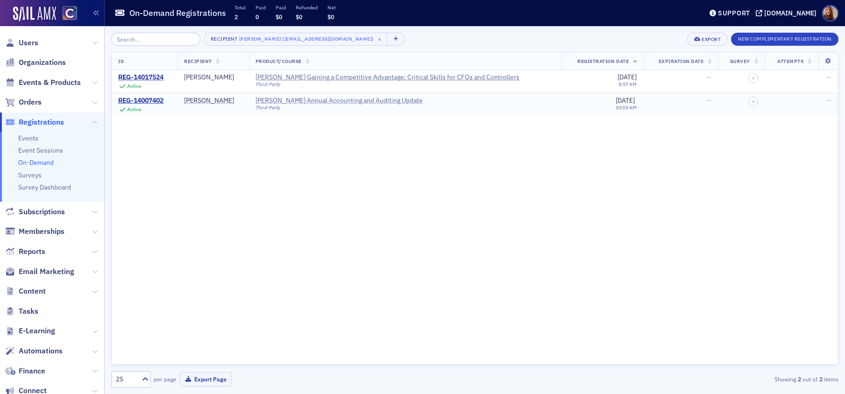
click at [343, 100] on div "[PERSON_NAME] Annual Accounting and Auditing Update" at bounding box center [338, 101] width 167 height 8
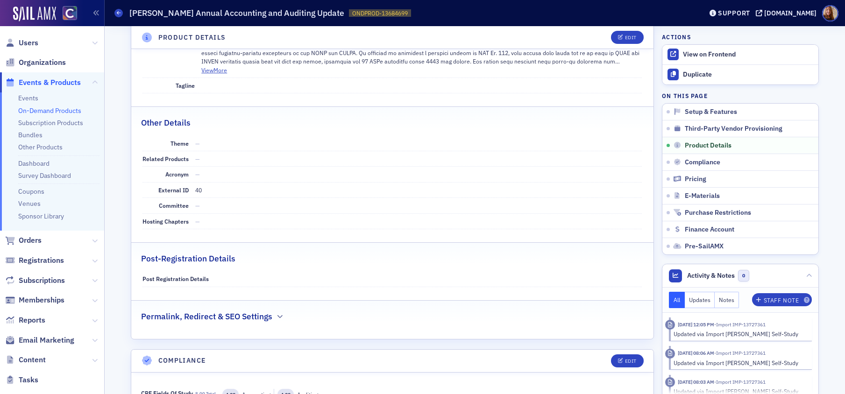
scroll to position [633, 0]
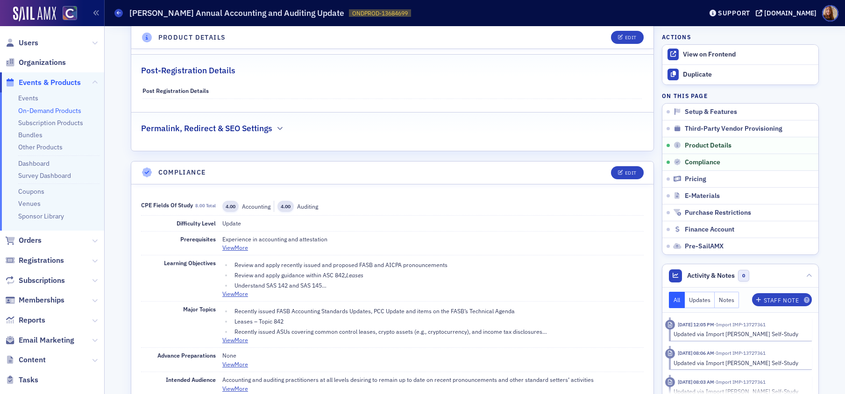
click at [22, 111] on link "On-Demand Products" at bounding box center [49, 110] width 63 height 8
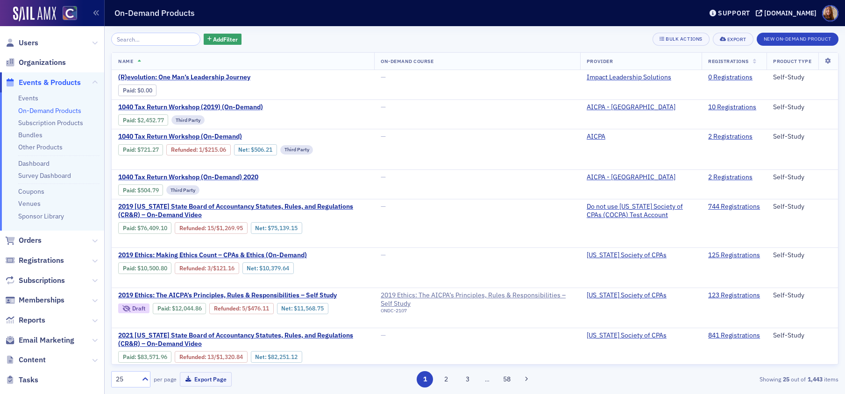
click at [149, 42] on input "search" at bounding box center [155, 39] width 89 height 13
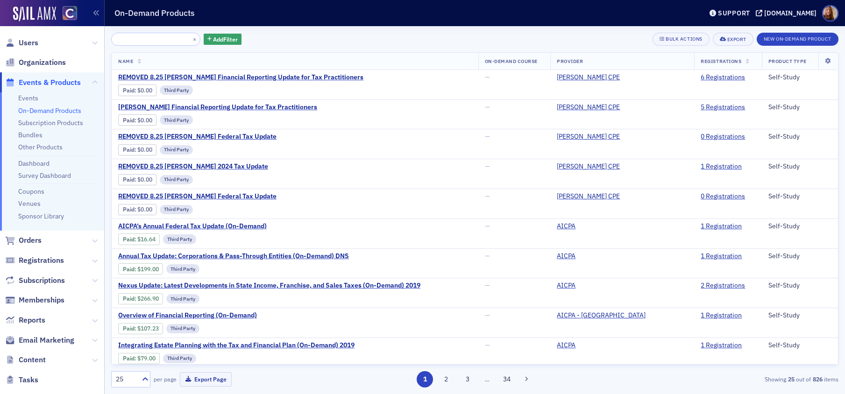
type input "REMOVED 8.25 [PERSON_NAME] Financial Reporting Update for Tax Practitioners"
click at [47, 106] on link "On-Demand Products" at bounding box center [49, 110] width 63 height 8
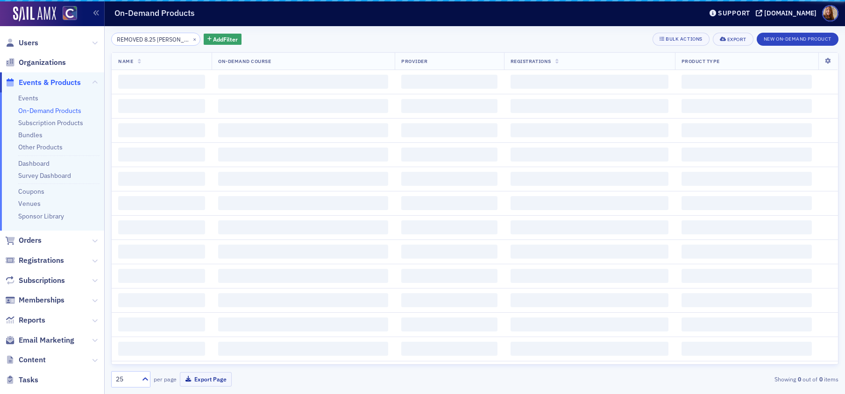
scroll to position [0, 127]
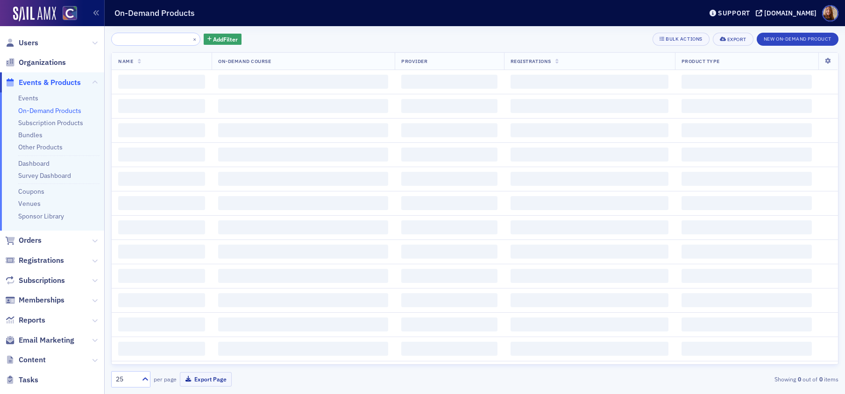
click at [135, 38] on input "REMOVED 8.25 [PERSON_NAME] Financial Reporting Update for Tax Practitioners" at bounding box center [155, 39] width 89 height 13
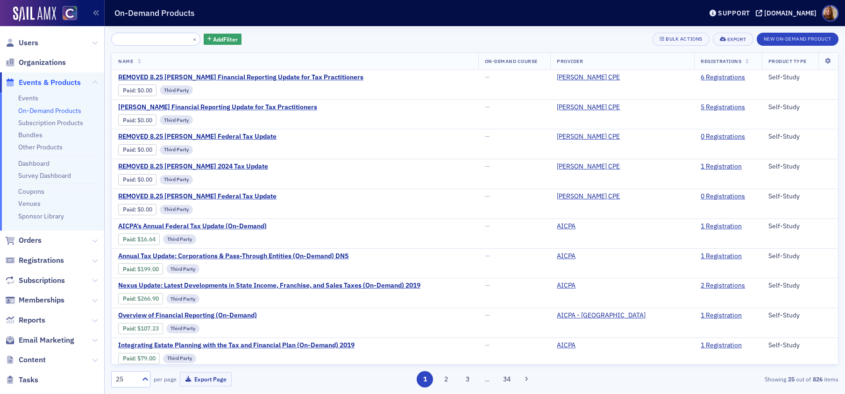
click at [135, 38] on input "REMOVED 8.25 [PERSON_NAME] Financial Reporting Update for Tax Practitioners" at bounding box center [155, 39] width 89 height 13
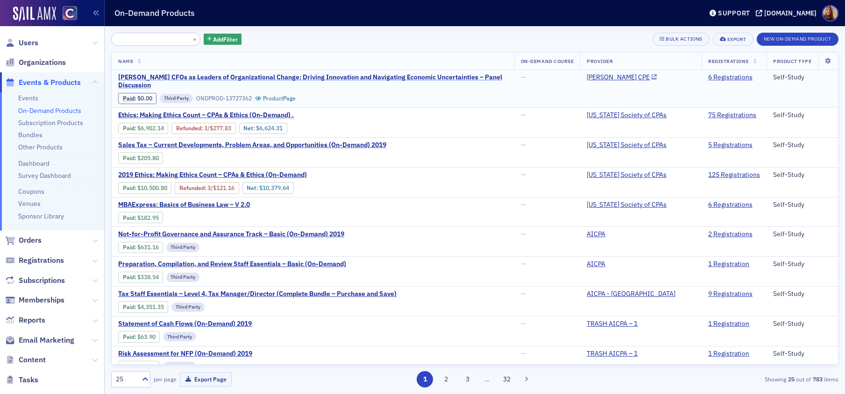
type input "[PERSON_NAME] CFOs as Leaders of Organizational Change: Driving Innovation and …"
click at [338, 76] on span "[PERSON_NAME] CFOs as Leaders of Organizational Change: Driving Innovation and …" at bounding box center [313, 81] width 390 height 16
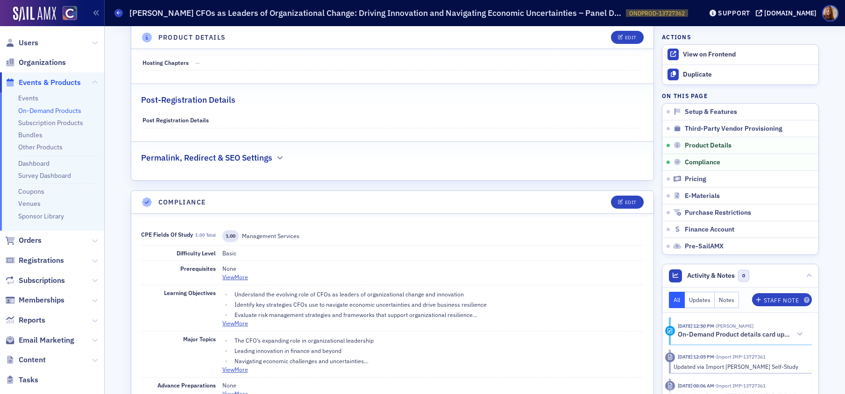
scroll to position [727, 0]
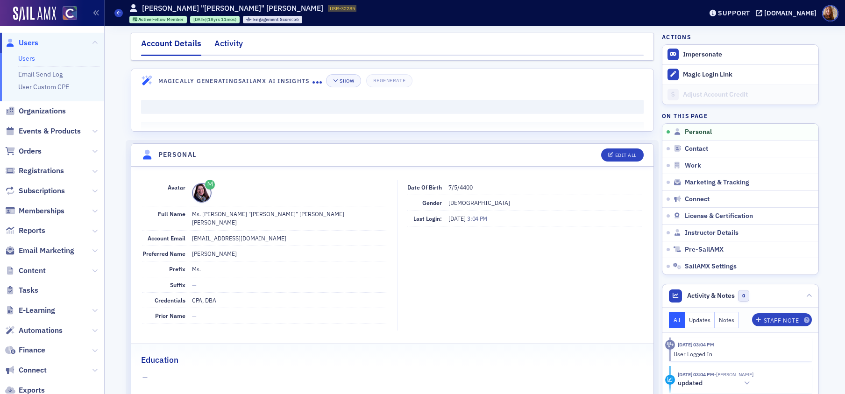
click at [226, 43] on div "Activity" at bounding box center [228, 45] width 28 height 17
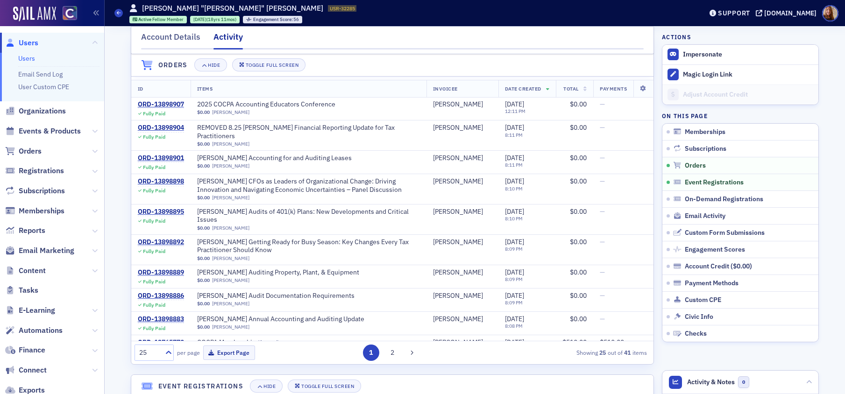
scroll to position [377, 0]
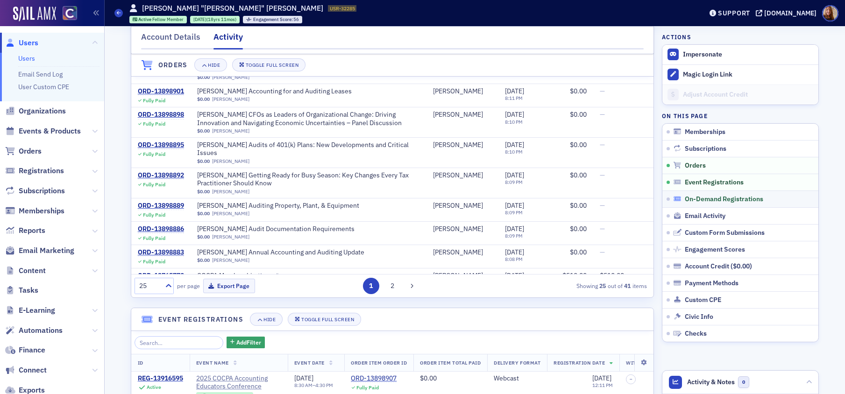
click at [716, 201] on span "On-Demand Registrations" at bounding box center [724, 199] width 78 height 8
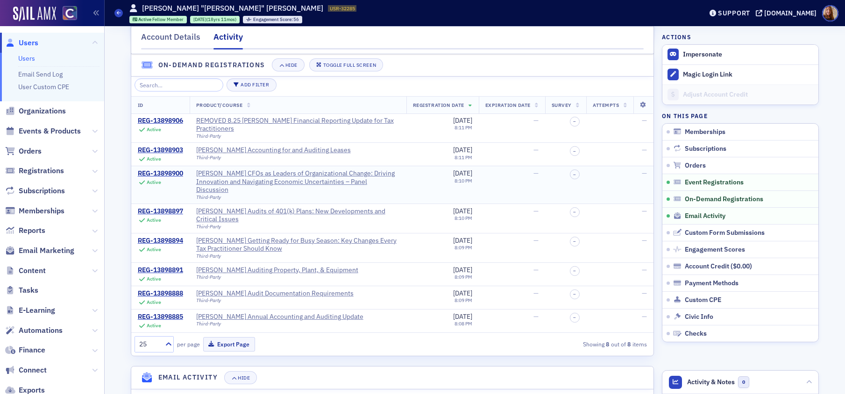
scroll to position [979, 0]
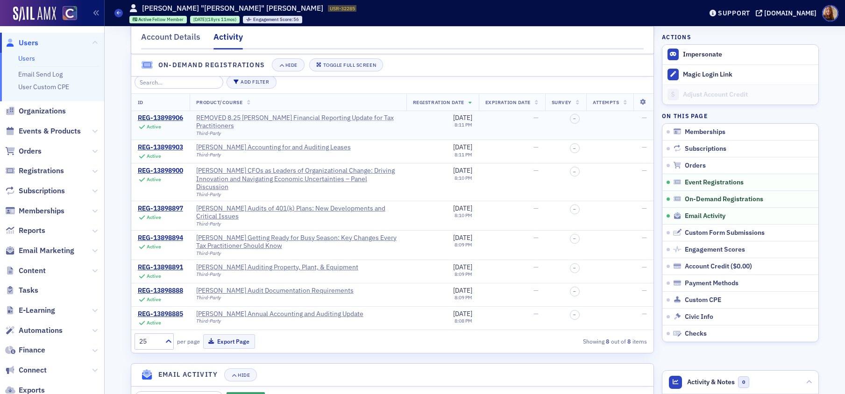
drag, startPoint x: 312, startPoint y: 124, endPoint x: 322, endPoint y: 123, distance: 9.4
click at [312, 124] on div "REMOVED 8.25 [PERSON_NAME] Financial Reporting Update for Tax Practitioners" at bounding box center [298, 122] width 204 height 16
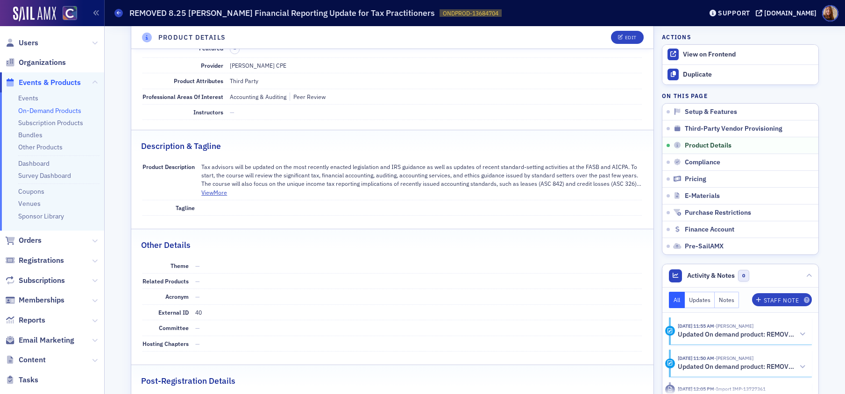
scroll to position [493, 0]
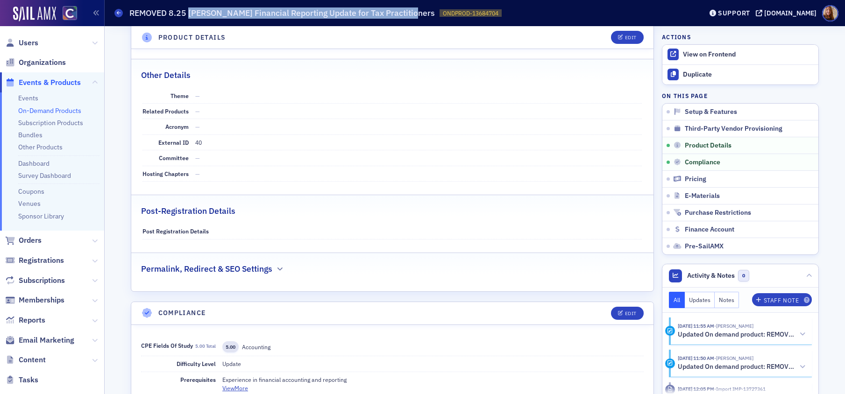
drag, startPoint x: 404, startPoint y: 15, endPoint x: 189, endPoint y: 16, distance: 215.3
click at [189, 16] on div "On-Demand Products REMOVED 8.25 Surgent's Financial Reporting Update for Tax Pr…" at bounding box center [401, 13] width 574 height 18
copy h1 "Surgent's Financial Reporting Update for Tax Practitioners"
click at [611, 313] on button "Edit" at bounding box center [627, 313] width 32 height 13
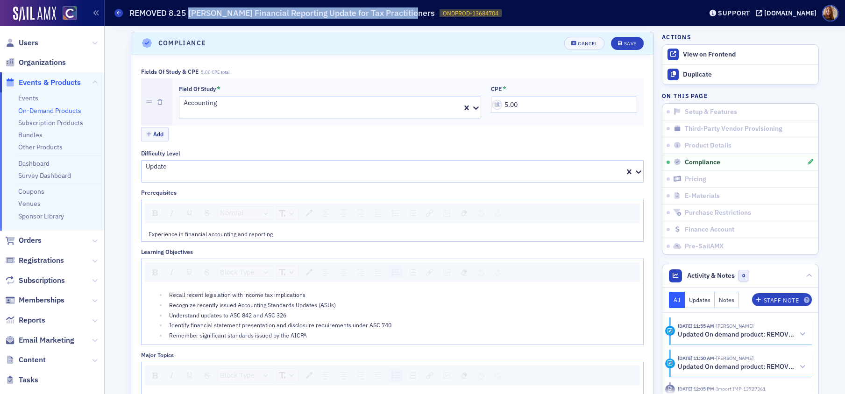
scroll to position [764, 0]
click at [158, 129] on button "Add" at bounding box center [155, 133] width 28 height 14
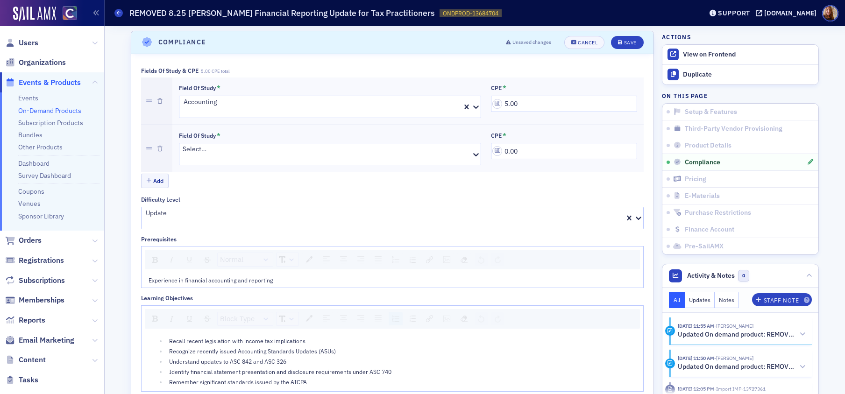
click at [210, 154] on div at bounding box center [327, 159] width 288 height 10
type input "aud"
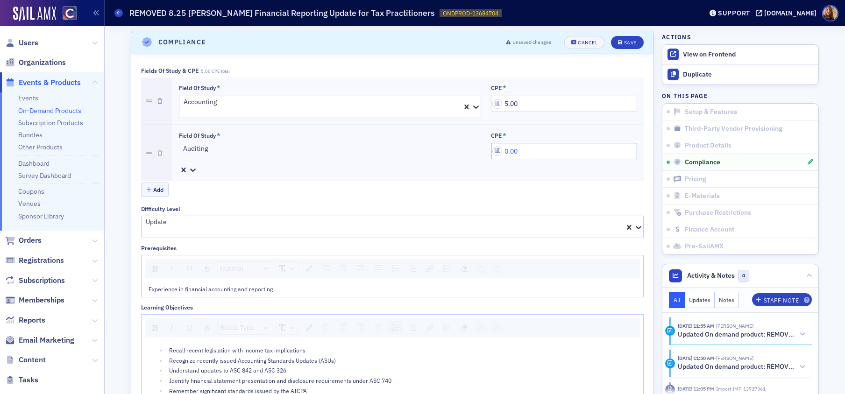
click at [512, 143] on input "0.00" at bounding box center [564, 151] width 146 height 16
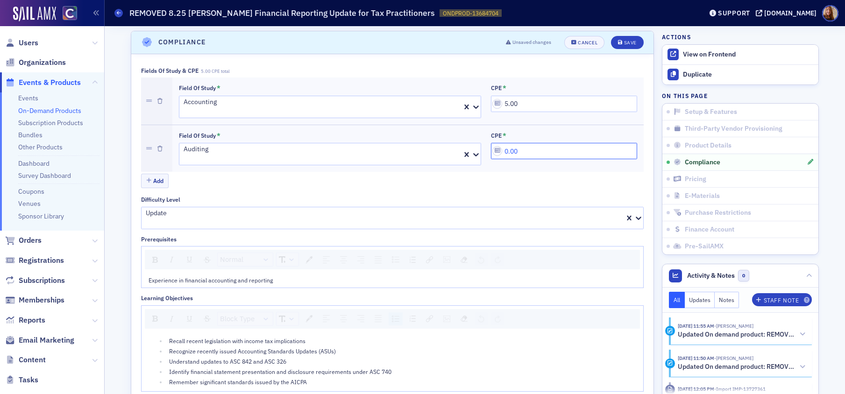
click at [512, 143] on input "0.00" at bounding box center [564, 151] width 146 height 16
type input "3.00"
click at [624, 44] on div "Save" at bounding box center [630, 42] width 13 height 5
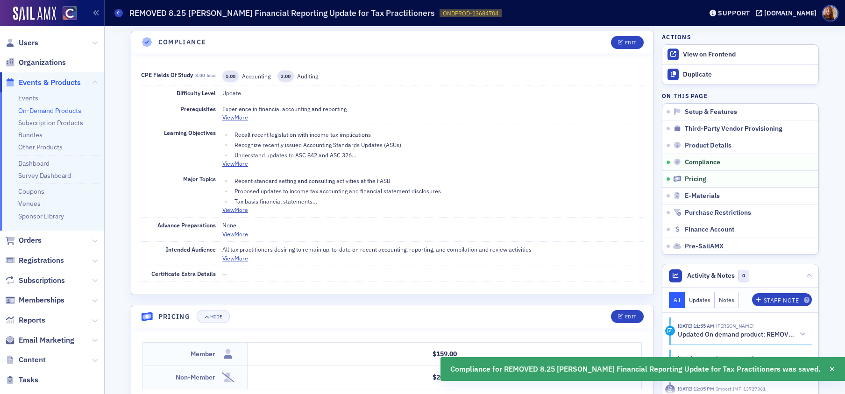
click at [347, 14] on h1 "REMOVED 8.25 Surgent's Financial Reporting Update for Tax Practitioners" at bounding box center [281, 12] width 305 height 11
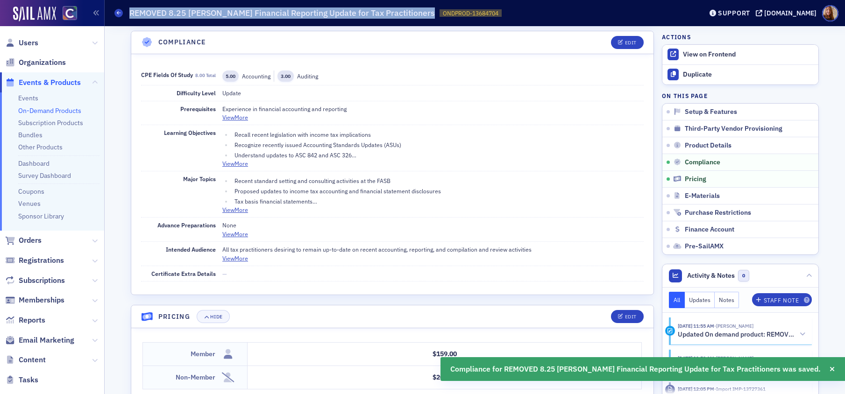
click at [347, 14] on h1 "REMOVED 8.25 Surgent's Financial Reporting Update for Tax Practitioners" at bounding box center [281, 12] width 305 height 11
copy h1 "REMOVED 8.25 Surgent's Financial Reporting Update for Tax Practitioners"
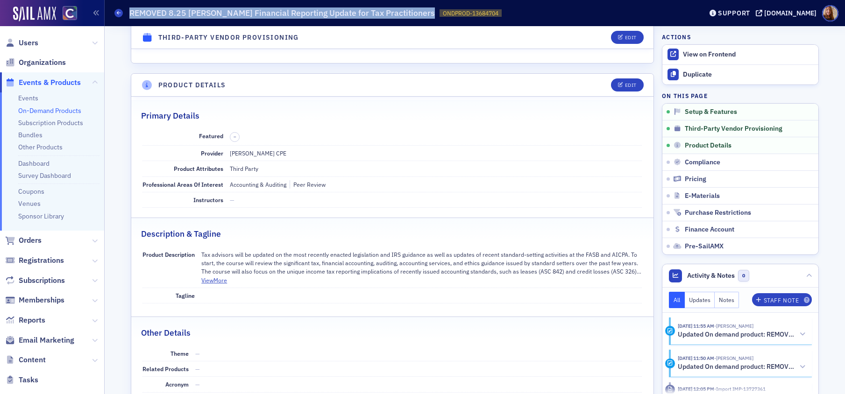
scroll to position [270, 0]
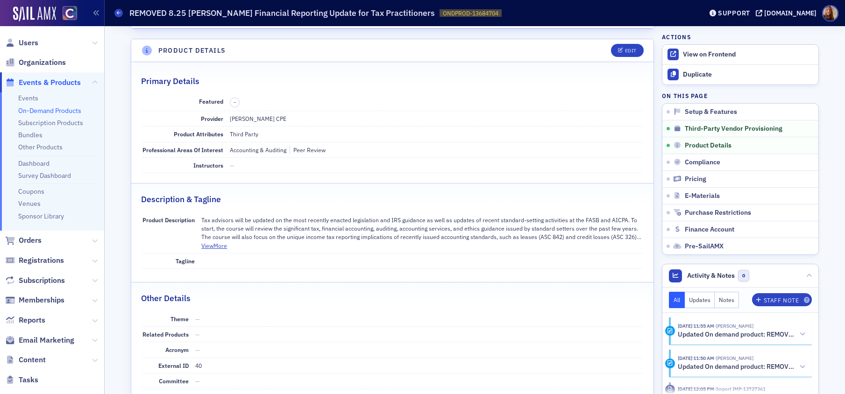
click at [466, 192] on div "Description & Tagline" at bounding box center [392, 195] width 503 height 22
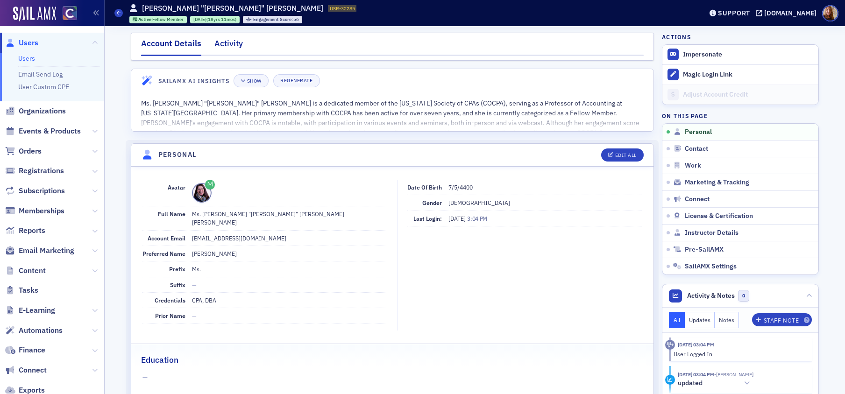
click at [219, 42] on div "Activity" at bounding box center [228, 45] width 28 height 17
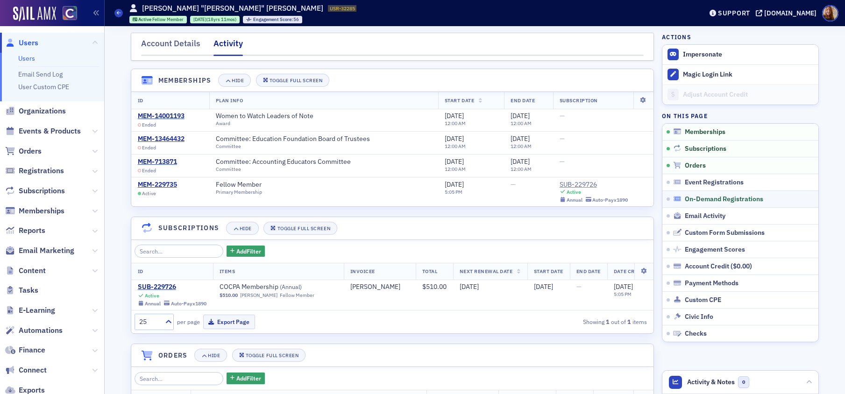
click at [711, 198] on span "On-Demand Registrations" at bounding box center [724, 199] width 78 height 8
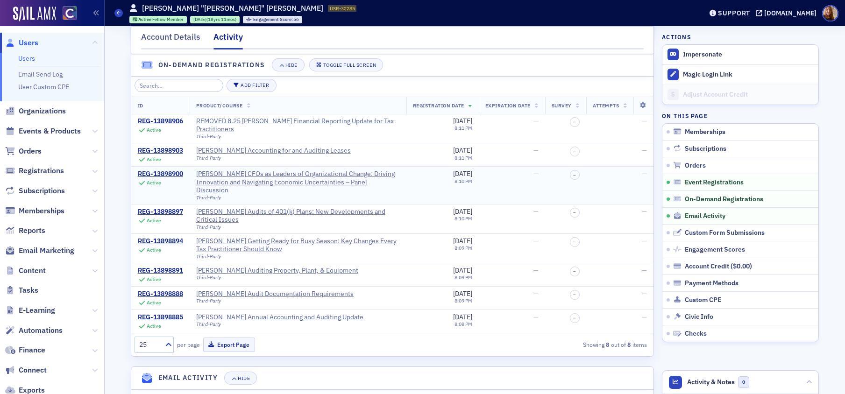
scroll to position [979, 0]
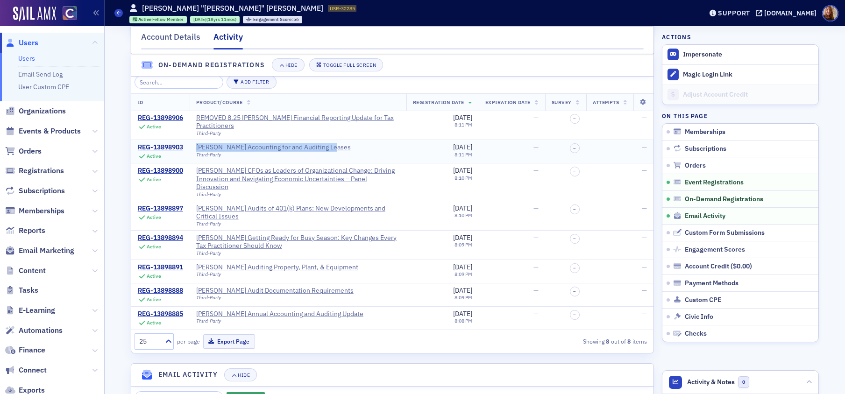
copy div "[PERSON_NAME] Accounting for and Auditing Leases"
click at [255, 152] on div "[PERSON_NAME] Accounting for and Auditing Leases" at bounding box center [273, 147] width 155 height 8
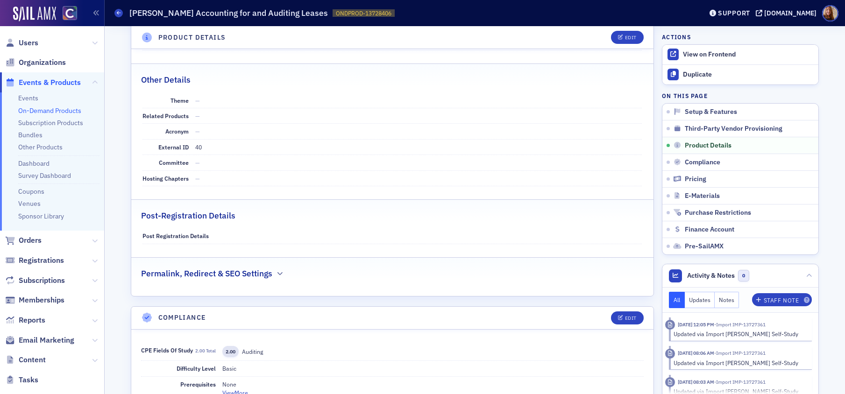
scroll to position [560, 0]
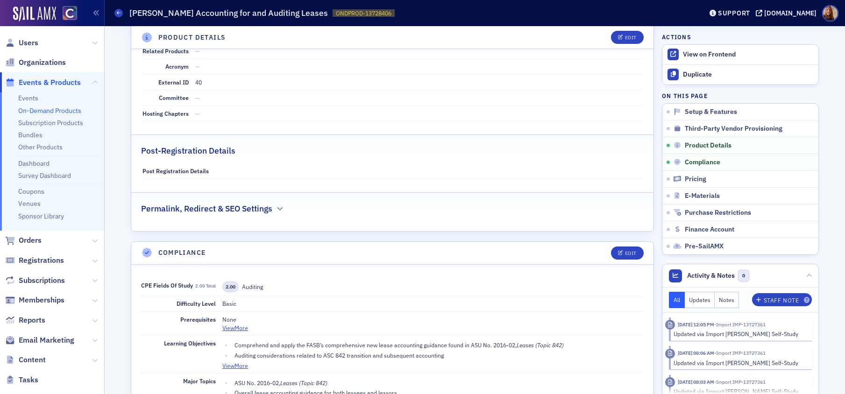
click at [353, 132] on div "Primary Details Featured – Provider [PERSON_NAME] CPE Product Attributes Third …" at bounding box center [392, 1] width 522 height 459
click at [34, 43] on span "Users" at bounding box center [29, 43] width 20 height 10
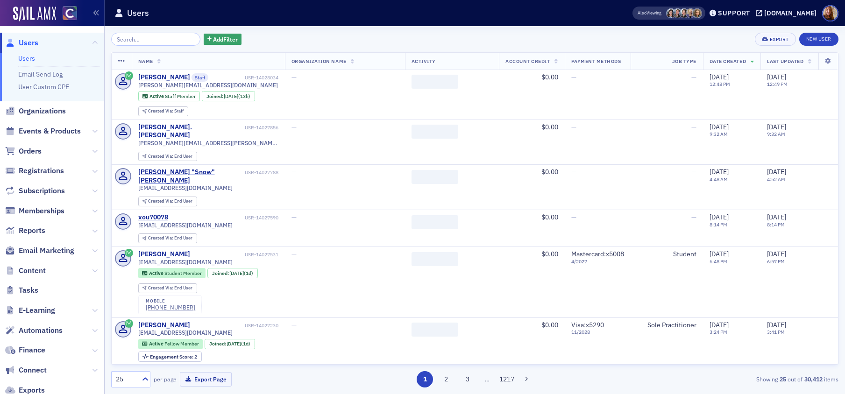
click at [156, 41] on input "search" at bounding box center [155, 39] width 89 height 13
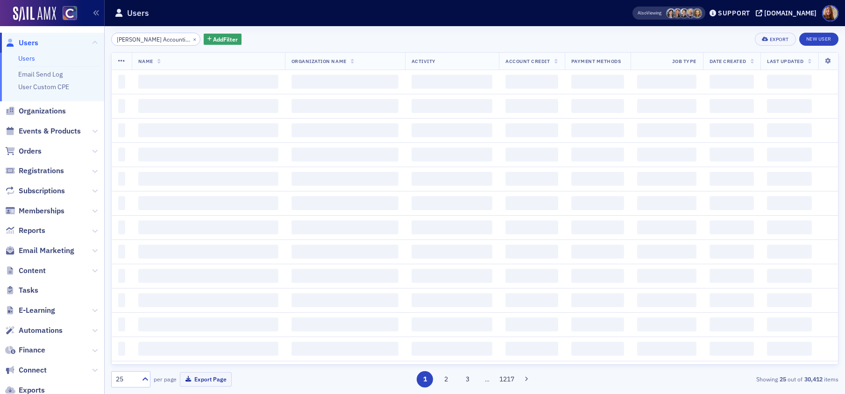
scroll to position [0, 54]
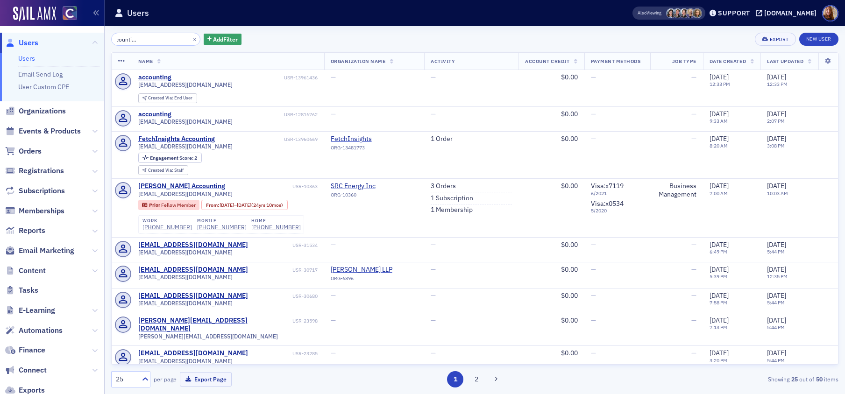
type input "[PERSON_NAME] Accounting for and Auditing Leases"
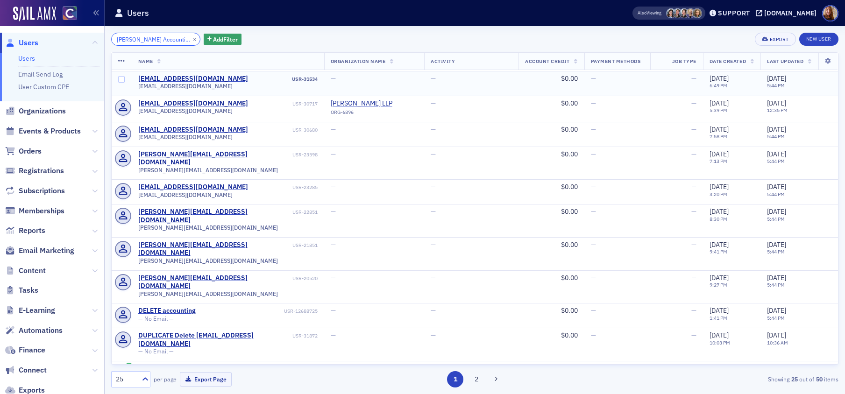
scroll to position [183, 0]
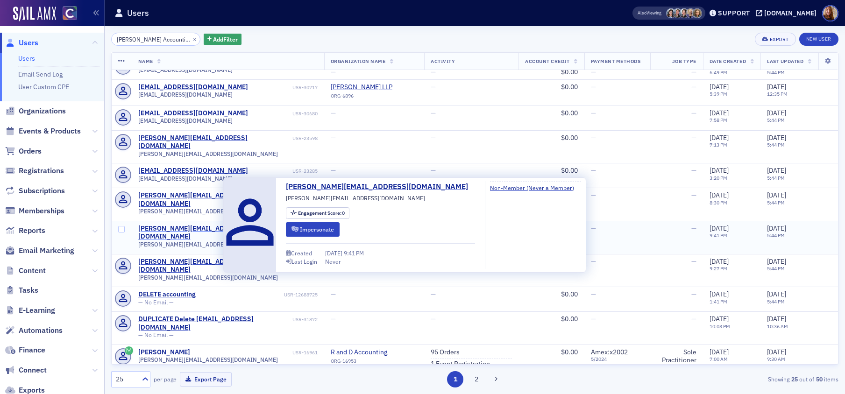
click at [171, 225] on div "[PERSON_NAME][EMAIL_ADDRESS][DOMAIN_NAME]" at bounding box center [214, 233] width 152 height 16
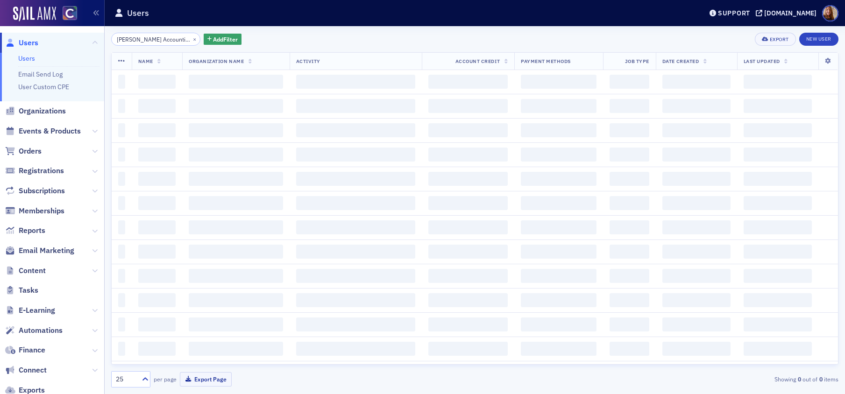
scroll to position [0, 54]
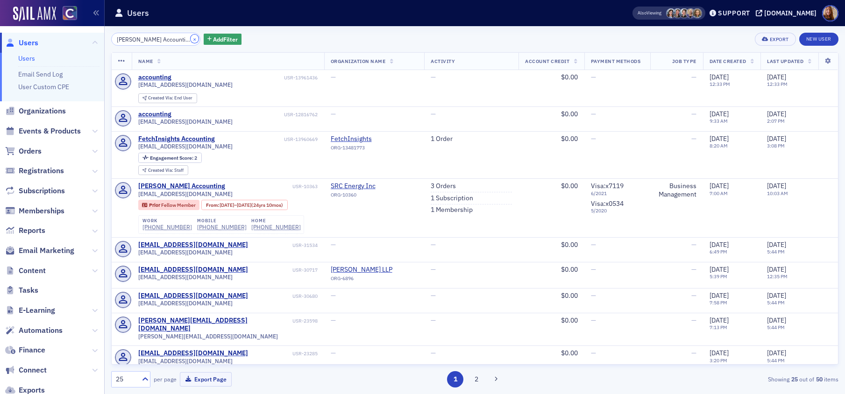
click at [191, 38] on button "×" at bounding box center [195, 39] width 8 height 8
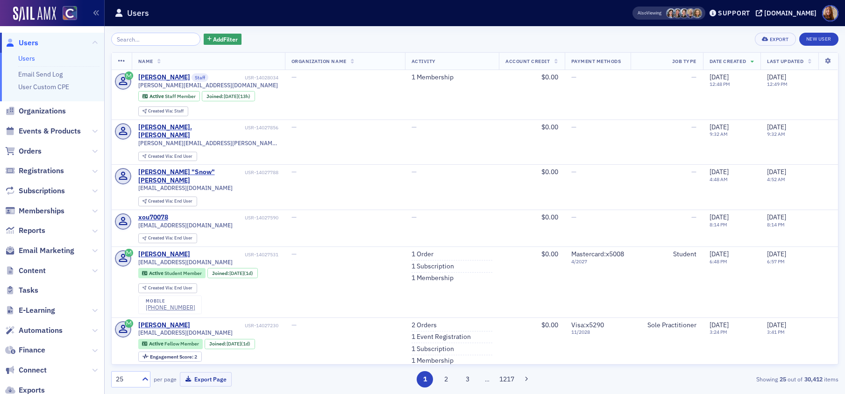
click at [31, 58] on link "Users" at bounding box center [26, 58] width 17 height 8
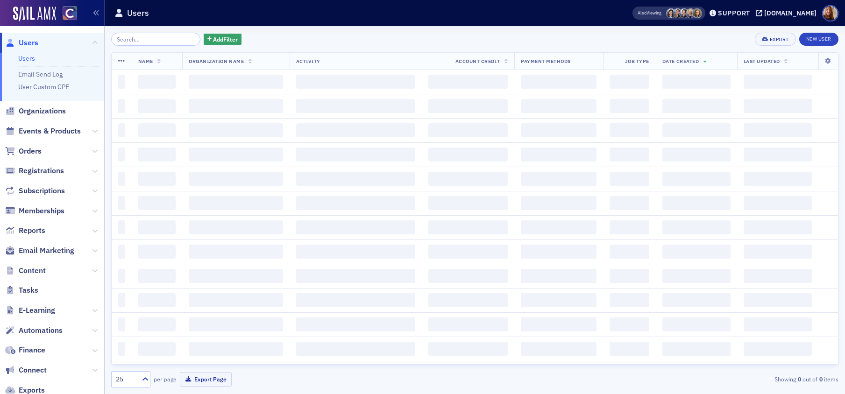
click at [137, 40] on input "search" at bounding box center [155, 39] width 89 height 13
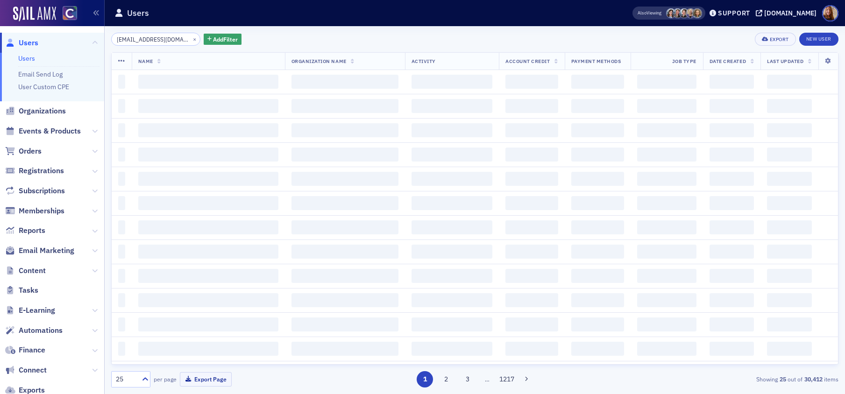
scroll to position [0, 11]
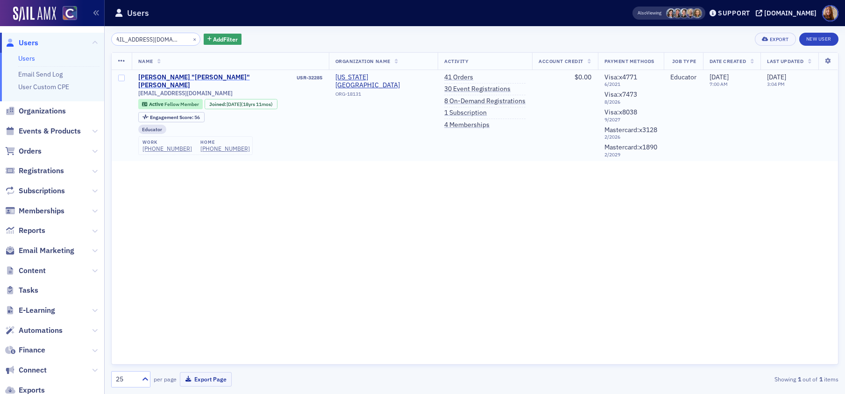
type input "sowens@coloradomesa.edu"
click at [184, 76] on div "Gina "Suzanne" Owens-Ott" at bounding box center [216, 81] width 157 height 16
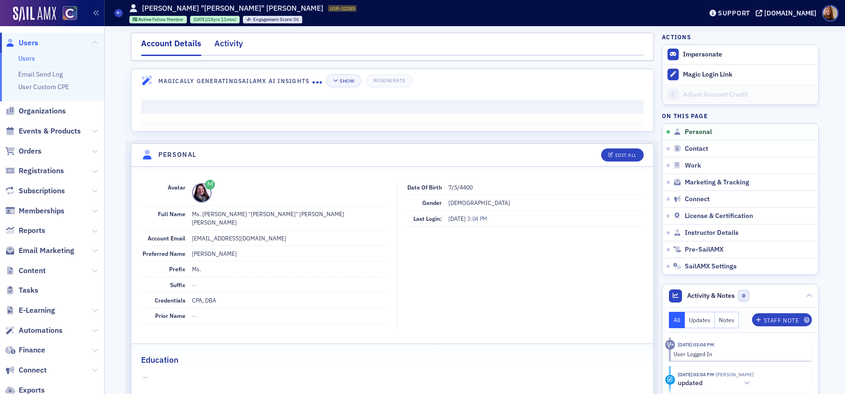
click at [234, 42] on div "Activity" at bounding box center [228, 45] width 28 height 17
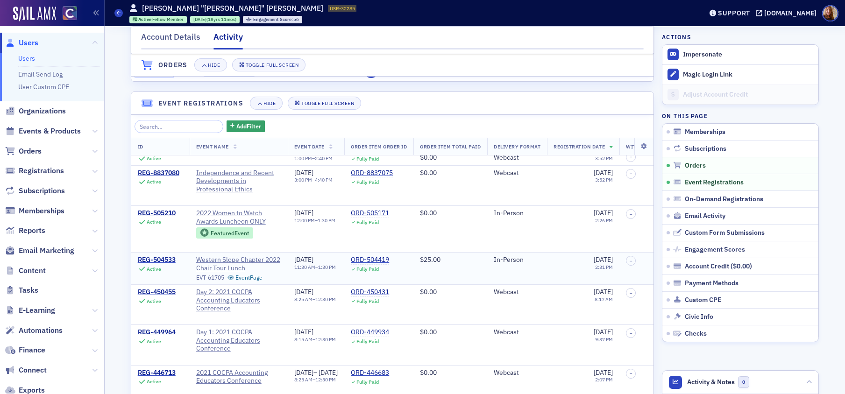
scroll to position [869, 0]
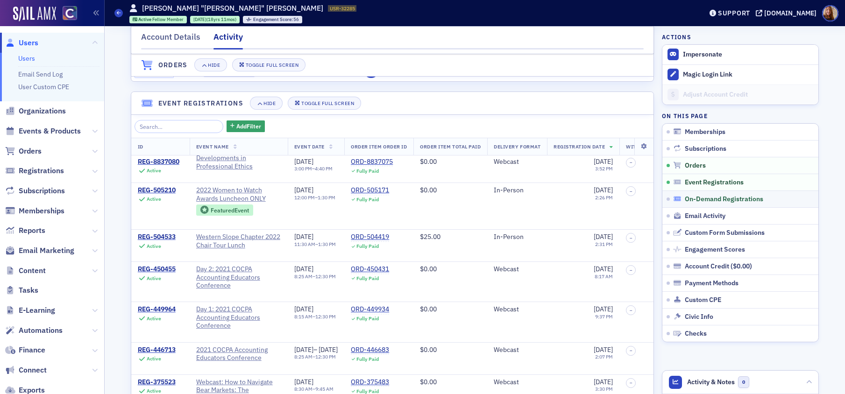
click at [693, 198] on span "On-Demand Registrations" at bounding box center [724, 199] width 78 height 8
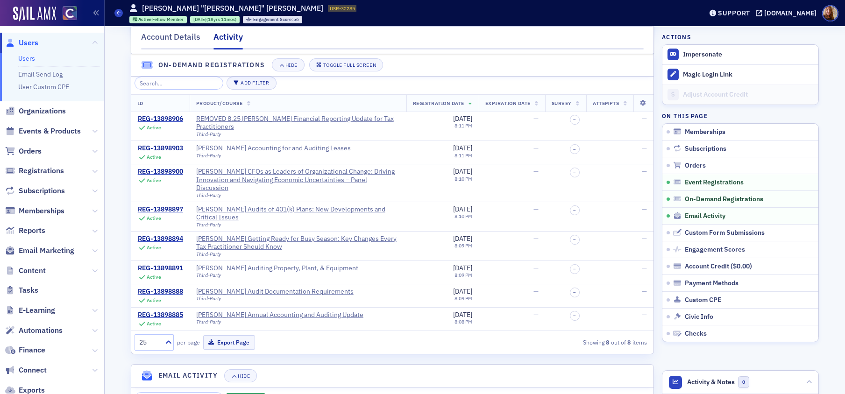
scroll to position [979, 0]
click at [247, 152] on div "Surgent's Accounting for and Auditing Leases" at bounding box center [273, 147] width 155 height 8
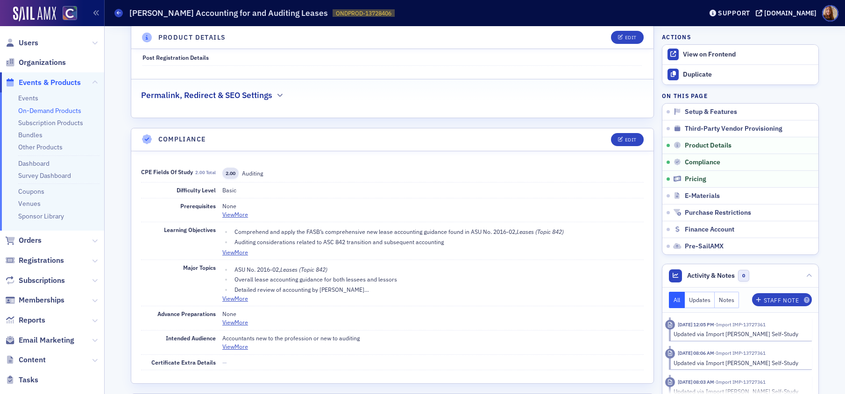
scroll to position [489, 0]
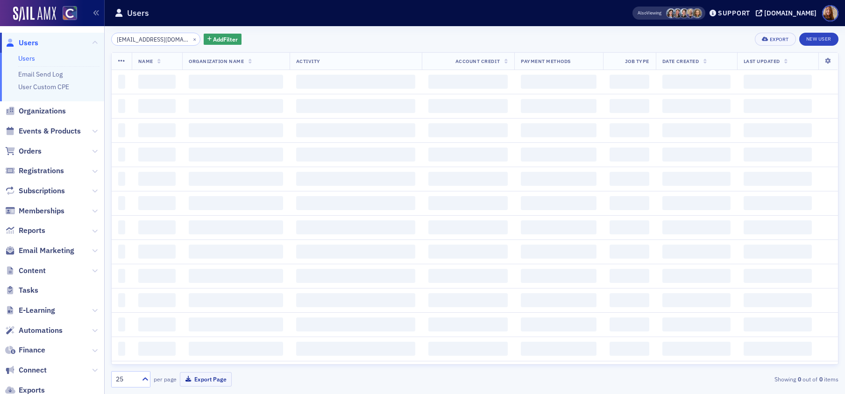
scroll to position [0, 11]
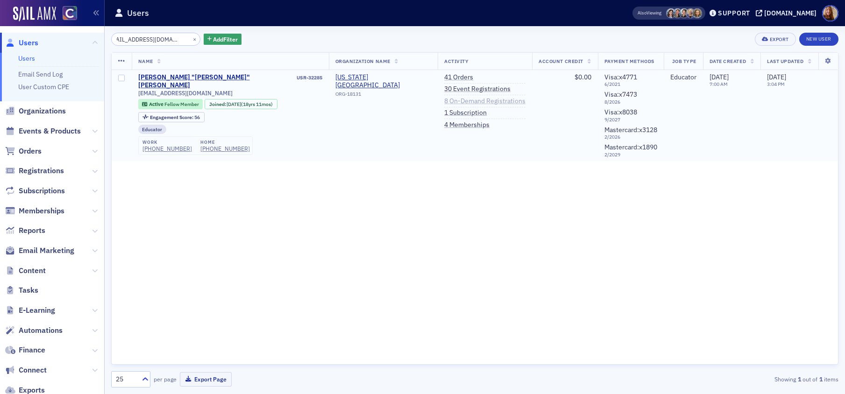
click at [444, 103] on link "8 On-Demand Registrations" at bounding box center [484, 101] width 81 height 8
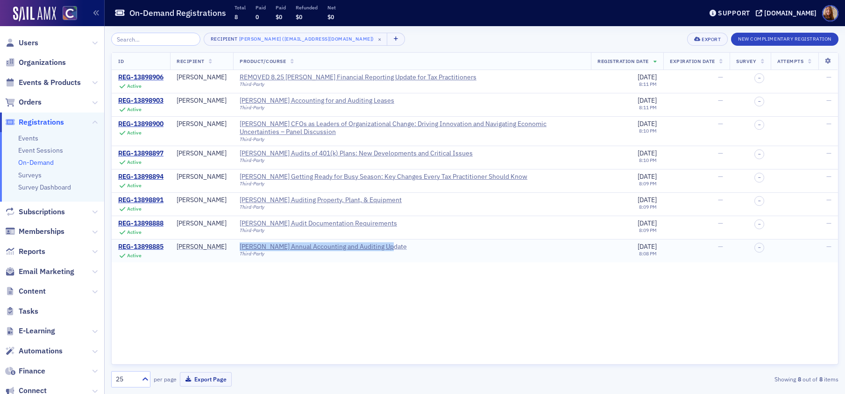
click at [355, 247] on div "Surgent's Annual Accounting and Auditing Update" at bounding box center [323, 247] width 167 height 8
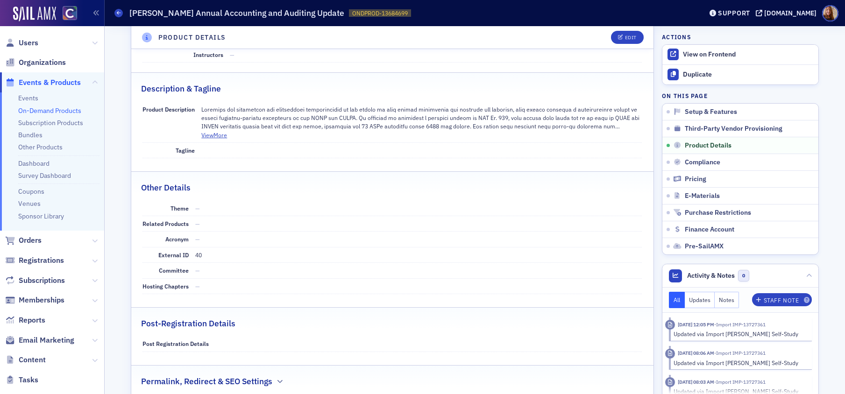
scroll to position [303, 0]
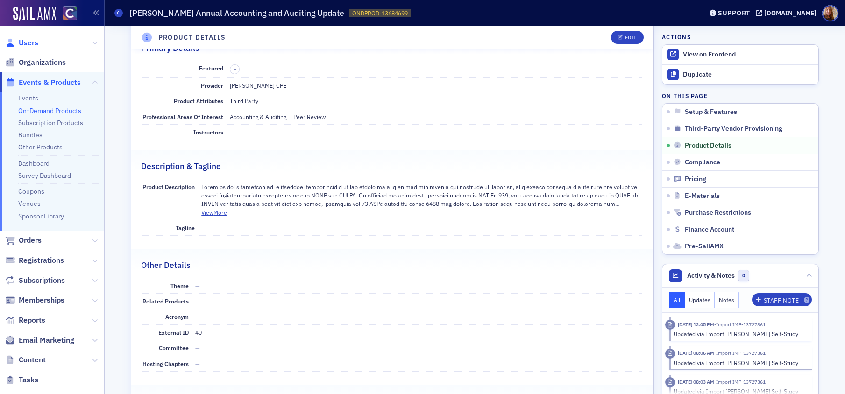
click at [23, 39] on span "Users" at bounding box center [29, 43] width 20 height 10
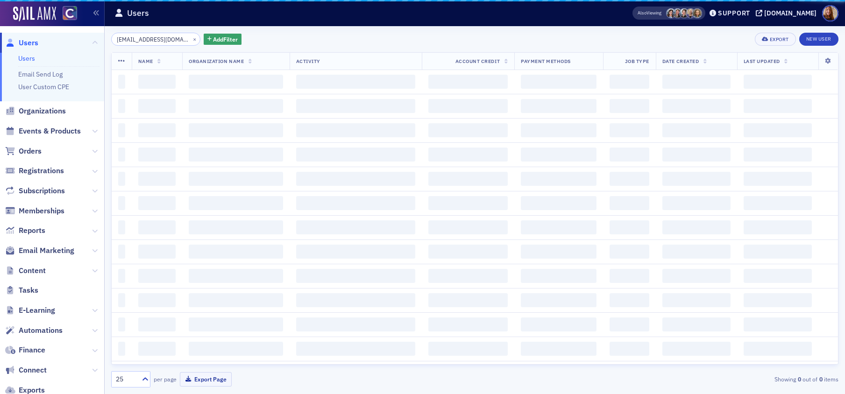
scroll to position [0, 11]
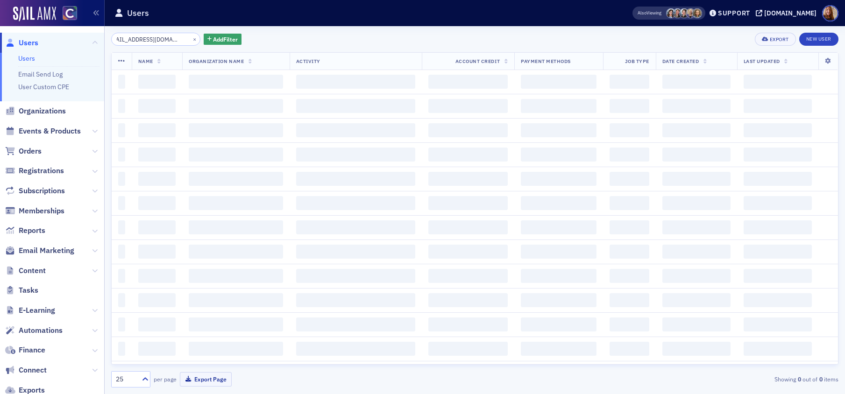
click at [145, 43] on input "sowens@coloradomesa.edu" at bounding box center [155, 39] width 89 height 13
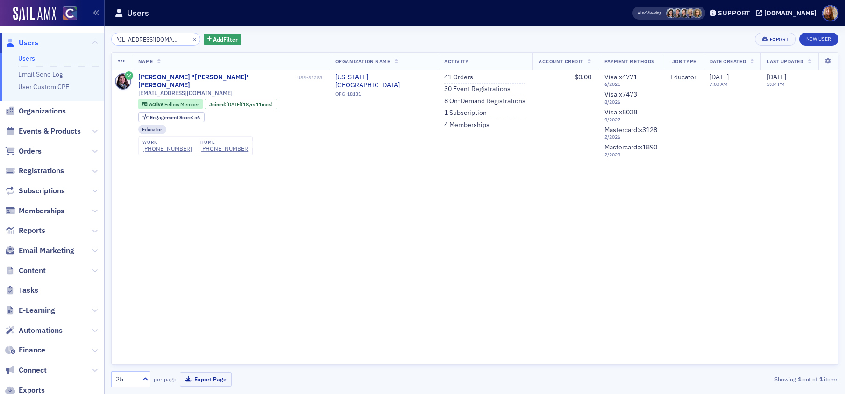
click at [145, 43] on input "sowens@coloradomesa.edu" at bounding box center [155, 39] width 89 height 13
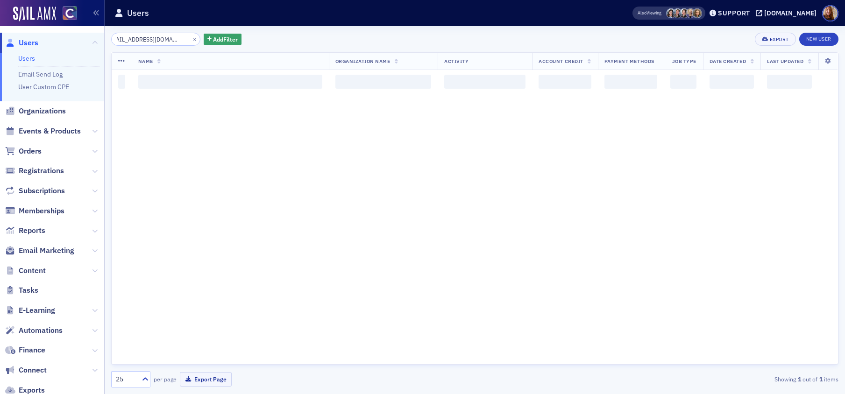
scroll to position [0, 1]
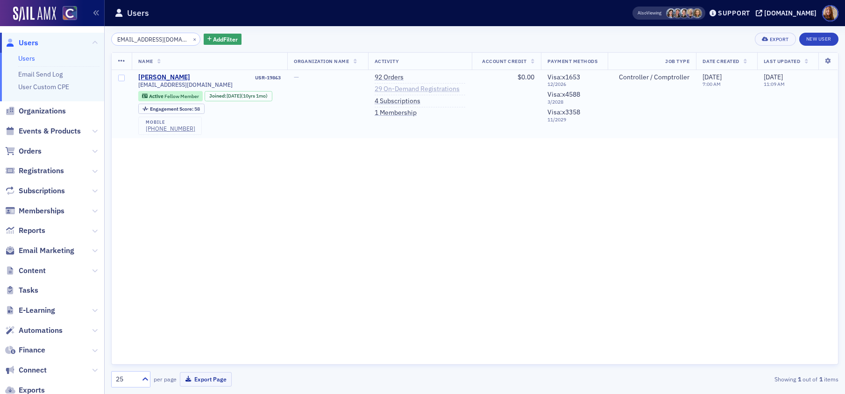
type input "perry.hood1@gmail.com"
click at [405, 90] on link "29 On-Demand Registrations" at bounding box center [417, 89] width 85 height 8
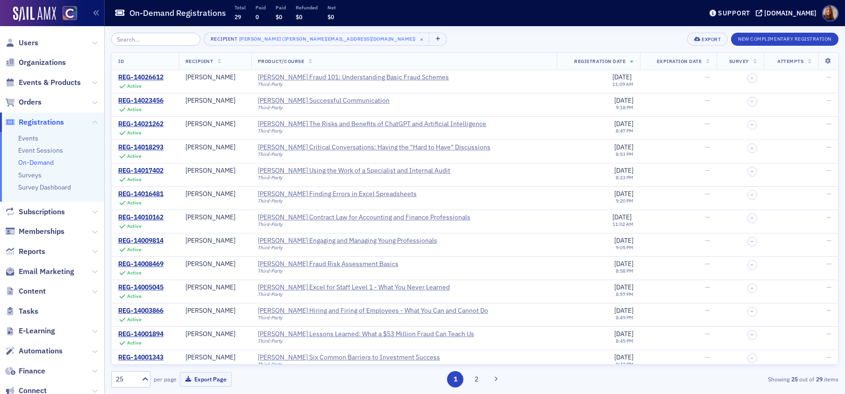
click at [462, 41] on div "Recipient Perry Hood (perry.hood1@gmail.com) × Export New Complimentary Registr…" at bounding box center [474, 39] width 727 height 13
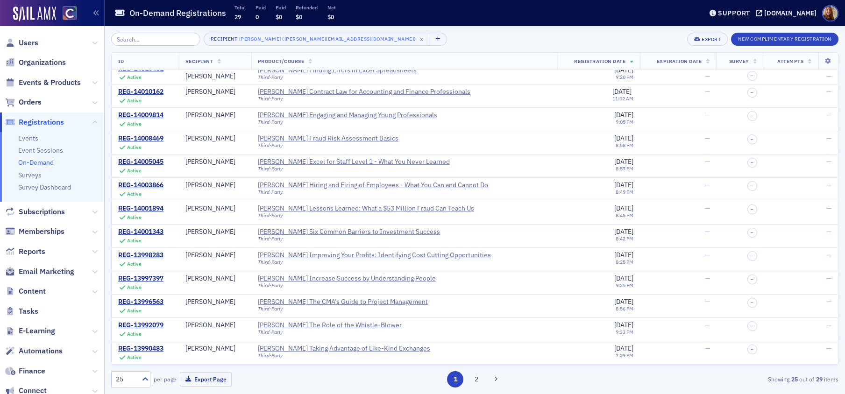
scroll to position [289, 0]
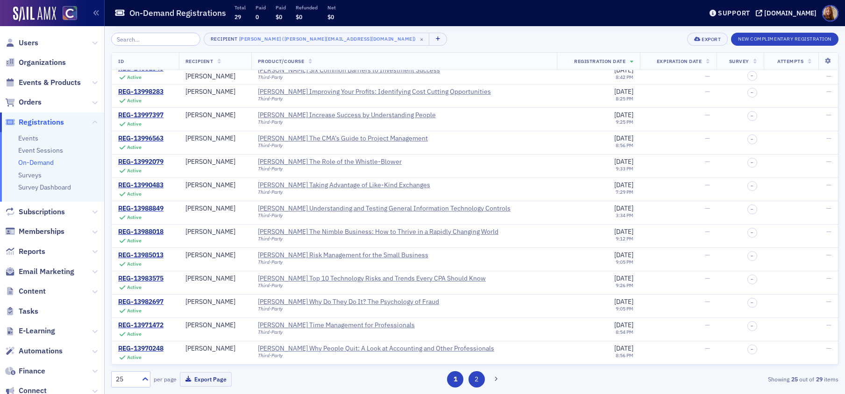
click at [477, 384] on button "2" at bounding box center [476, 379] width 16 height 16
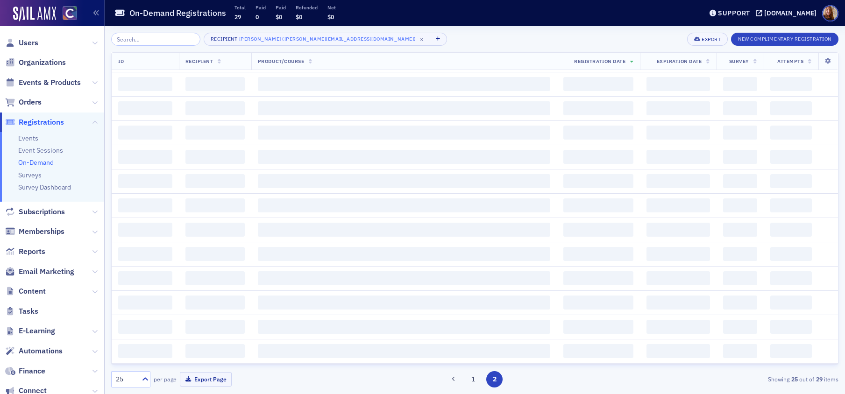
scroll to position [0, 0]
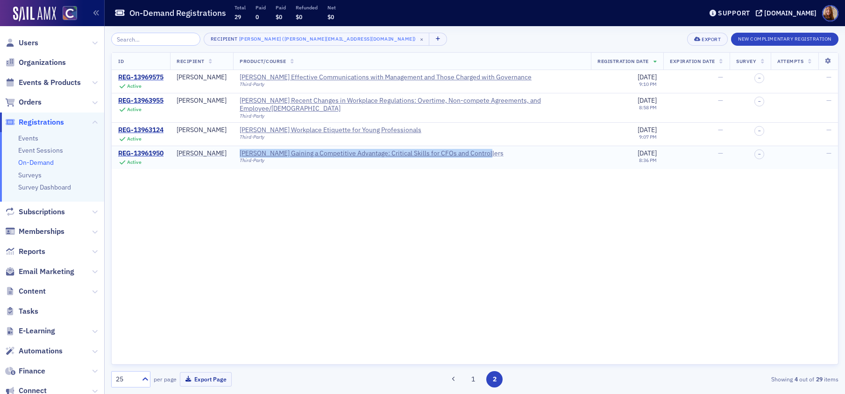
click at [343, 152] on div "[PERSON_NAME] Gaining a Competitive Advantage: Critical Skills for CFOs and Con…" at bounding box center [372, 153] width 264 height 8
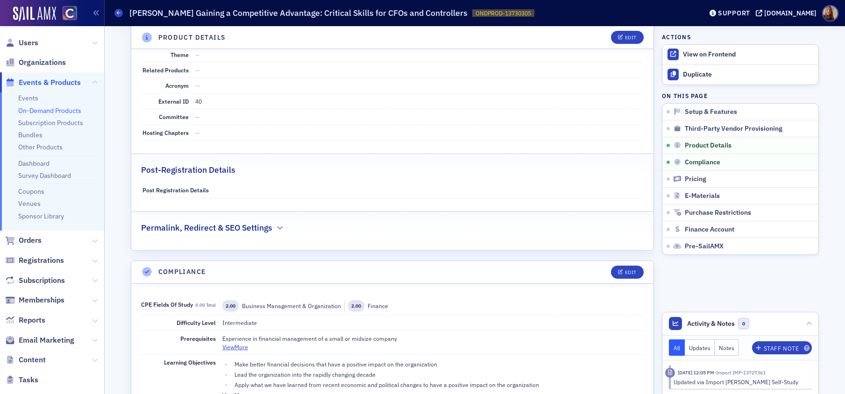
scroll to position [432, 0]
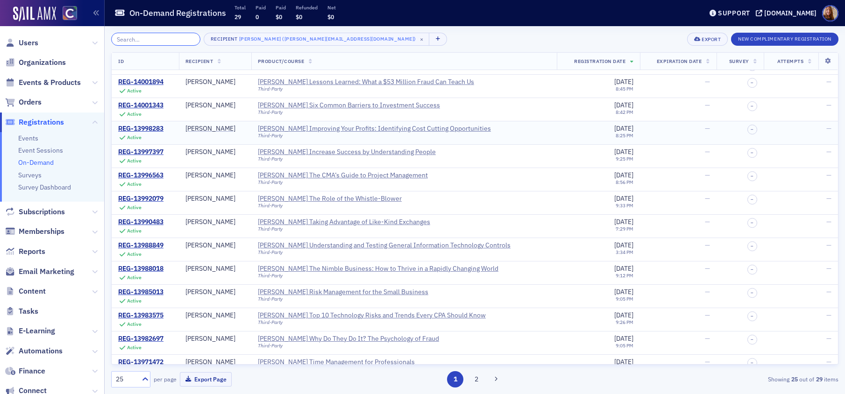
scroll to position [289, 0]
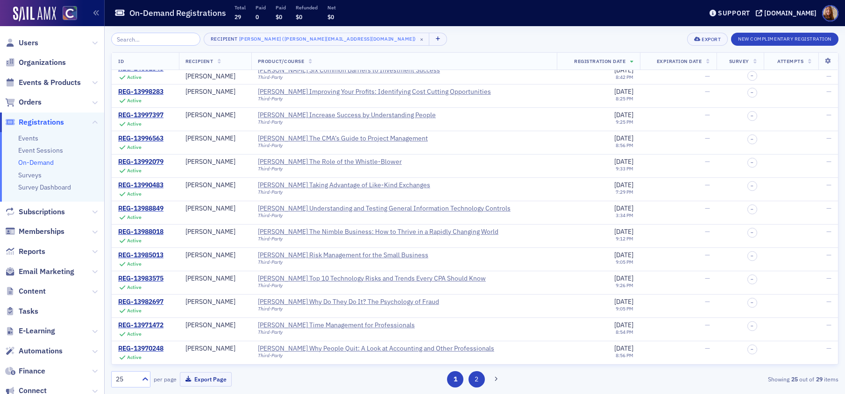
click at [476, 373] on button "2" at bounding box center [476, 379] width 16 height 16
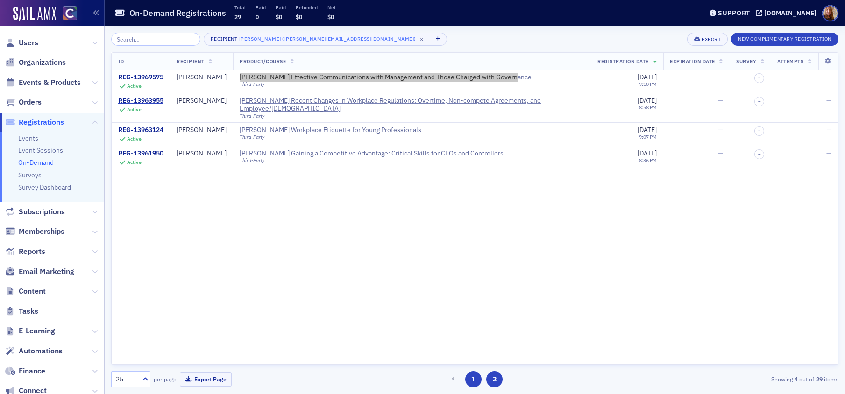
click at [473, 381] on button "1" at bounding box center [473, 379] width 16 height 16
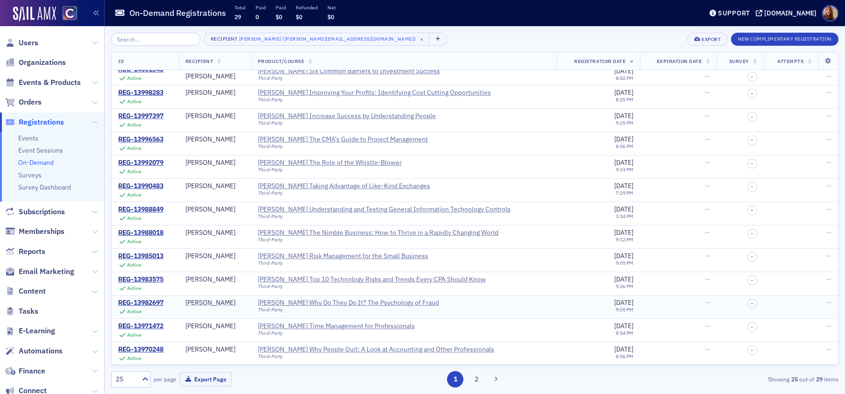
scroll to position [289, 0]
click at [369, 139] on div "Surgent's The CMA’s Guide to Project Management" at bounding box center [343, 139] width 170 height 8
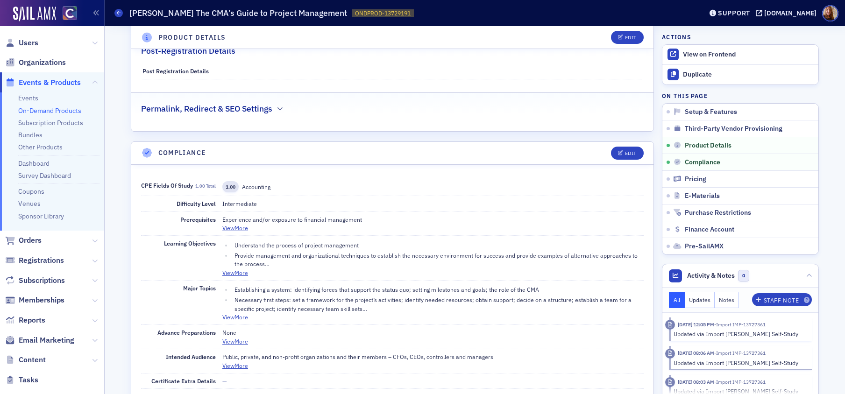
scroll to position [688, 0]
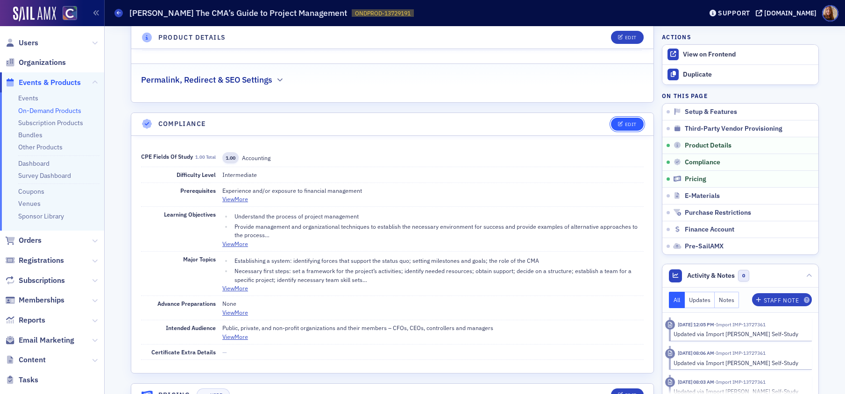
click at [633, 126] on button "Edit" at bounding box center [627, 124] width 32 height 13
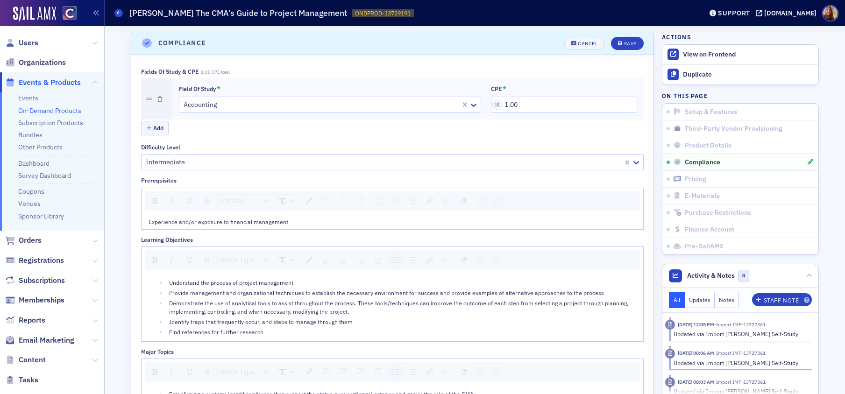
scroll to position [770, 0]
click at [167, 129] on div "Add" at bounding box center [392, 128] width 503 height 16
click at [149, 128] on button "Add" at bounding box center [155, 127] width 28 height 14
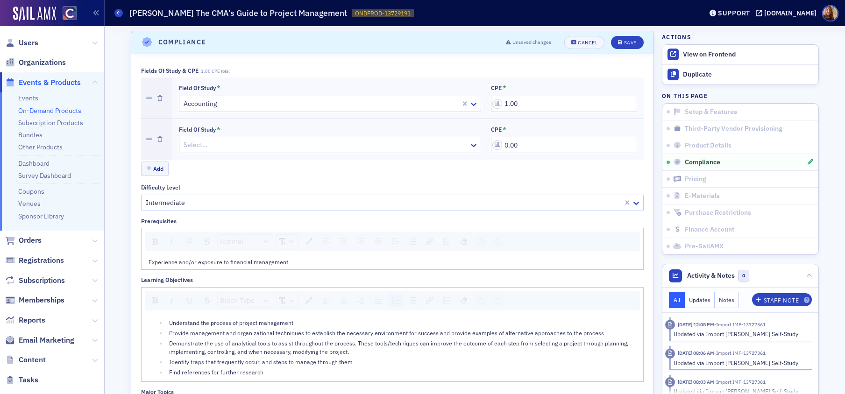
click at [220, 148] on div at bounding box center [325, 145] width 285 height 12
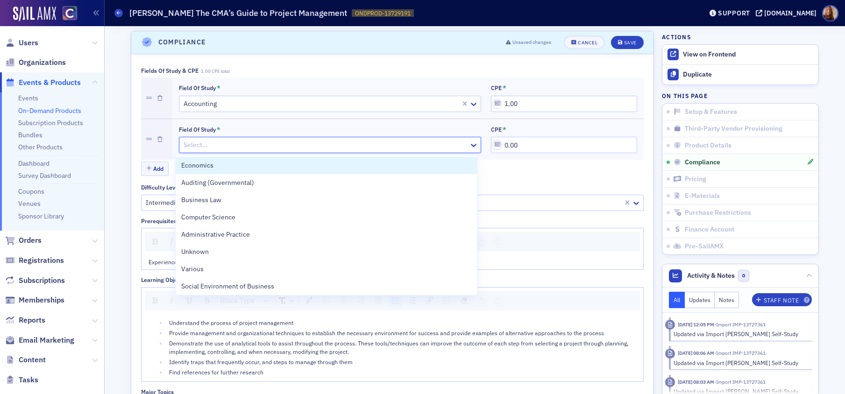
type input "p"
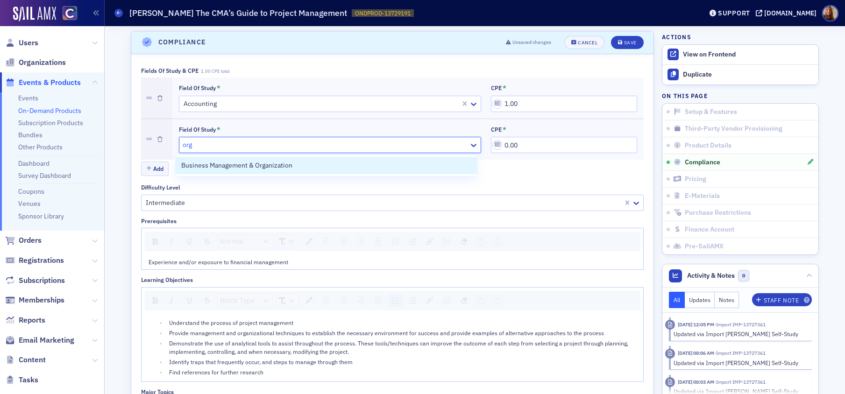
type input "orga"
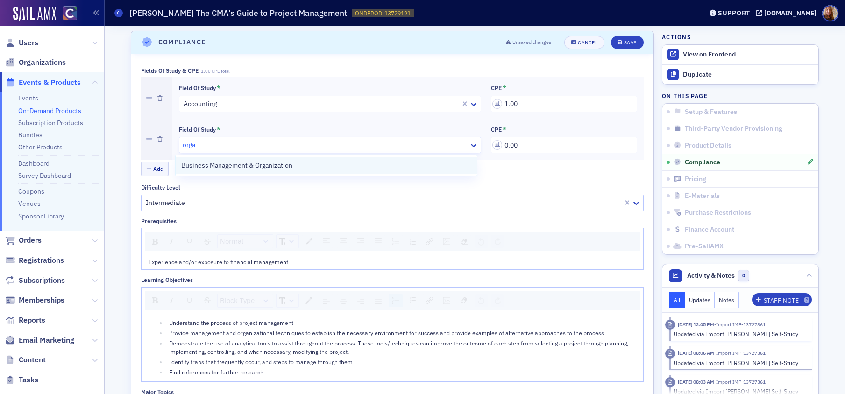
click at [275, 165] on span "Business Management & Organization" at bounding box center [236, 166] width 111 height 10
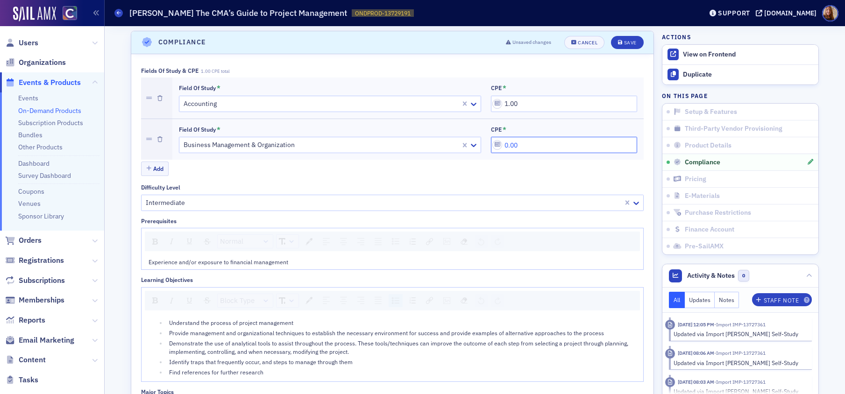
click at [512, 145] on input "0.00" at bounding box center [564, 145] width 146 height 16
type input "0.00"
type input "1.00"
click at [633, 41] on div "Save" at bounding box center [630, 42] width 13 height 5
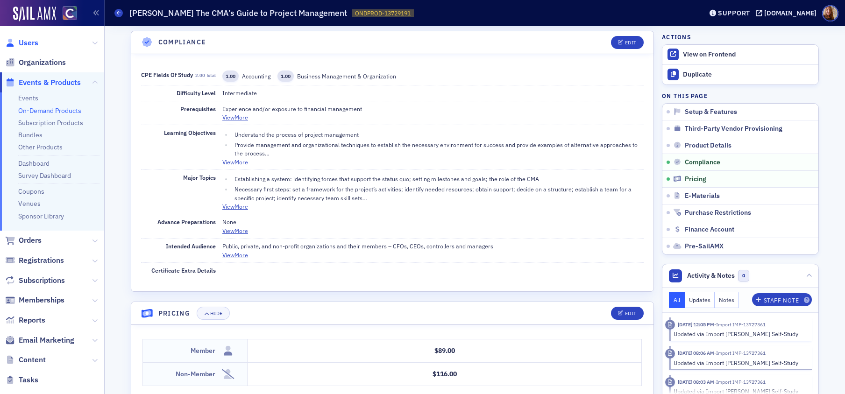
click at [29, 41] on span "Users" at bounding box center [29, 43] width 20 height 10
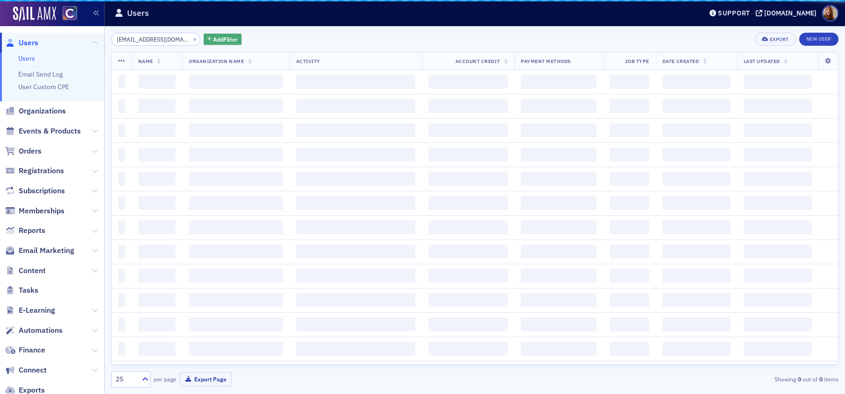
scroll to position [0, 1]
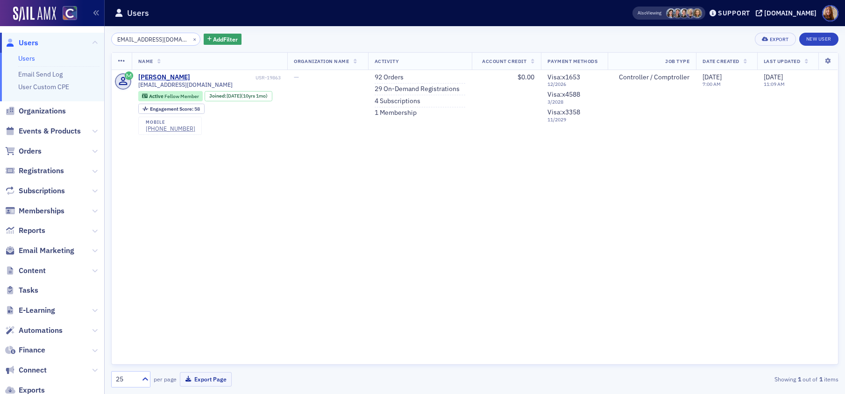
click at [155, 37] on input "perry.hood1@gmail.com" at bounding box center [155, 39] width 89 height 13
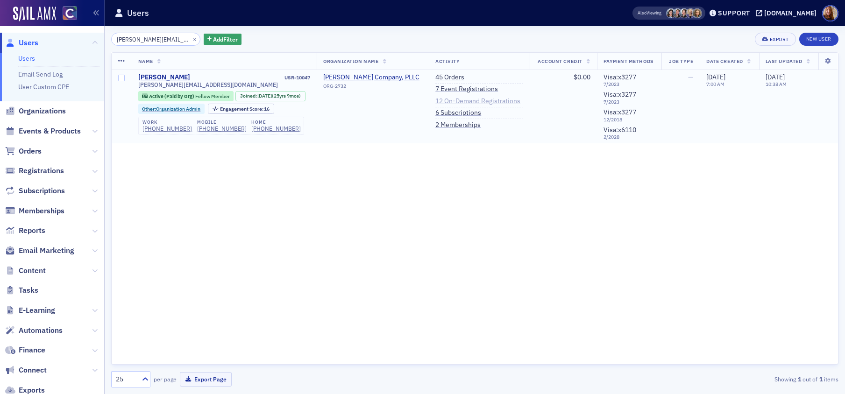
type input "ken@taylorroth.com"
click at [476, 100] on link "12 On-Demand Registrations" at bounding box center [477, 101] width 85 height 8
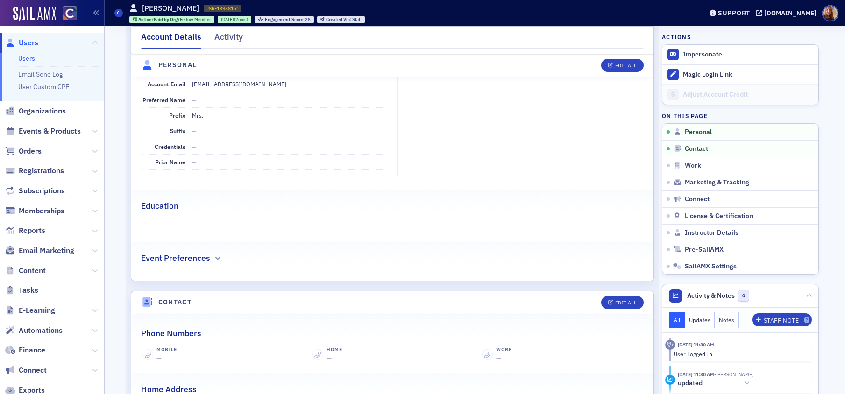
scroll to position [80, 0]
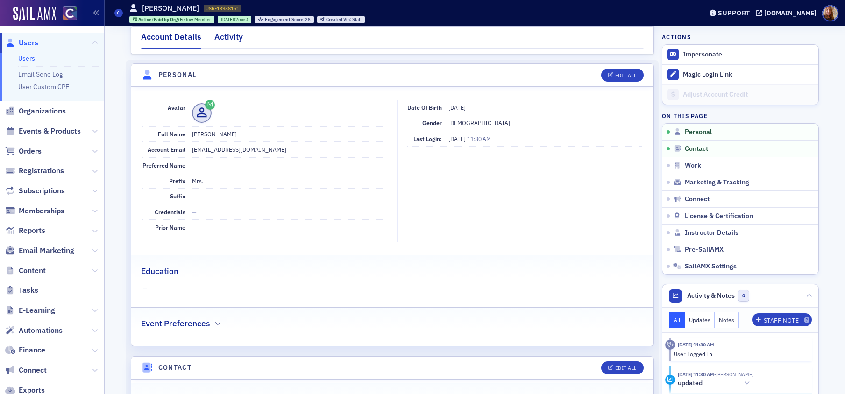
click at [225, 34] on div "Activity" at bounding box center [228, 39] width 28 height 17
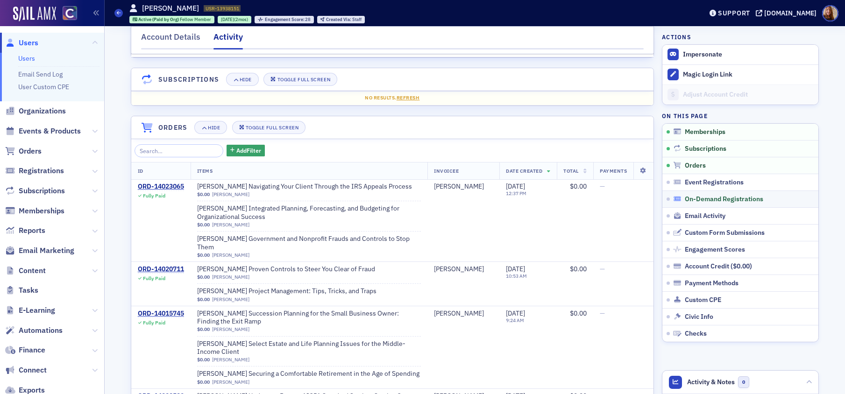
click at [715, 200] on span "On-Demand Registrations" at bounding box center [724, 199] width 78 height 8
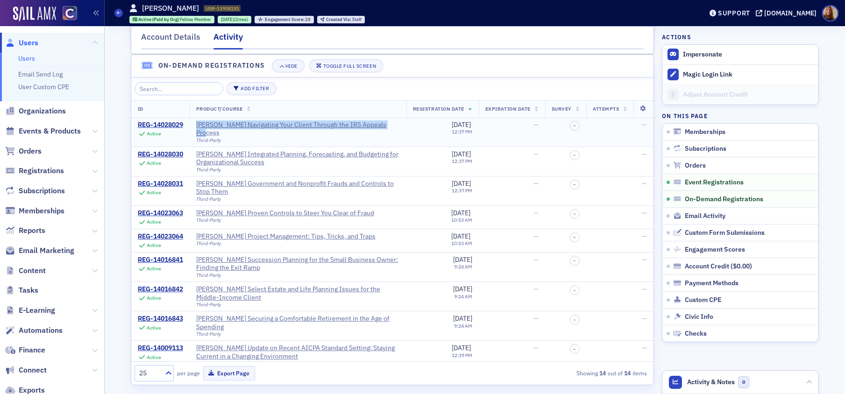
copy div "[PERSON_NAME] Navigating Your Client Through the IRS Appeals Process"
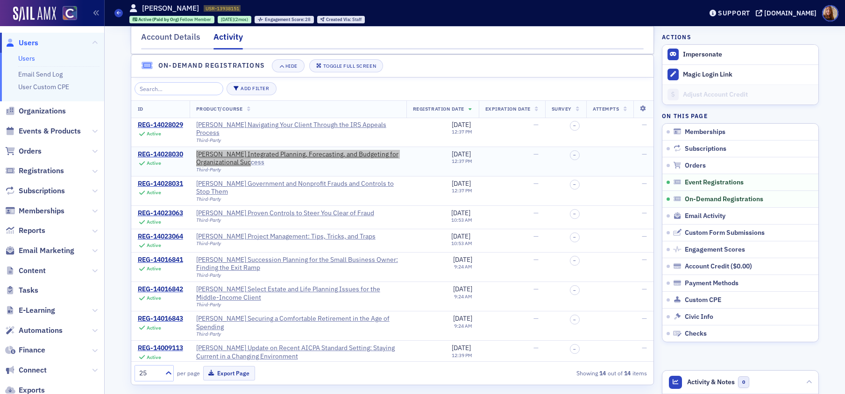
copy div "[PERSON_NAME] Integrated Planning, Forecasting, and Budgeting for Organizationa…"
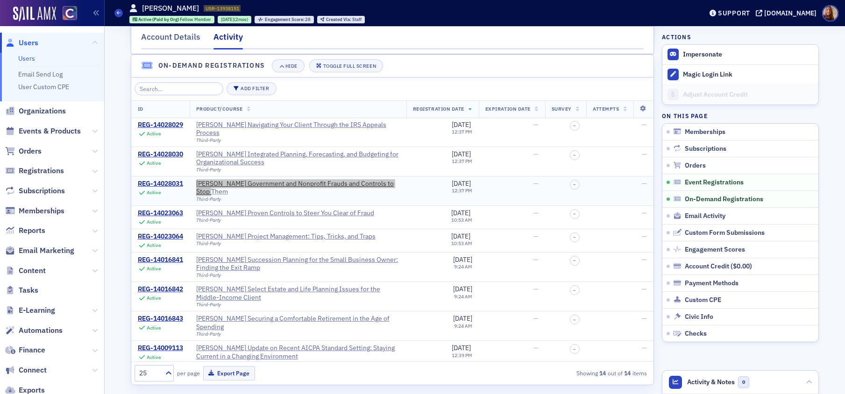
copy div "[PERSON_NAME] Government and Nonprofit Frauds and Controls to Stop Them"
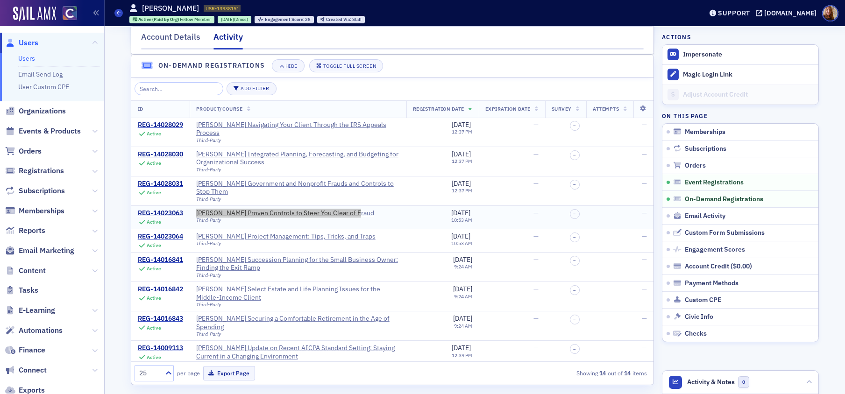
copy div "[PERSON_NAME] Proven Controls to Steer You Clear of Fraud"
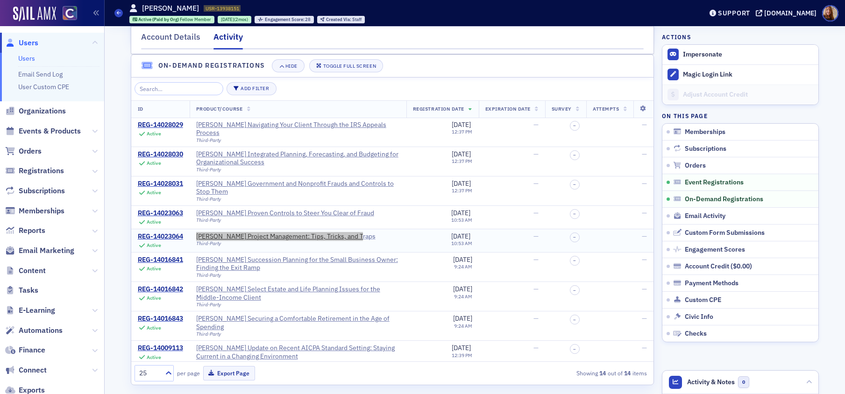
copy div "[PERSON_NAME] Project Management: Tips, Tricks, and Traps"
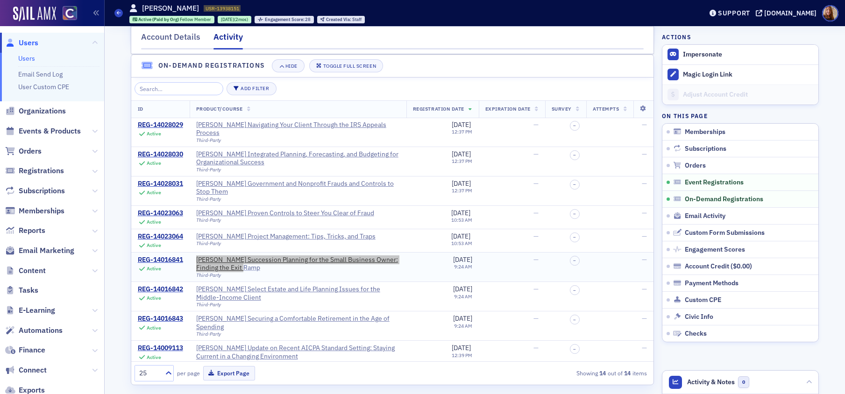
copy div "[PERSON_NAME] Succession Planning for the Small Business Owner: Finding the Exi…"
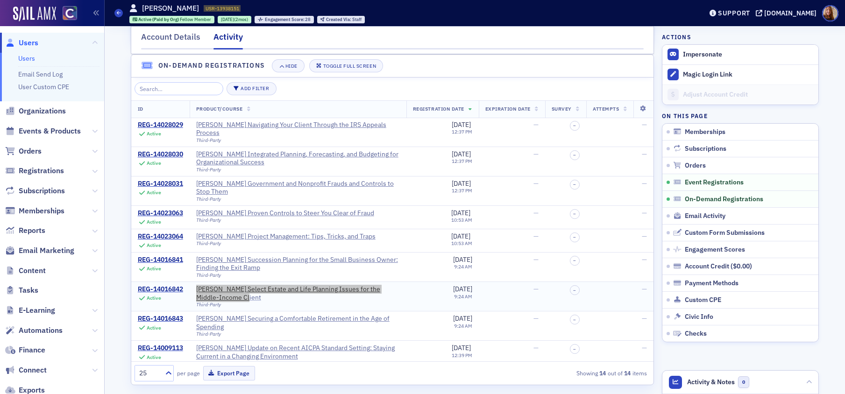
copy div "[PERSON_NAME] Select Estate and Life Planning Issues for the Middle-Income Clie…"
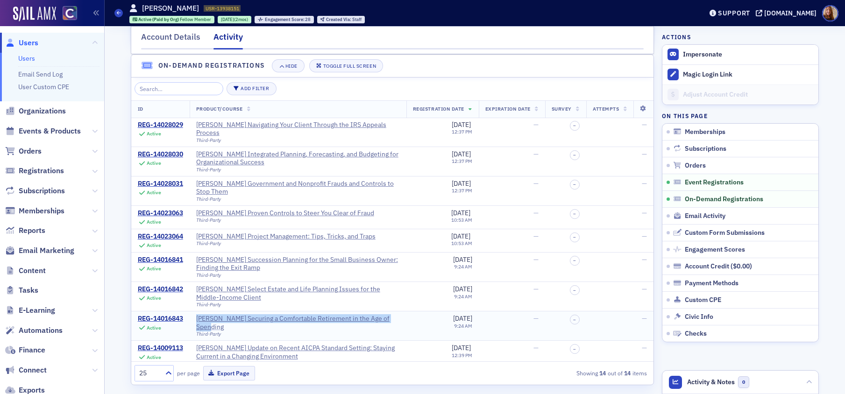
copy div "[PERSON_NAME] Securing a Comfortable Retirement in the Age of Spending"
click at [346, 321] on div "[PERSON_NAME] Securing a Comfortable Retirement in the Age of Spending" at bounding box center [298, 323] width 204 height 16
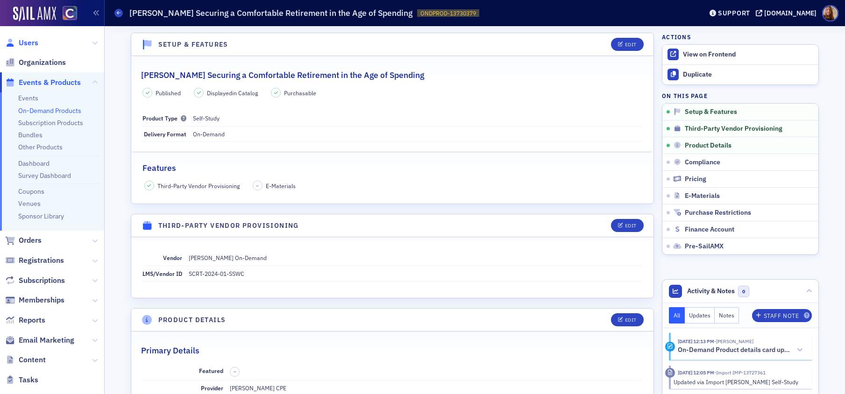
click at [31, 43] on span "Users" at bounding box center [29, 43] width 20 height 10
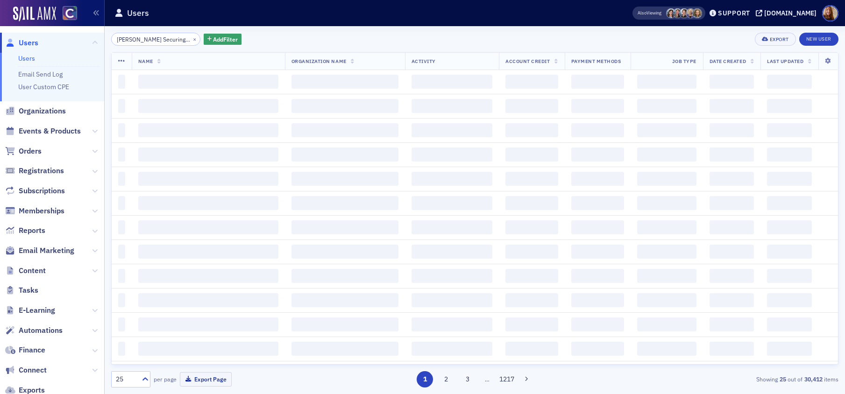
scroll to position [0, 113]
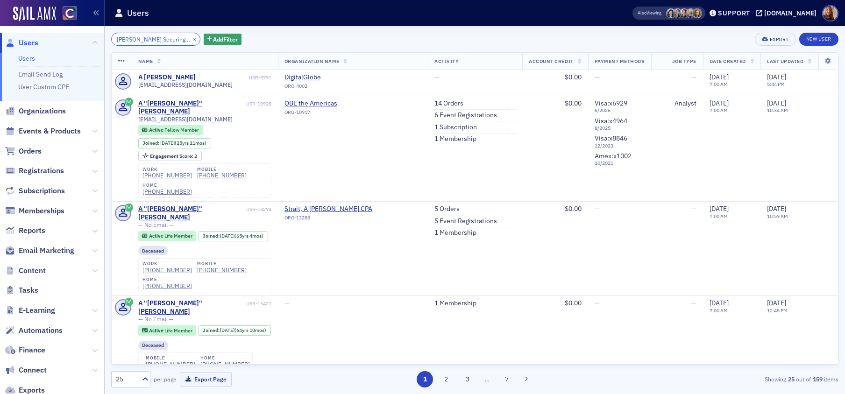
click at [146, 40] on input "[PERSON_NAME] Securing a Comfortable Retirement in the Age of Spending" at bounding box center [155, 39] width 89 height 13
paste input "[EMAIL_ADDRESS][DOMAIN_NAME]"
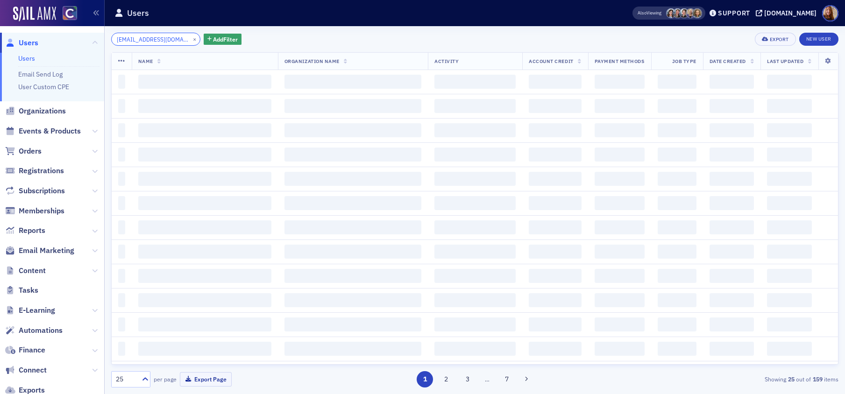
scroll to position [0, 8]
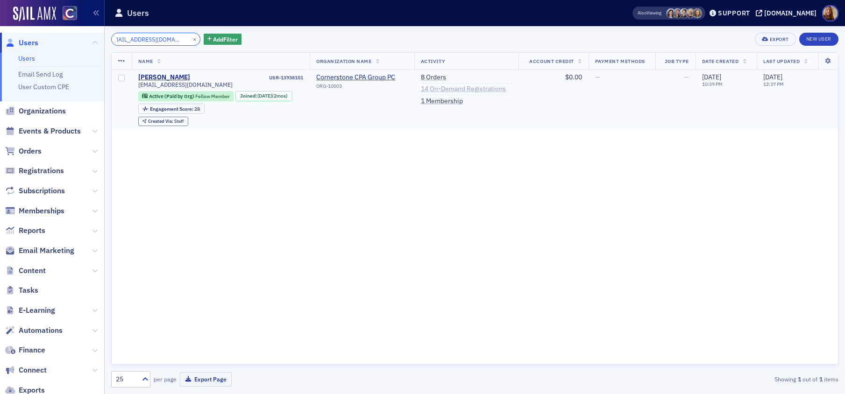
type input "[EMAIL_ADDRESS][DOMAIN_NAME]"
click at [478, 86] on link "14 On-Demand Registrations" at bounding box center [463, 89] width 85 height 8
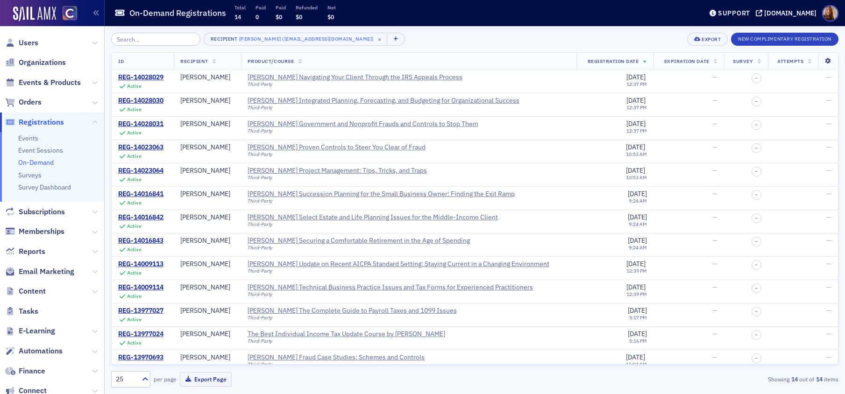
click at [818, 63] on icon at bounding box center [827, 61] width 19 height 6
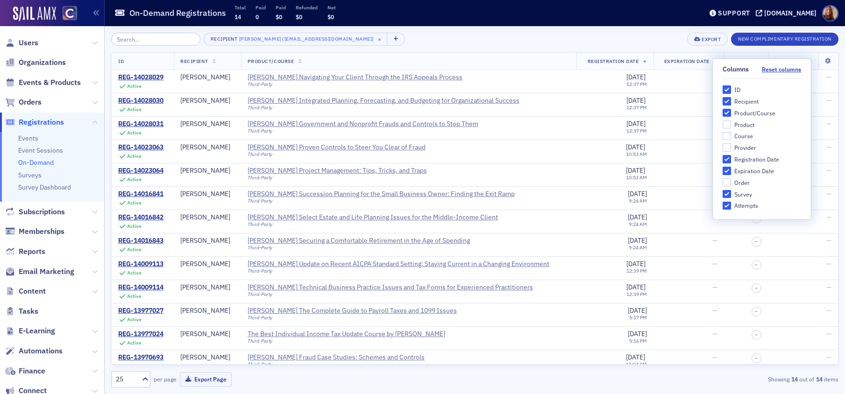
click at [582, 31] on div "Recipient [PERSON_NAME] ([EMAIL_ADDRESS][DOMAIN_NAME]) × Export New Complimenta…" at bounding box center [474, 210] width 727 height 368
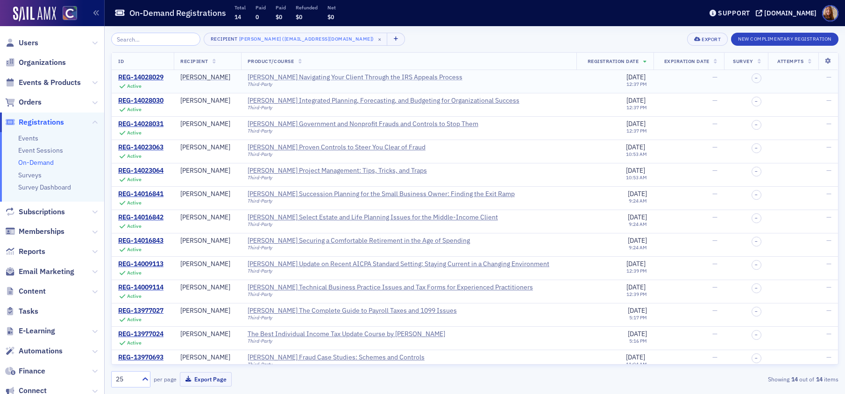
click at [407, 78] on div "[PERSON_NAME] Navigating Your Client Through the IRS Appeals Process" at bounding box center [355, 77] width 215 height 8
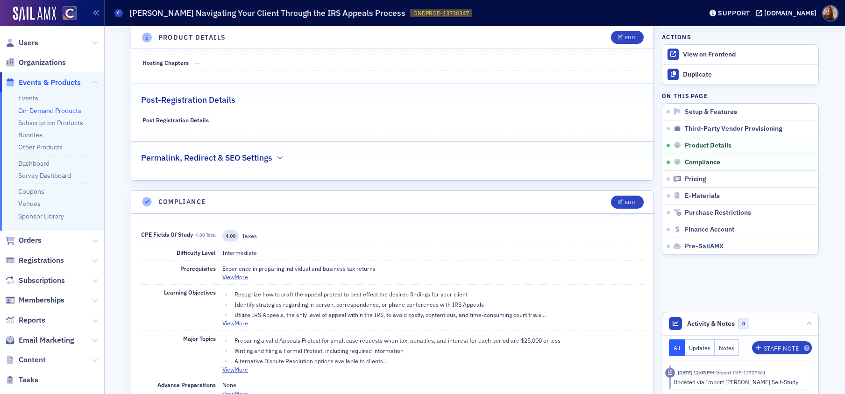
scroll to position [626, 0]
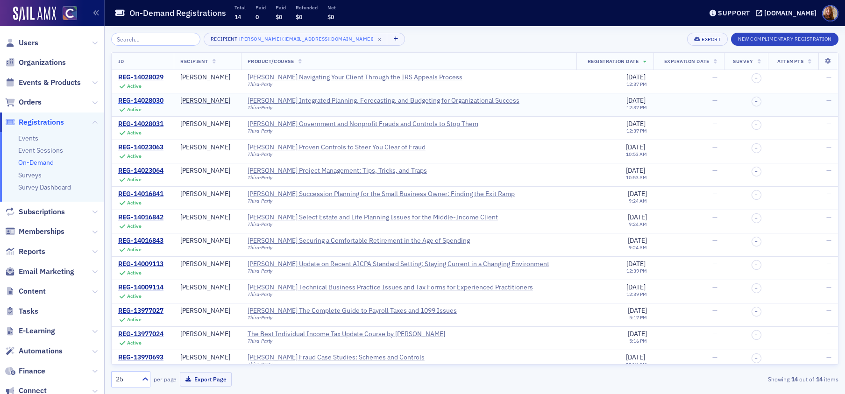
click at [141, 97] on div "REG-14028030" at bounding box center [140, 101] width 45 height 8
drag, startPoint x: 316, startPoint y: 104, endPoint x: 325, endPoint y: 104, distance: 8.9
click at [316, 105] on div "Third-Party" at bounding box center [384, 108] width 272 height 6
click at [348, 102] on div "[PERSON_NAME] Integrated Planning, Forecasting, and Budgeting for Organizationa…" at bounding box center [384, 101] width 272 height 8
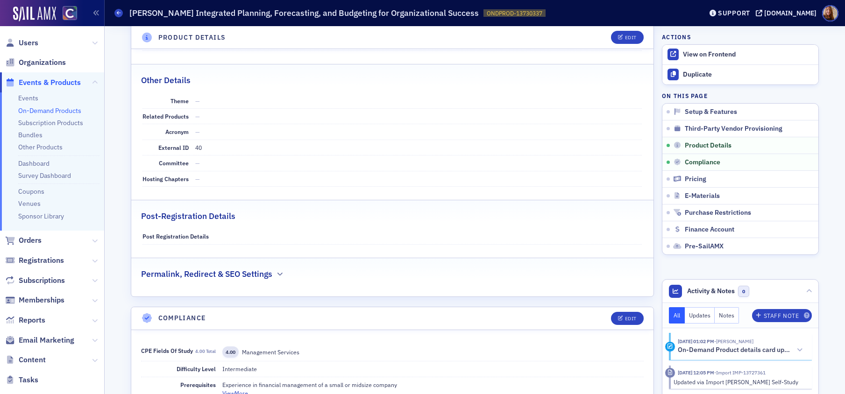
scroll to position [626, 0]
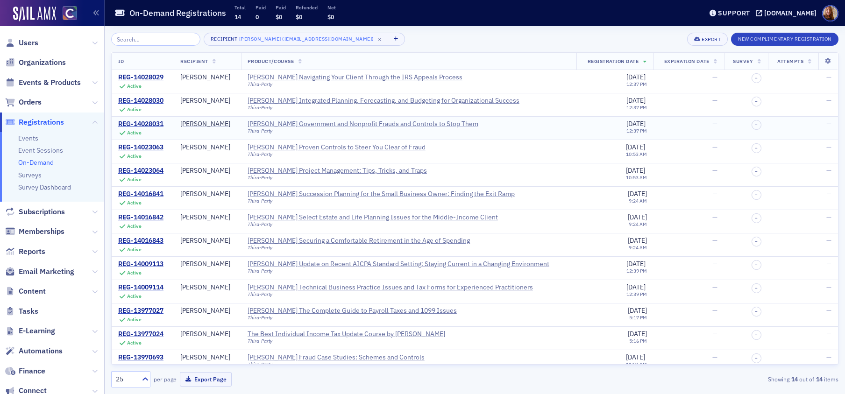
click at [347, 125] on div "[PERSON_NAME] Government and Nonprofit Frauds and Controls to Stop Them" at bounding box center [363, 124] width 231 height 8
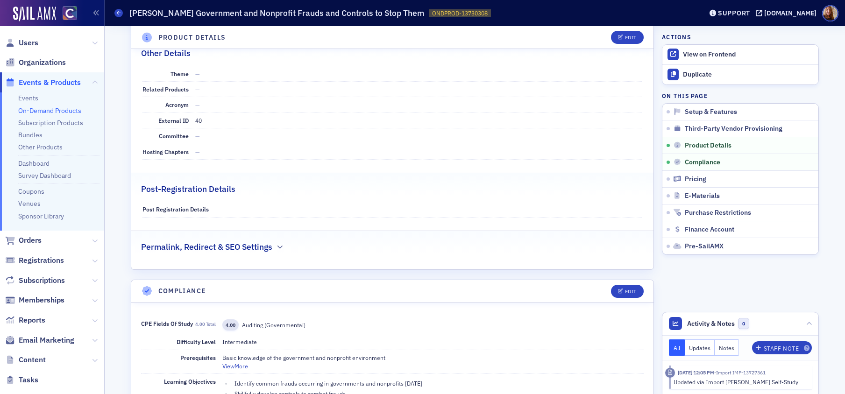
scroll to position [530, 0]
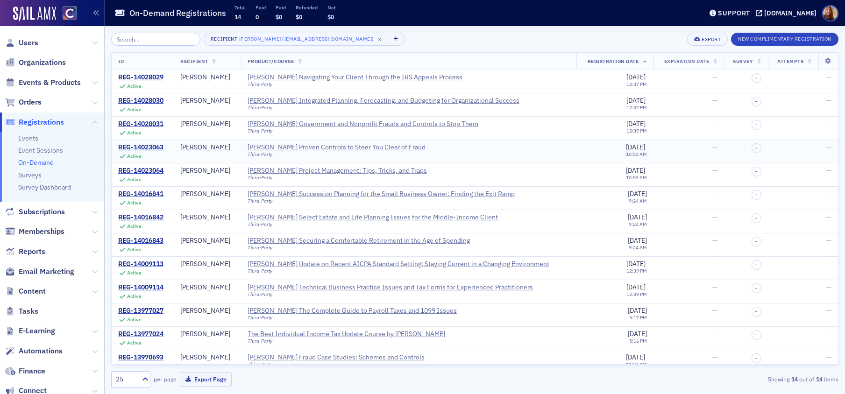
click at [308, 148] on div "[PERSON_NAME] Proven Controls to Steer You Clear of Fraud" at bounding box center [337, 147] width 178 height 8
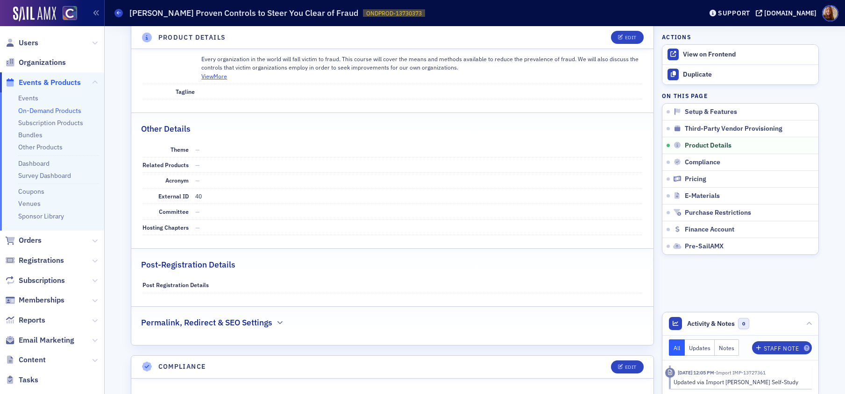
scroll to position [482, 0]
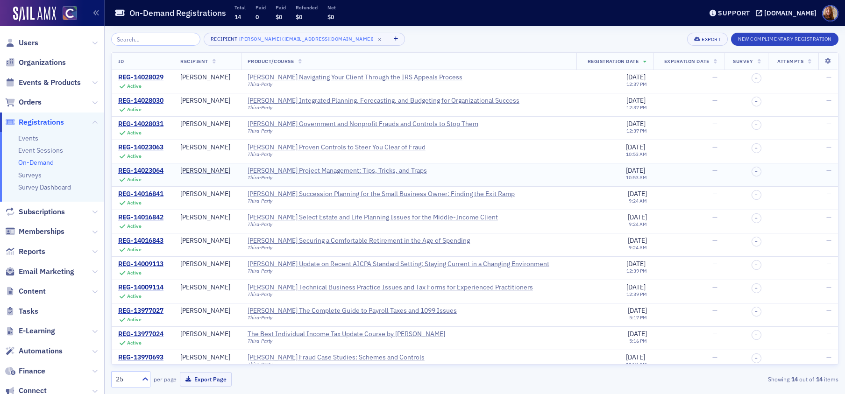
click at [335, 173] on div "[PERSON_NAME] Project Management: Tips, Tricks, and Traps" at bounding box center [337, 171] width 179 height 8
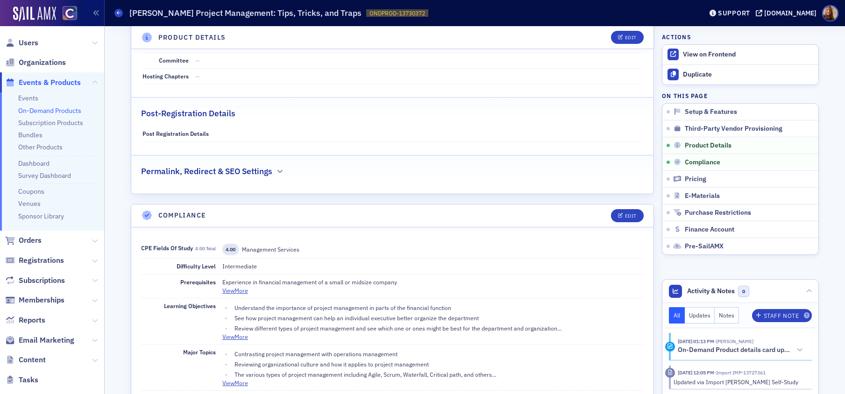
scroll to position [608, 0]
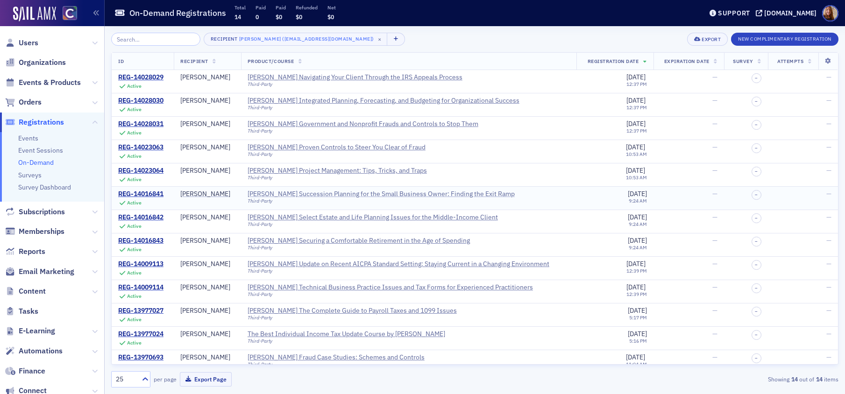
click at [389, 193] on div "[PERSON_NAME] Succession Planning for the Small Business Owner: Finding the Exi…" at bounding box center [381, 194] width 267 height 8
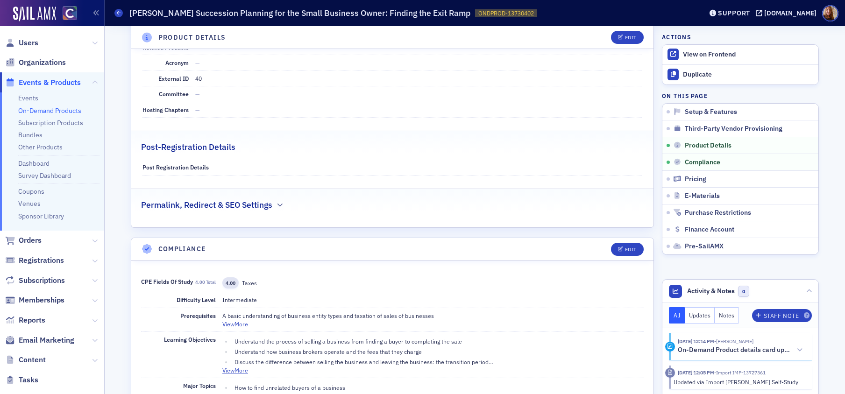
scroll to position [653, 0]
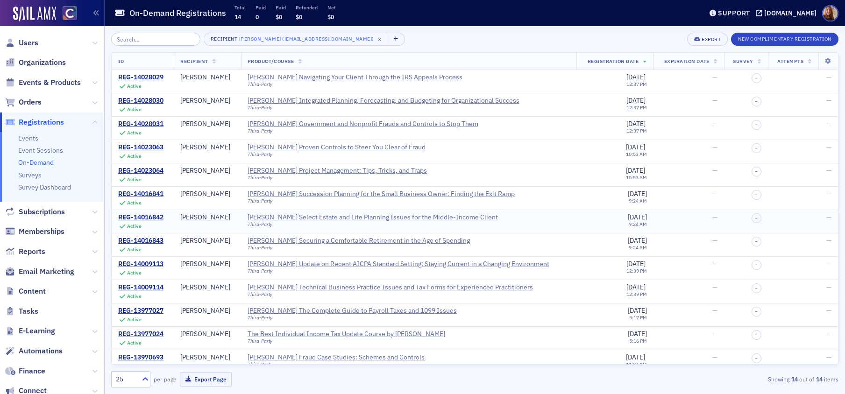
click at [453, 218] on div "[PERSON_NAME] Select Estate and Life Planning Issues for the Middle-Income Clie…" at bounding box center [373, 217] width 250 height 8
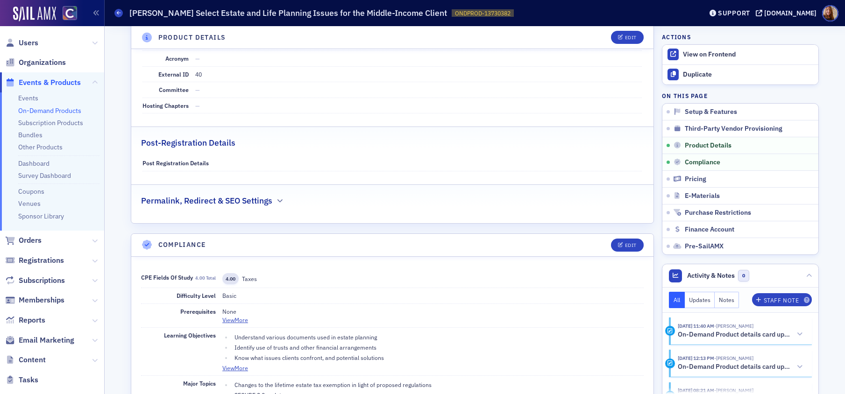
scroll to position [421, 0]
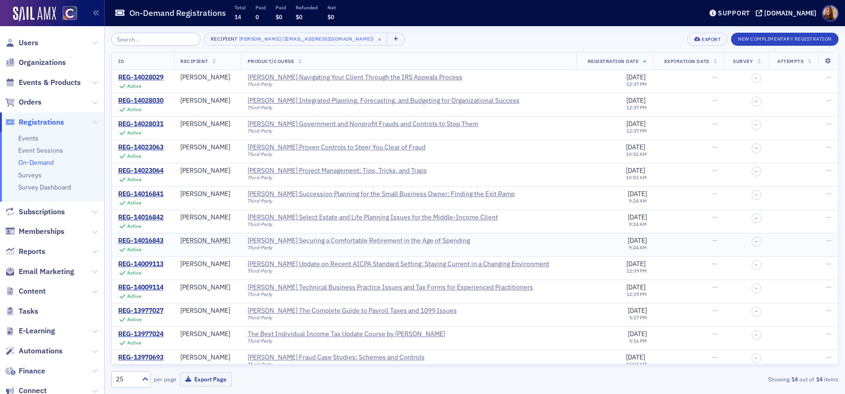
click at [414, 241] on div "[PERSON_NAME] Securing a Comfortable Retirement in the Age of Spending" at bounding box center [359, 241] width 222 height 8
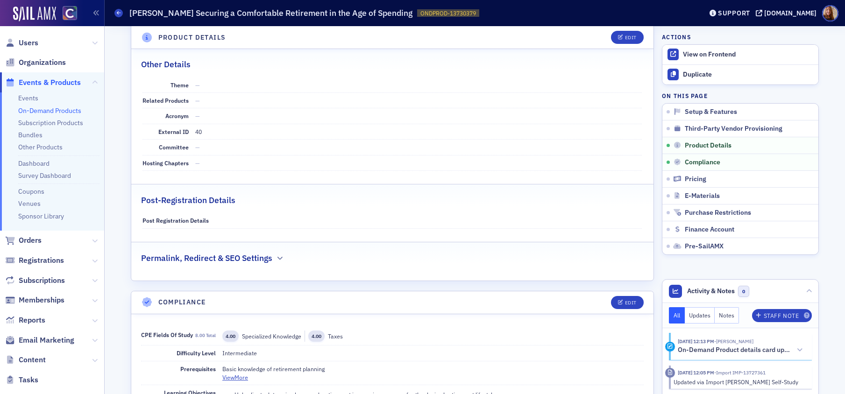
scroll to position [566, 0]
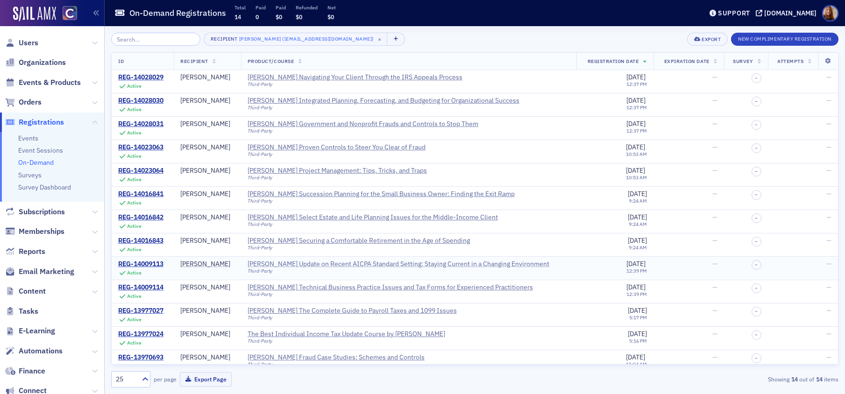
click at [446, 262] on div "[PERSON_NAME] Update on Recent AICPA Standard Setting: Staying Current in a Cha…" at bounding box center [399, 264] width 302 height 8
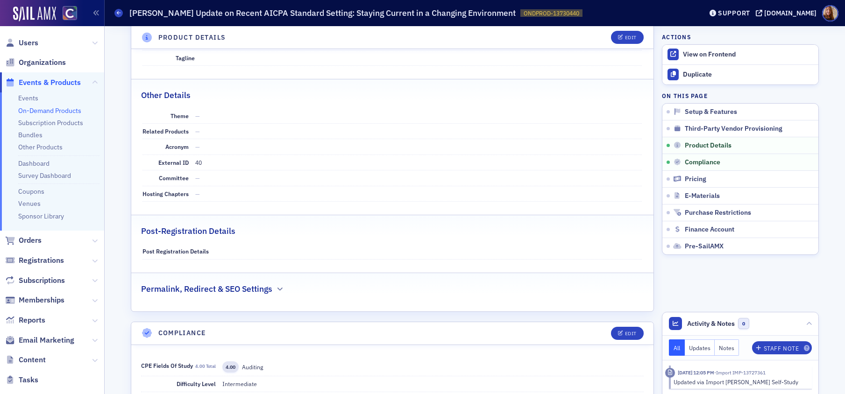
scroll to position [488, 0]
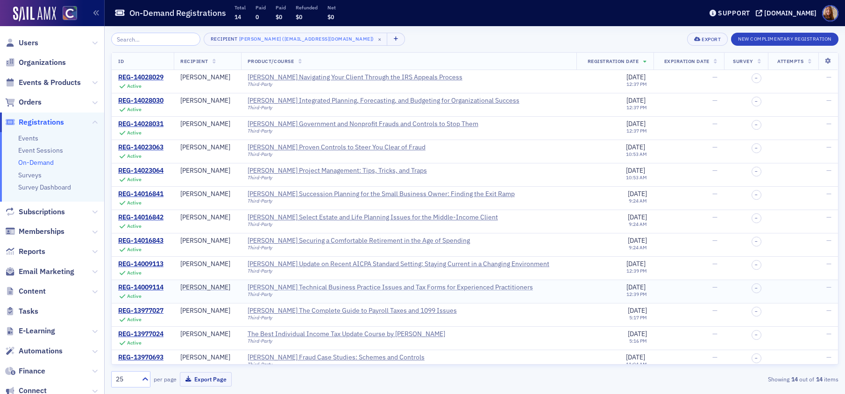
click at [464, 289] on div "[PERSON_NAME] Technical Business Practice Issues and Tax Forms for Experienced …" at bounding box center [390, 288] width 285 height 8
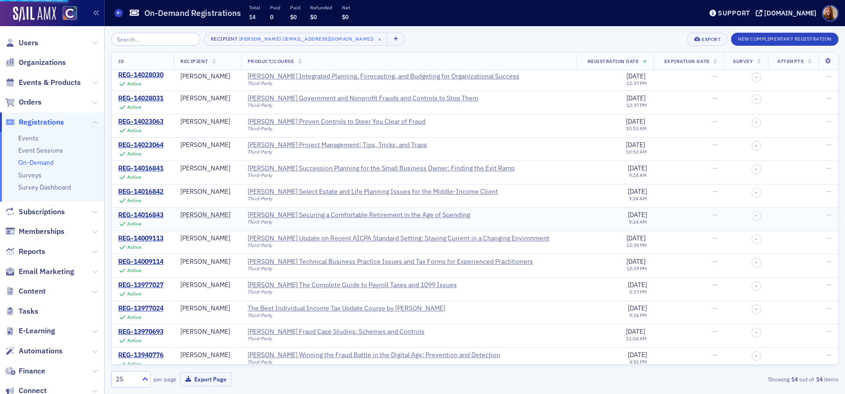
scroll to position [32, 0]
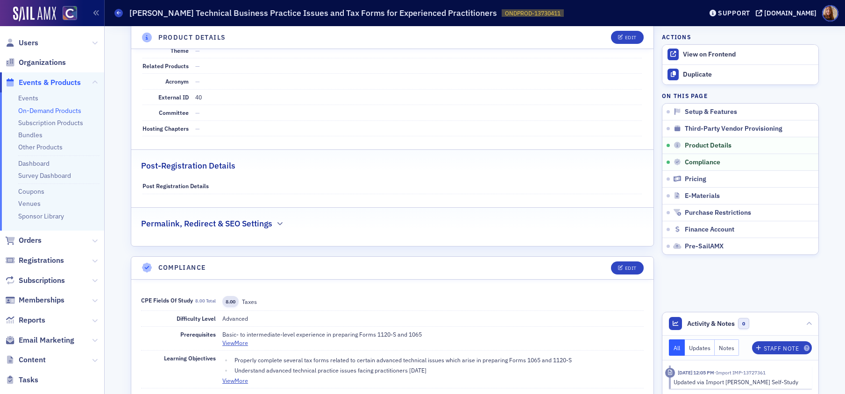
scroll to position [547, 0]
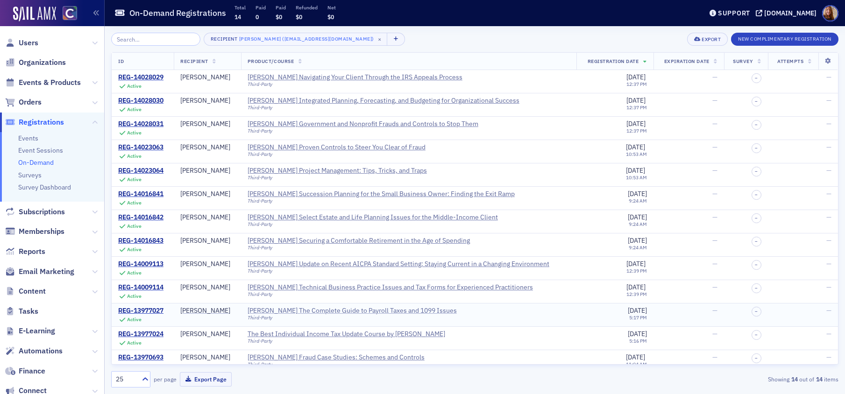
click at [383, 308] on div "[PERSON_NAME] The Complete Guide to Payroll Taxes and 1099 Issues" at bounding box center [352, 311] width 209 height 8
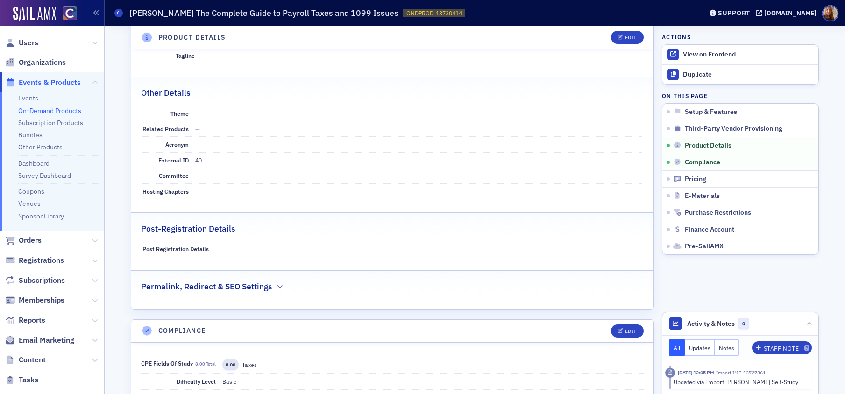
scroll to position [499, 0]
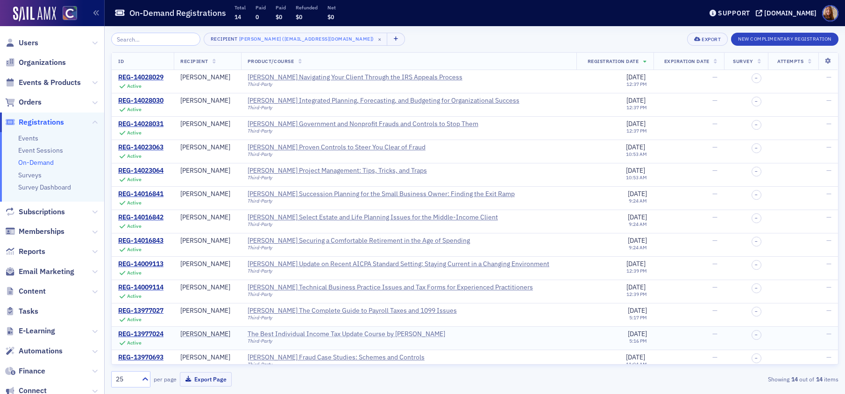
click at [414, 336] on div "The Best Individual Income Tax Update Course by [PERSON_NAME]" at bounding box center [347, 334] width 198 height 8
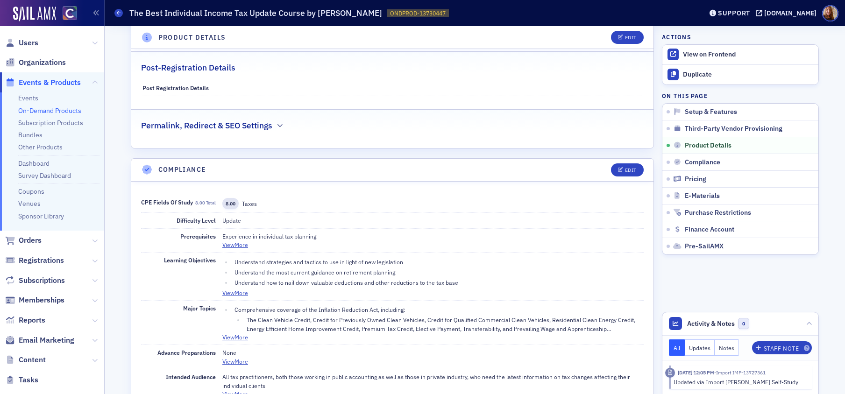
scroll to position [670, 0]
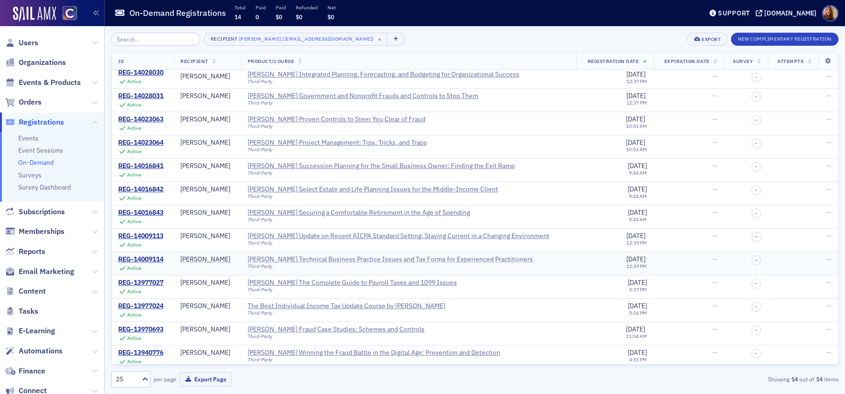
scroll to position [32, 0]
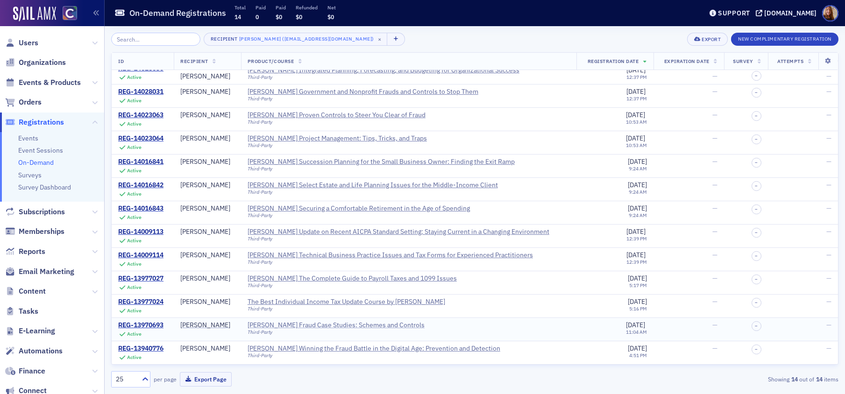
click at [374, 326] on div "[PERSON_NAME] Fraud Case Studies: Schemes and Controls" at bounding box center [336, 325] width 177 height 8
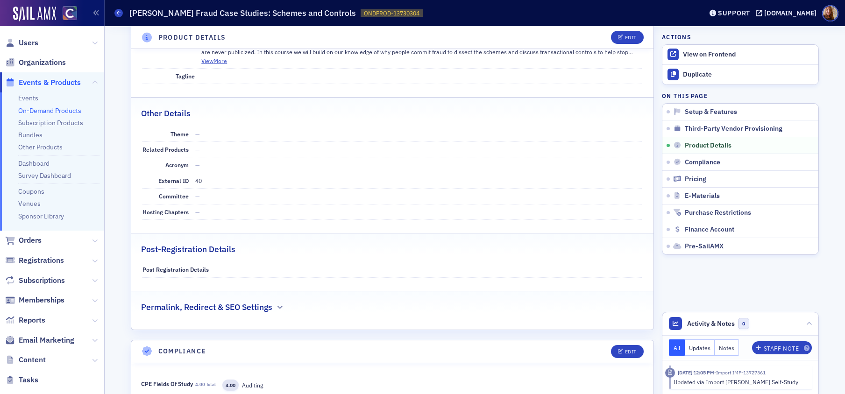
scroll to position [537, 0]
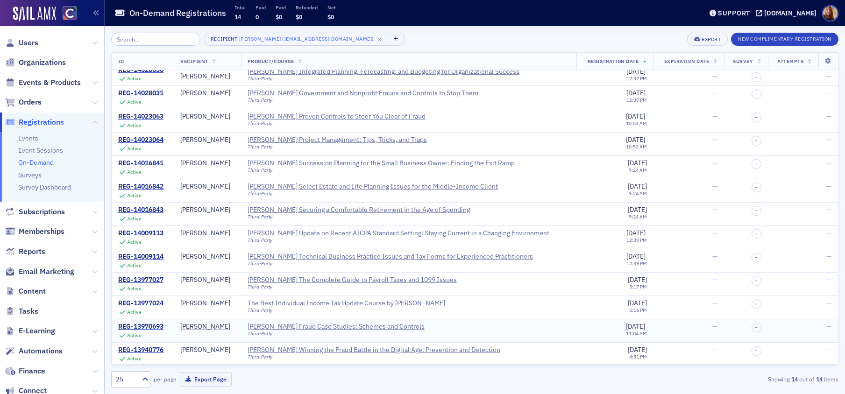
scroll to position [32, 0]
click at [410, 350] on div "[PERSON_NAME] Winning the Fraud Battle in the Digital Age: Prevention and Detec…" at bounding box center [374, 349] width 253 height 8
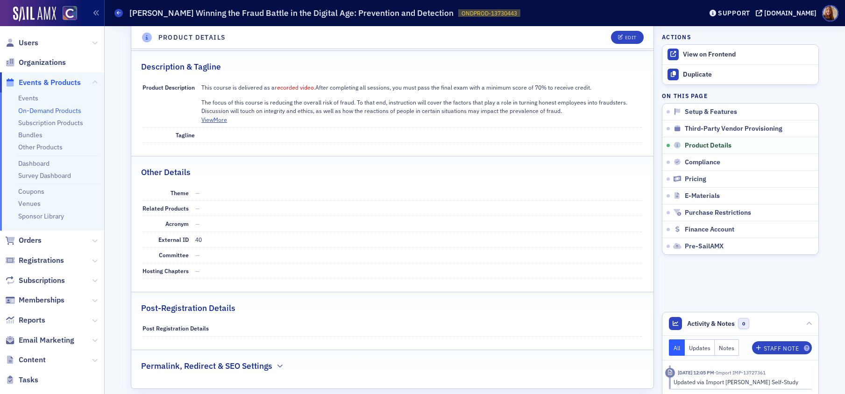
scroll to position [583, 0]
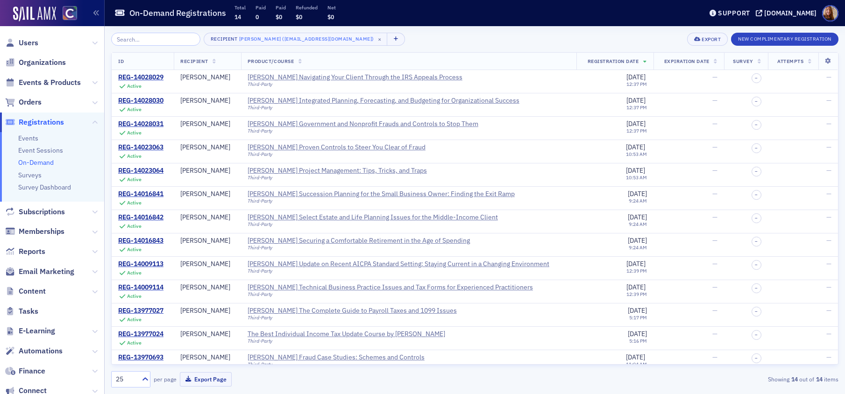
drag, startPoint x: 34, startPoint y: 44, endPoint x: 41, endPoint y: 43, distance: 6.6
click at [34, 43] on span "Users" at bounding box center [29, 43] width 20 height 10
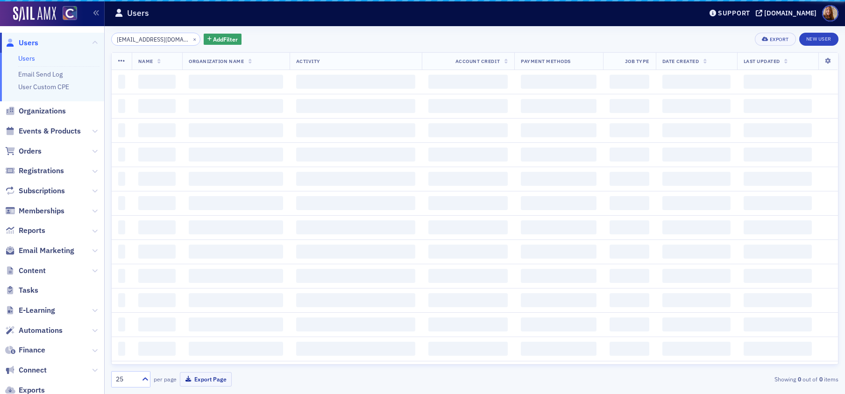
scroll to position [0, 8]
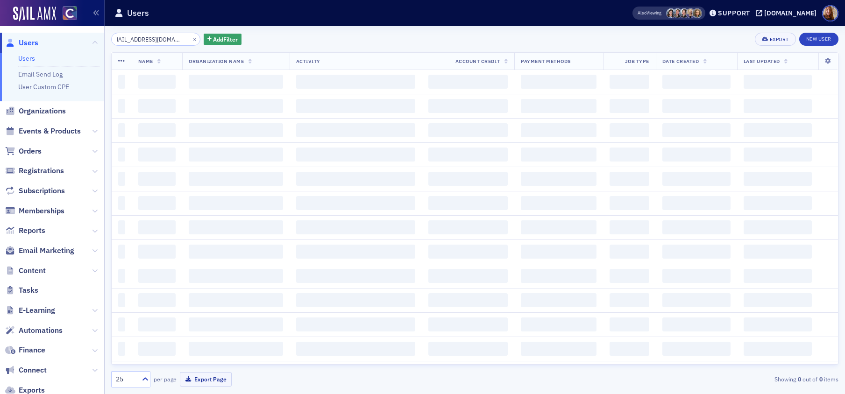
click at [142, 38] on input "[EMAIL_ADDRESS][DOMAIN_NAME]" at bounding box center [155, 39] width 89 height 13
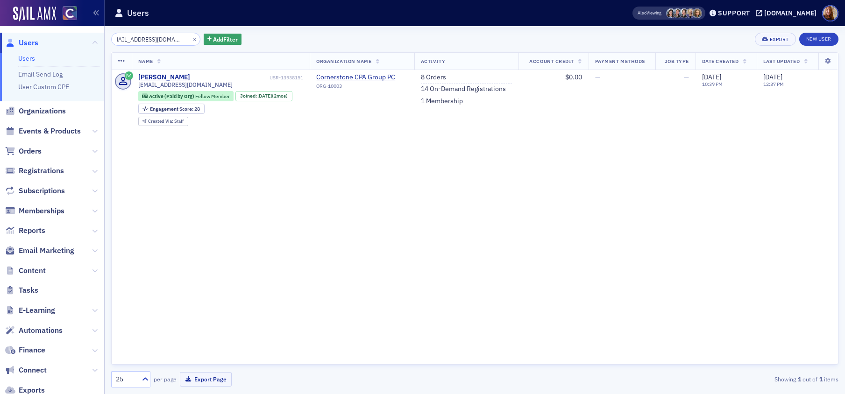
click at [142, 38] on input "[EMAIL_ADDRESS][DOMAIN_NAME]" at bounding box center [155, 39] width 89 height 13
type input "[EMAIL_ADDRESS][DOMAIN_NAME]"
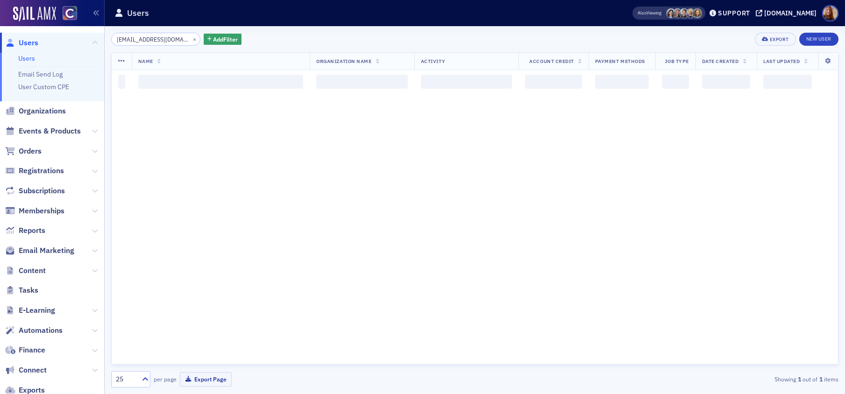
click at [302, 48] on div "[EMAIL_ADDRESS][DOMAIN_NAME] × Add Filter Export New User Name Organization Nam…" at bounding box center [474, 210] width 727 height 355
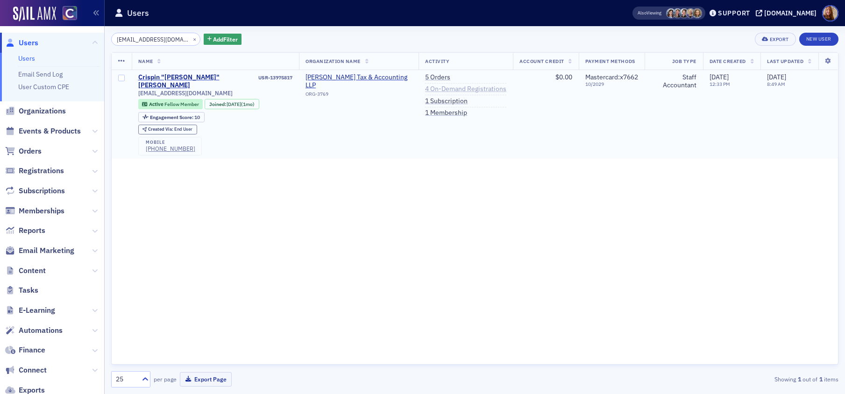
click at [428, 89] on link "4 On-Demand Registrations" at bounding box center [465, 89] width 81 height 8
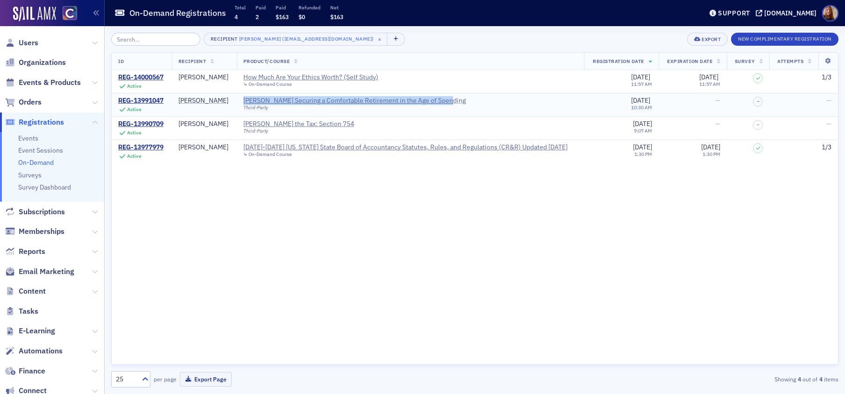
click at [403, 102] on div "[PERSON_NAME] Securing a Comfortable Retirement in the Age of Spending" at bounding box center [354, 101] width 222 height 8
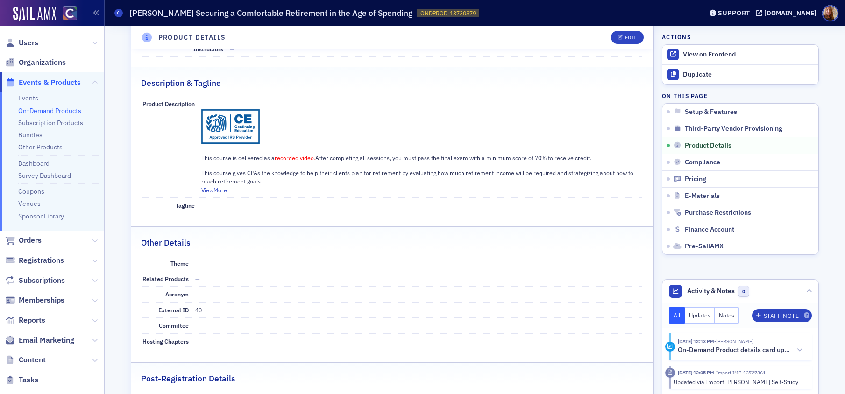
scroll to position [574, 0]
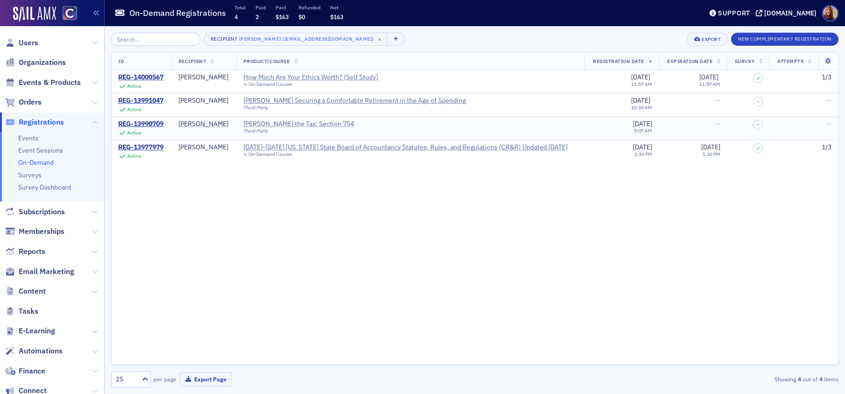
click at [282, 126] on div "[PERSON_NAME] the Tax: Section 754" at bounding box center [298, 124] width 111 height 8
click at [33, 42] on span "Users" at bounding box center [29, 43] width 20 height 10
click at [127, 39] on input "search" at bounding box center [155, 39] width 89 height 13
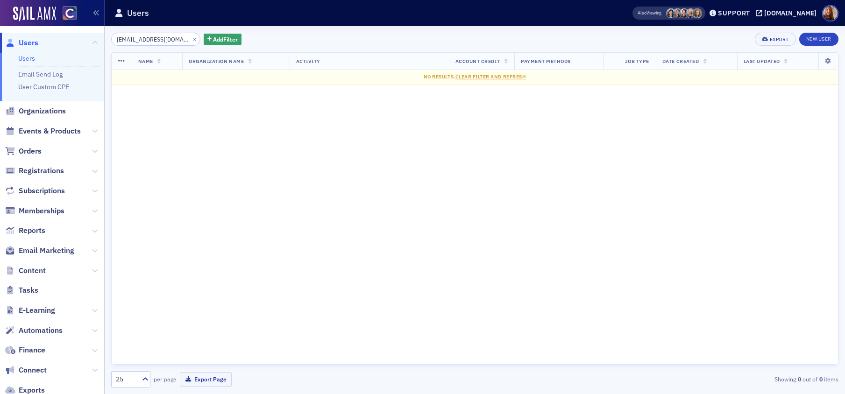
click at [344, 157] on div "Name Organization Name Activity Account Credit Payment Methods Job Type Date Cr…" at bounding box center [474, 208] width 727 height 312
click at [155, 43] on input "[EMAIL_ADDRESS][DOMAIN_NAME]@[DOMAIN_NAME]" at bounding box center [155, 39] width 89 height 13
paste input "search"
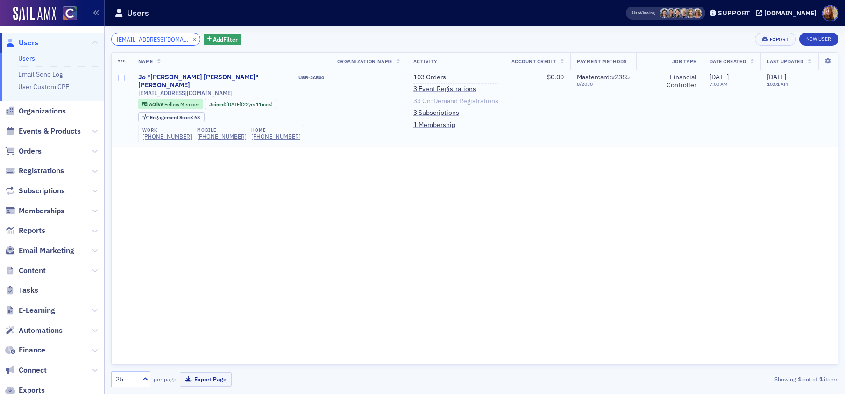
type input "[EMAIL_ADDRESS][DOMAIN_NAME]"
click at [447, 100] on link "33 On-Demand Registrations" at bounding box center [455, 101] width 85 height 8
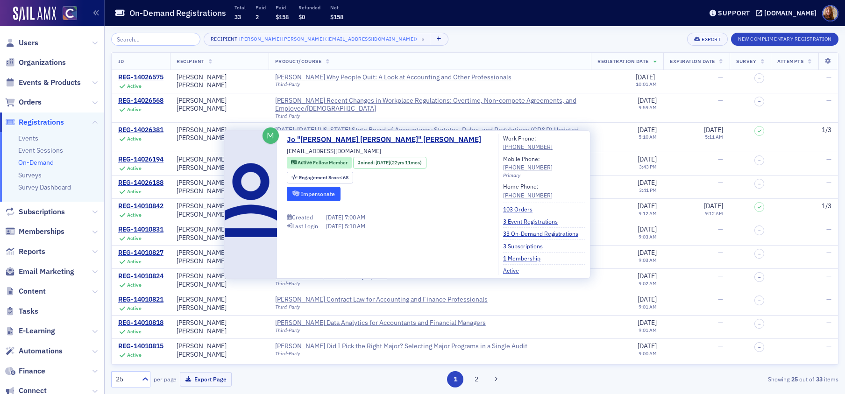
click at [333, 193] on button "Impersonate" at bounding box center [314, 194] width 54 height 14
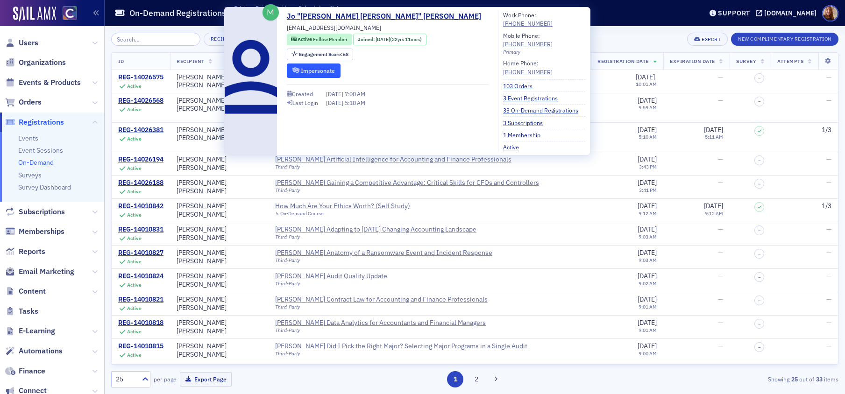
click at [319, 73] on button "Impersonate" at bounding box center [314, 71] width 54 height 14
